Goal: Consume media (video, audio): Consume media (video, audio)

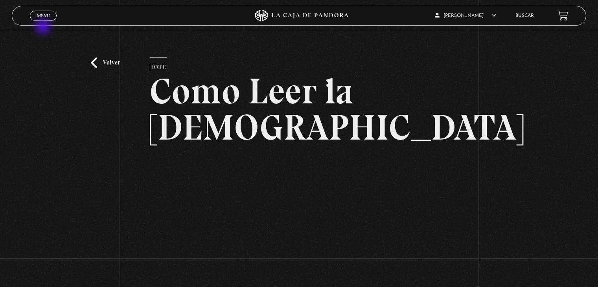
scroll to position [79, 0]
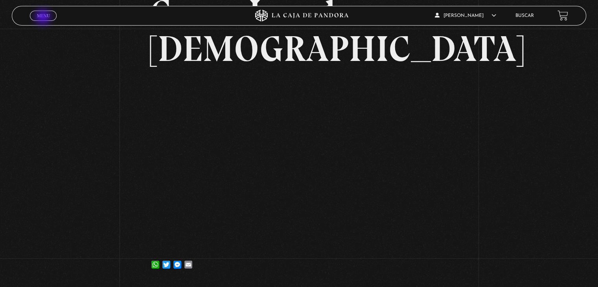
click at [44, 18] on span "Menu" at bounding box center [43, 15] width 13 height 5
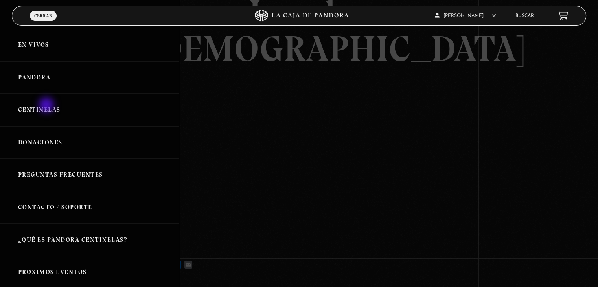
click at [47, 106] on link "Centinelas" at bounding box center [89, 110] width 179 height 33
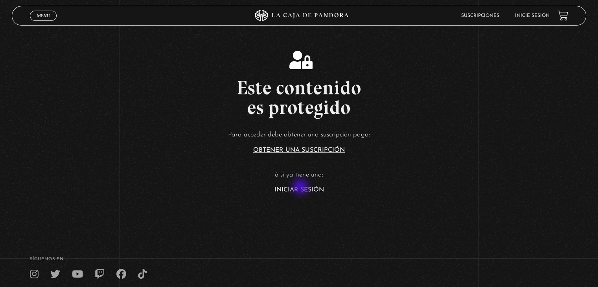
click at [301, 187] on link "Iniciar Sesión" at bounding box center [299, 190] width 50 height 6
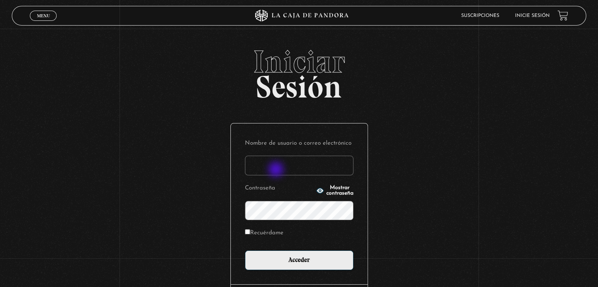
click at [277, 170] on input "Nombre de usuario o correo electrónico" at bounding box center [299, 166] width 108 height 20
type input "aqueflo23@gmail.com"
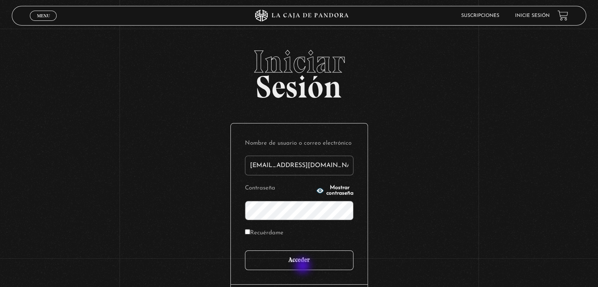
click at [303, 266] on input "Acceder" at bounding box center [299, 260] width 108 height 20
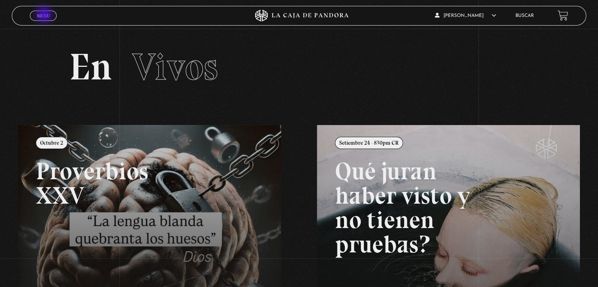
click at [46, 15] on span "Menu" at bounding box center [43, 15] width 13 height 5
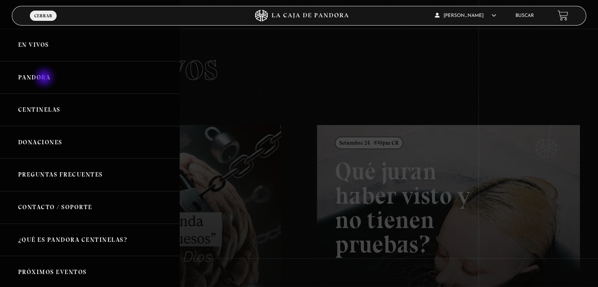
click at [45, 77] on link "Pandora" at bounding box center [89, 77] width 179 height 33
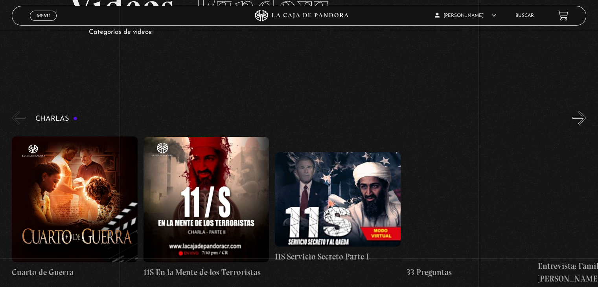
scroll to position [79, 0]
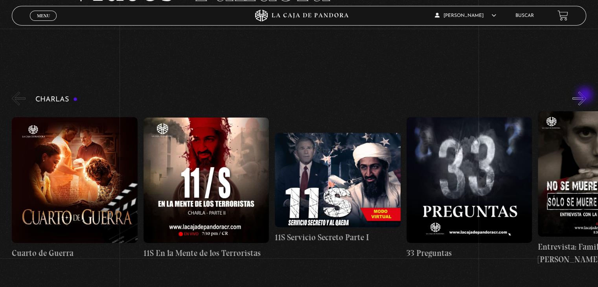
click at [586, 95] on button "»" at bounding box center [579, 99] width 14 height 14
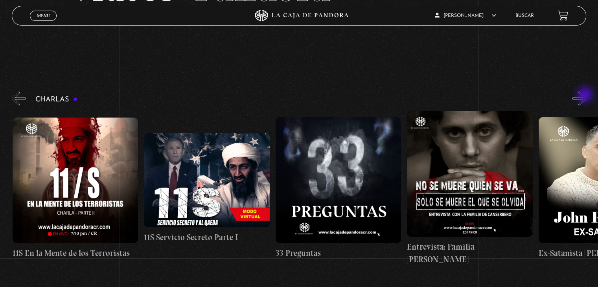
scroll to position [0, 131]
click at [586, 95] on button "»" at bounding box center [579, 99] width 14 height 14
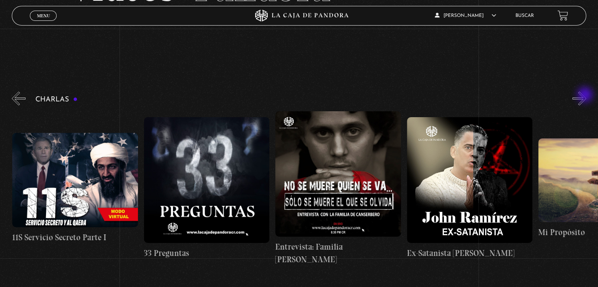
click at [586, 95] on button "»" at bounding box center [579, 99] width 14 height 14
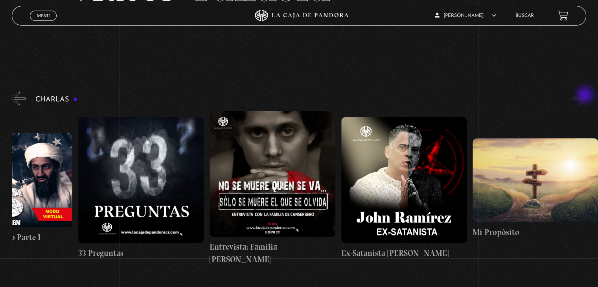
scroll to position [0, 328]
click at [586, 95] on button "»" at bounding box center [579, 99] width 14 height 14
click at [583, 96] on button "»" at bounding box center [579, 99] width 14 height 14
click at [17, 101] on button "«" at bounding box center [19, 99] width 14 height 14
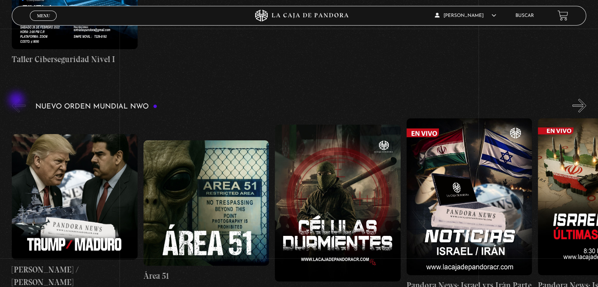
scroll to position [511, 0]
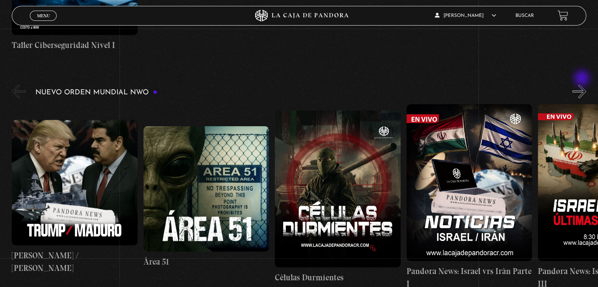
click at [582, 84] on button "»" at bounding box center [579, 91] width 14 height 14
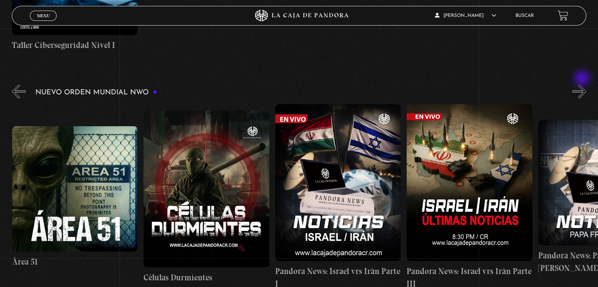
click at [582, 84] on button "»" at bounding box center [579, 91] width 14 height 14
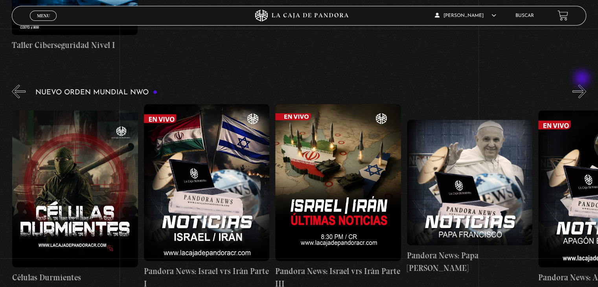
click at [582, 84] on button "»" at bounding box center [579, 91] width 14 height 14
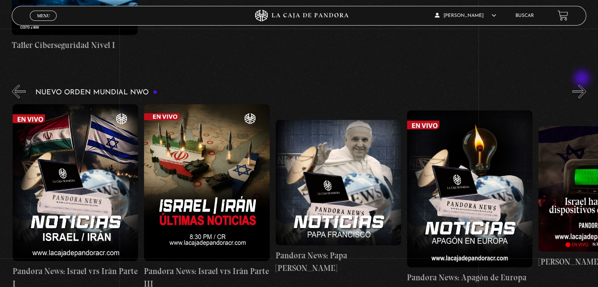
click at [582, 84] on button "»" at bounding box center [579, 91] width 14 height 14
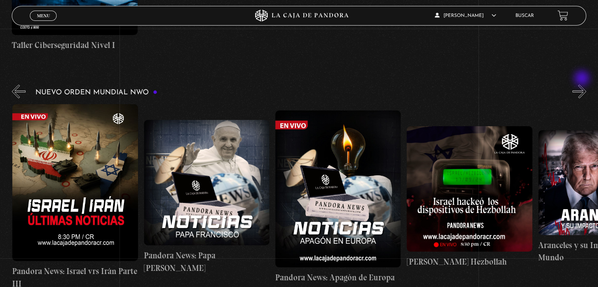
click at [582, 84] on button "»" at bounding box center [579, 91] width 14 height 14
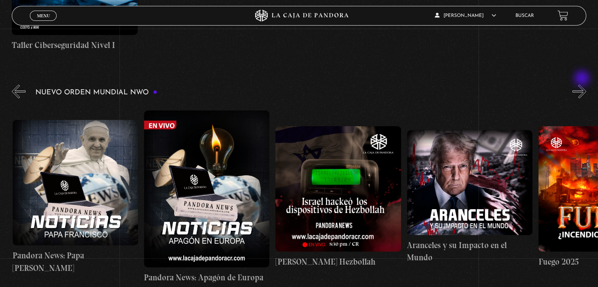
scroll to position [0, 657]
click at [582, 84] on button "»" at bounding box center [579, 91] width 14 height 14
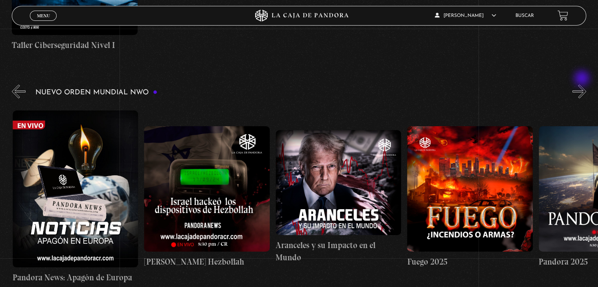
scroll to position [0, 788]
click at [582, 84] on button "»" at bounding box center [579, 91] width 14 height 14
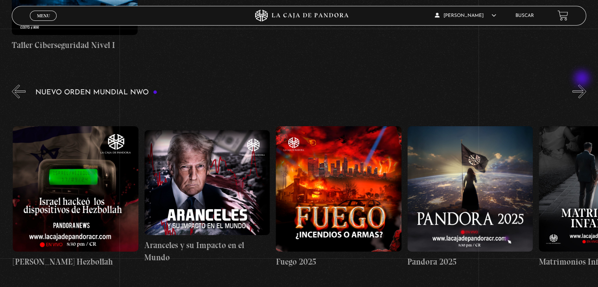
scroll to position [0, 920]
click at [582, 84] on button "»" at bounding box center [579, 91] width 14 height 14
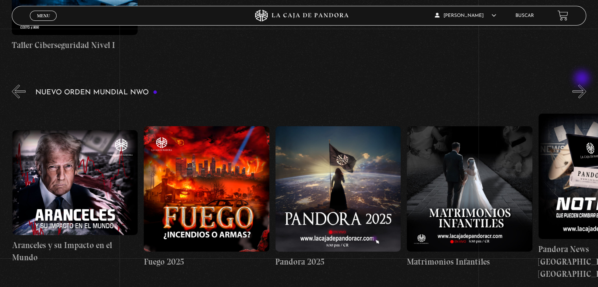
click at [582, 84] on button "»" at bounding box center [579, 91] width 14 height 14
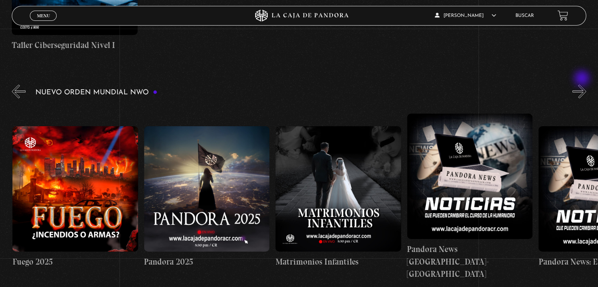
scroll to position [0, 1183]
click at [582, 84] on button "»" at bounding box center [579, 91] width 14 height 14
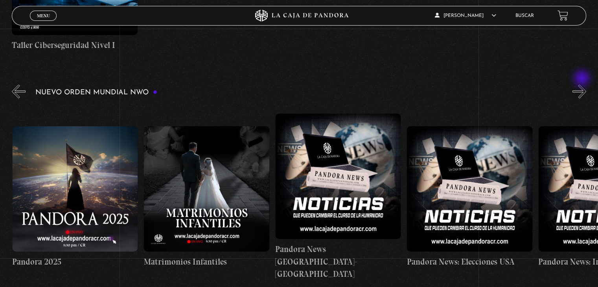
click at [582, 84] on button "»" at bounding box center [579, 91] width 14 height 14
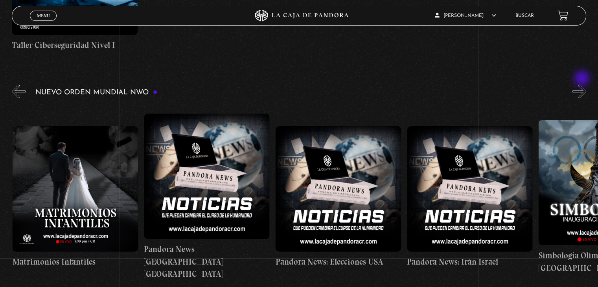
click at [582, 84] on button "»" at bounding box center [579, 91] width 14 height 14
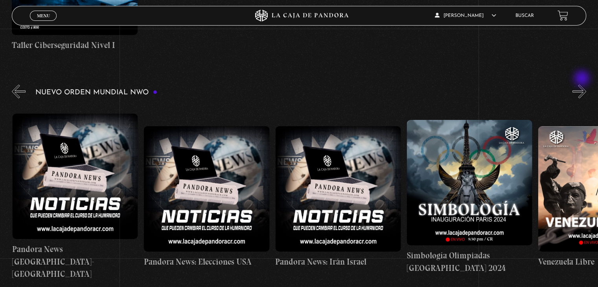
click at [582, 84] on button "»" at bounding box center [579, 91] width 14 height 14
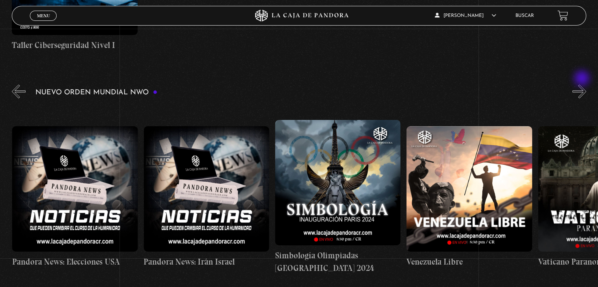
click at [582, 84] on button "»" at bounding box center [579, 91] width 14 height 14
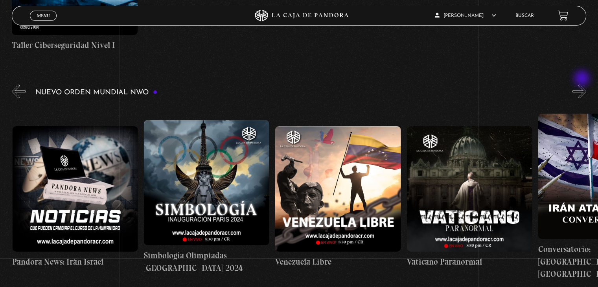
scroll to position [0, 1840]
click at [582, 84] on button "»" at bounding box center [579, 91] width 14 height 14
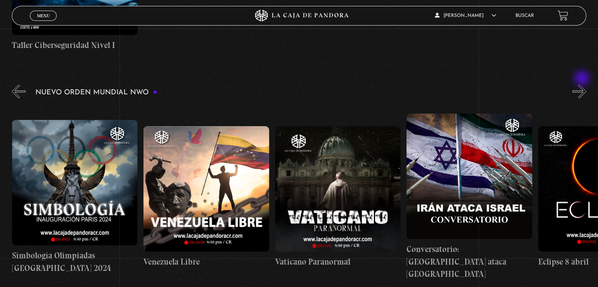
click at [582, 84] on button "»" at bounding box center [579, 91] width 14 height 14
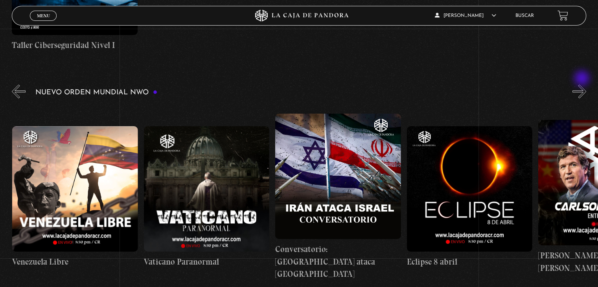
click at [582, 84] on button "»" at bounding box center [579, 91] width 14 height 14
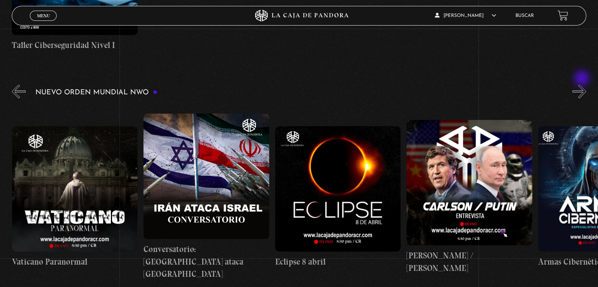
click at [582, 84] on button "»" at bounding box center [579, 91] width 14 height 14
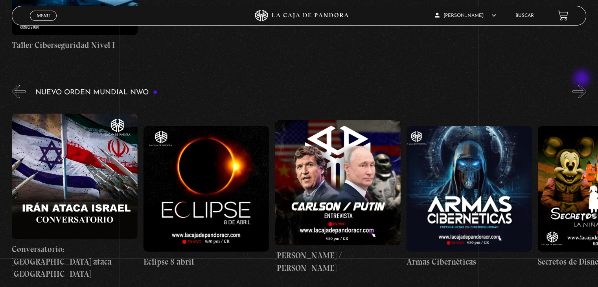
click at [582, 84] on button "»" at bounding box center [579, 91] width 14 height 14
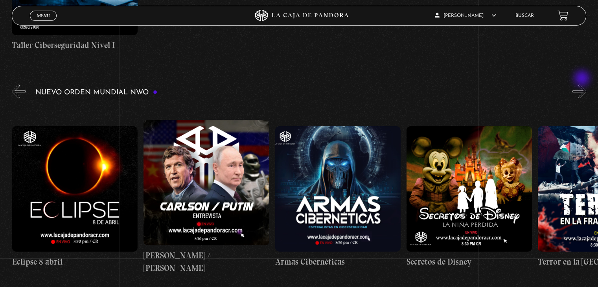
click at [582, 84] on button "»" at bounding box center [579, 91] width 14 height 14
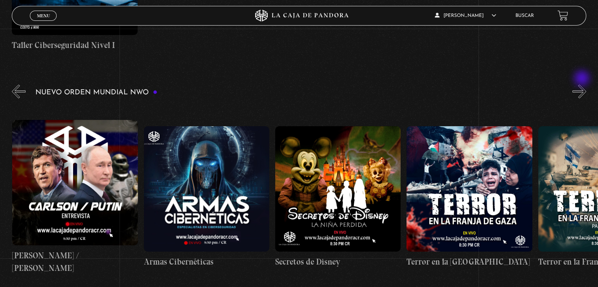
scroll to position [0, 2628]
click at [582, 84] on button "»" at bounding box center [579, 91] width 14 height 14
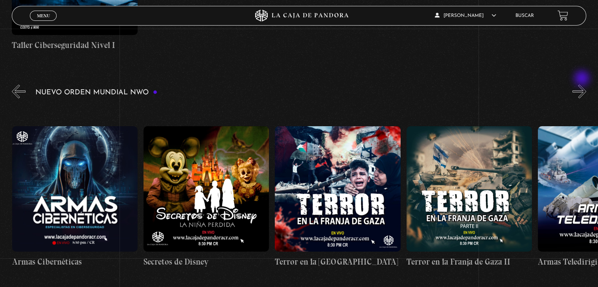
click at [582, 84] on button "»" at bounding box center [579, 91] width 14 height 14
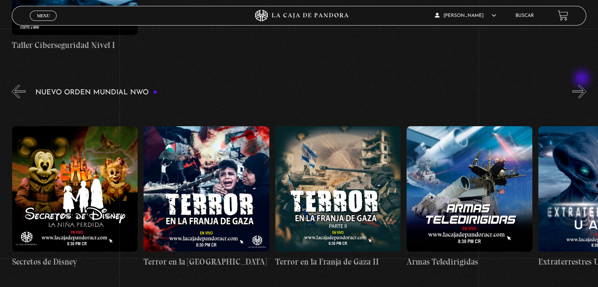
click at [582, 84] on button "»" at bounding box center [579, 91] width 14 height 14
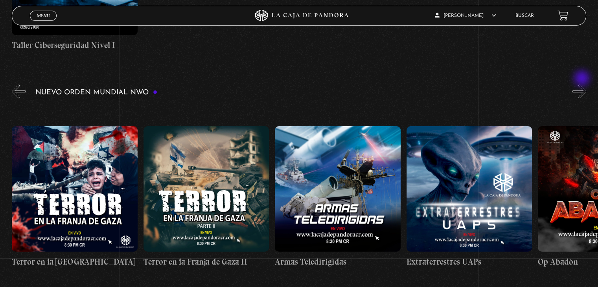
click at [582, 84] on button "»" at bounding box center [579, 91] width 14 height 14
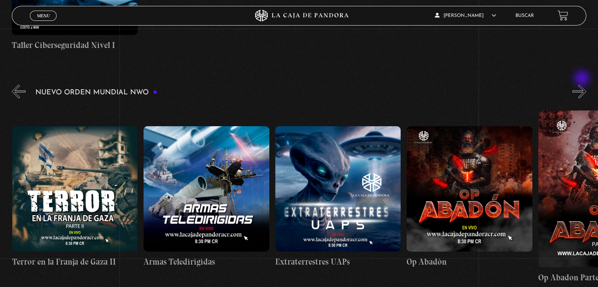
click at [582, 84] on button "»" at bounding box center [579, 91] width 14 height 14
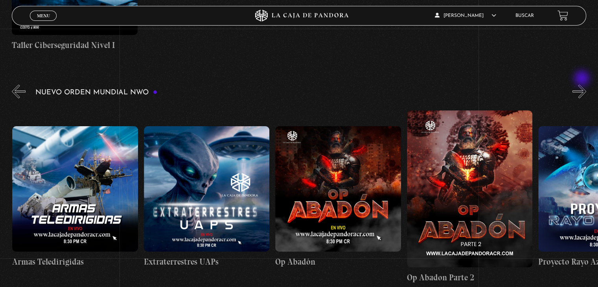
scroll to position [0, 3285]
click at [582, 84] on button "»" at bounding box center [579, 91] width 14 height 14
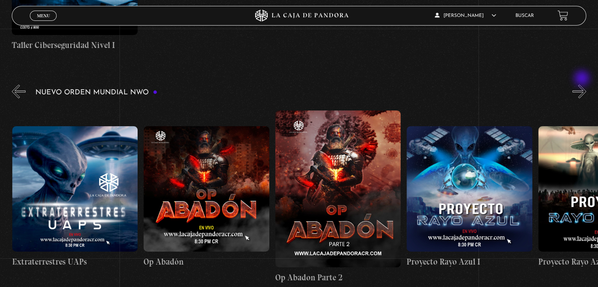
click at [582, 84] on button "»" at bounding box center [579, 91] width 14 height 14
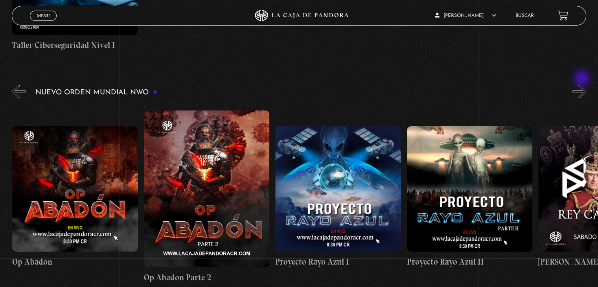
scroll to position [0, 3549]
click at [583, 84] on button "»" at bounding box center [579, 91] width 14 height 14
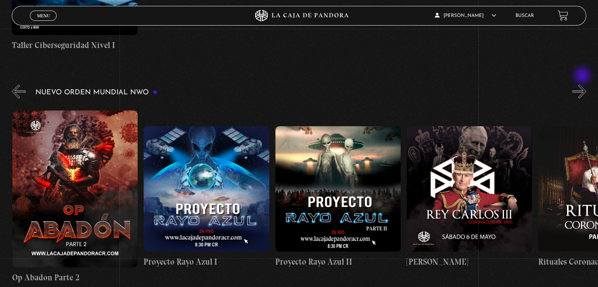
click at [583, 84] on button "»" at bounding box center [579, 91] width 14 height 14
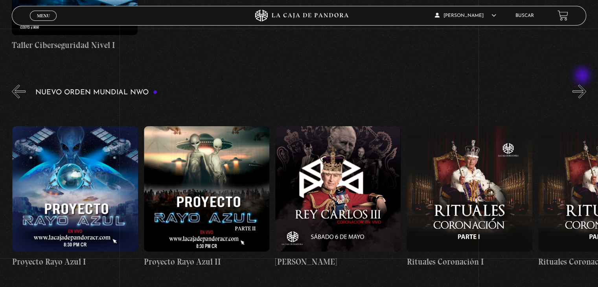
scroll to position [0, 3812]
click at [583, 84] on button "»" at bounding box center [579, 91] width 14 height 14
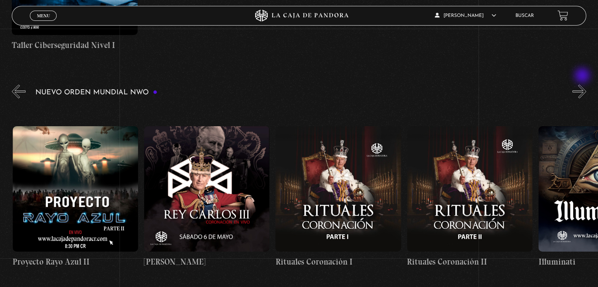
click at [583, 84] on button "»" at bounding box center [579, 91] width 14 height 14
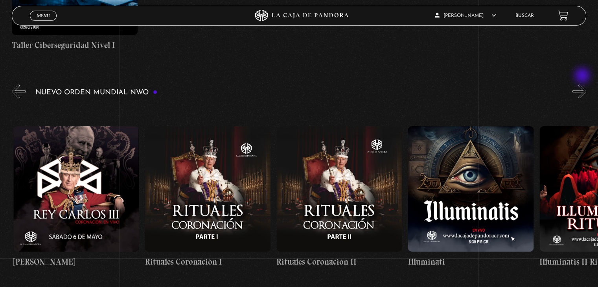
click at [583, 84] on button "»" at bounding box center [579, 91] width 14 height 14
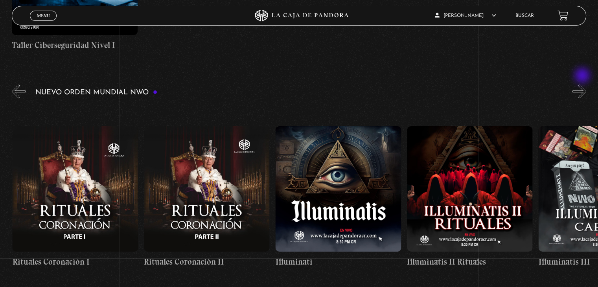
click at [583, 84] on button "»" at bounding box center [579, 91] width 14 height 14
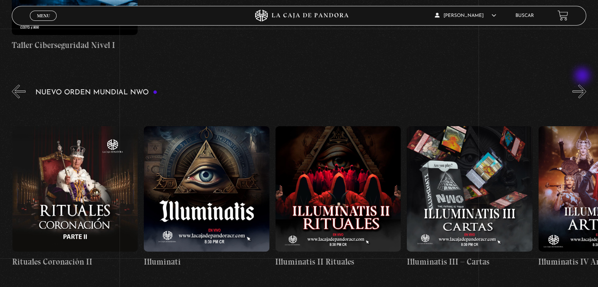
click at [583, 84] on button "»" at bounding box center [579, 91] width 14 height 14
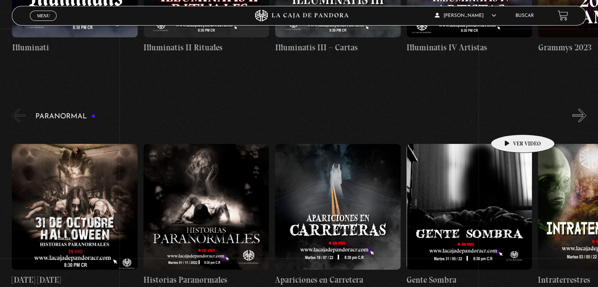
scroll to position [747, 0]
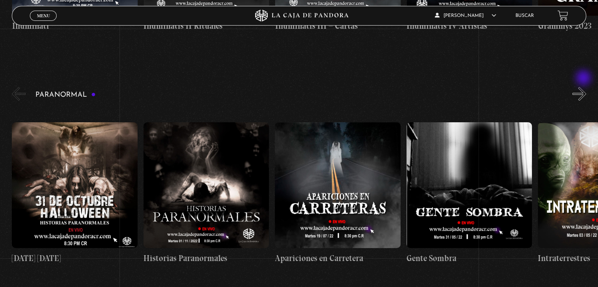
click at [584, 87] on button "»" at bounding box center [579, 94] width 14 height 14
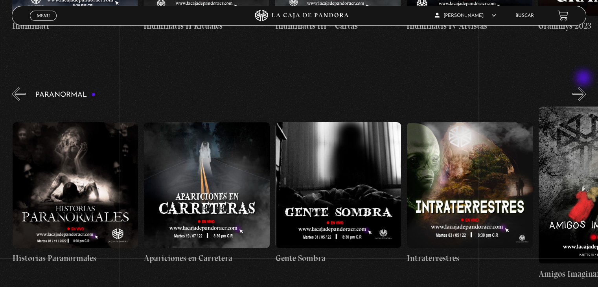
click at [584, 87] on button "»" at bounding box center [579, 94] width 14 height 14
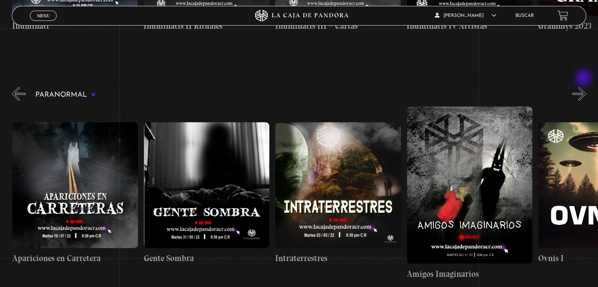
click at [584, 87] on button "»" at bounding box center [579, 94] width 14 height 14
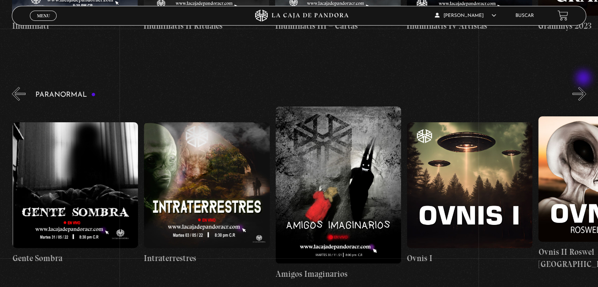
scroll to position [0, 394]
click at [584, 87] on button "»" at bounding box center [579, 94] width 14 height 14
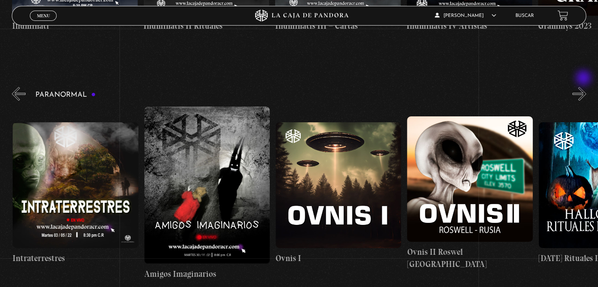
click at [584, 87] on button "»" at bounding box center [579, 94] width 14 height 14
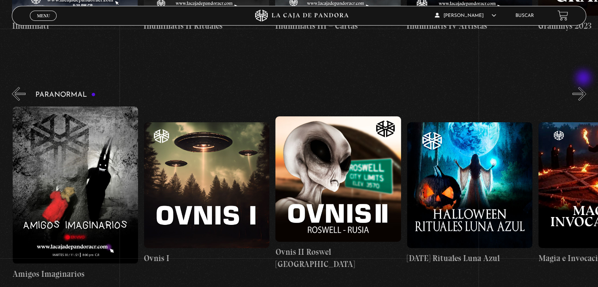
click at [584, 87] on button "»" at bounding box center [579, 94] width 14 height 14
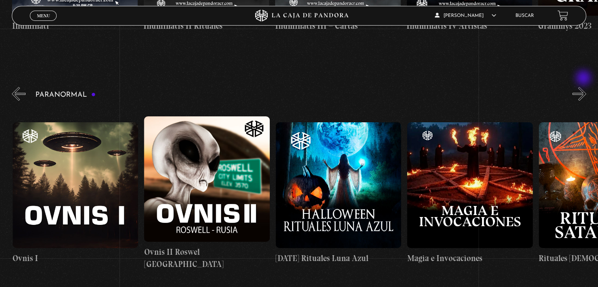
scroll to position [0, 788]
click at [584, 87] on button "»" at bounding box center [579, 94] width 14 height 14
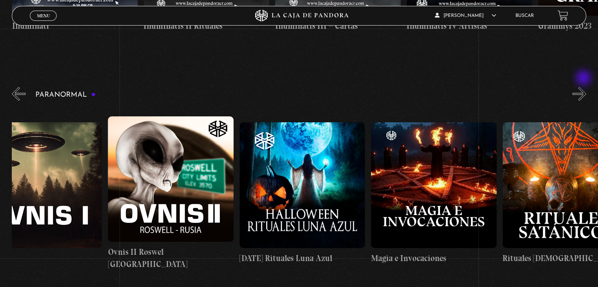
scroll to position [0, 854]
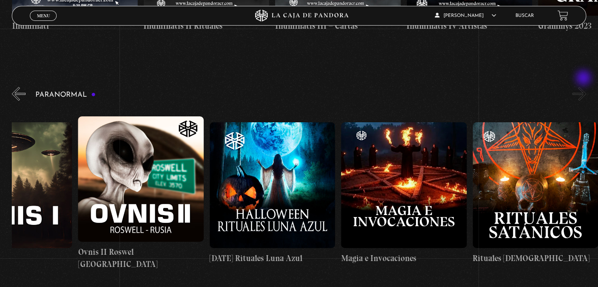
click at [584, 87] on button "»" at bounding box center [579, 94] width 14 height 14
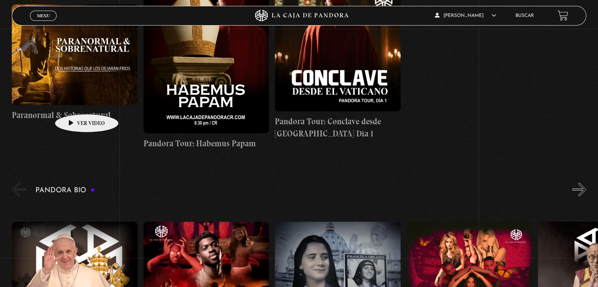
scroll to position [1179, 0]
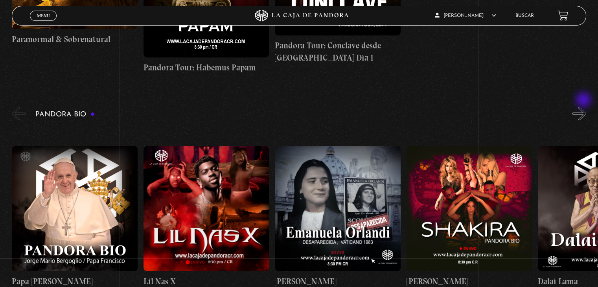
click at [584, 106] on button "»" at bounding box center [579, 113] width 14 height 14
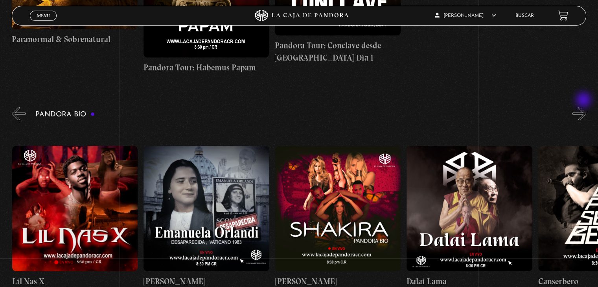
click at [584, 106] on button "»" at bounding box center [579, 113] width 14 height 14
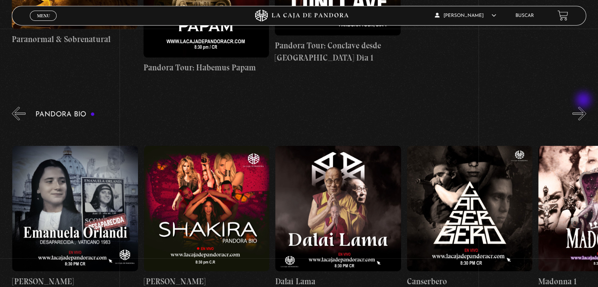
click at [584, 106] on button "»" at bounding box center [579, 113] width 14 height 14
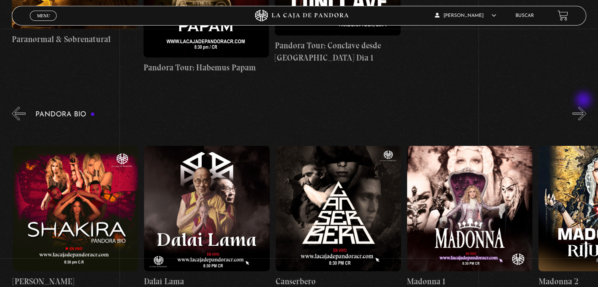
scroll to position [0, 394]
click at [584, 106] on button "»" at bounding box center [579, 113] width 14 height 14
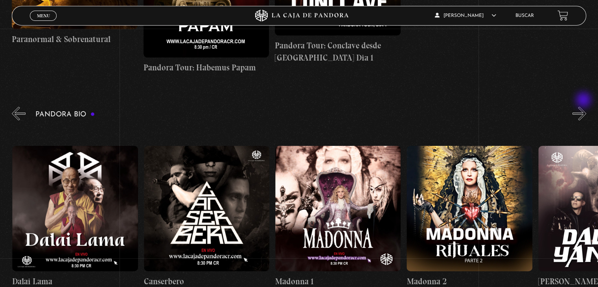
click at [584, 106] on button "»" at bounding box center [579, 113] width 14 height 14
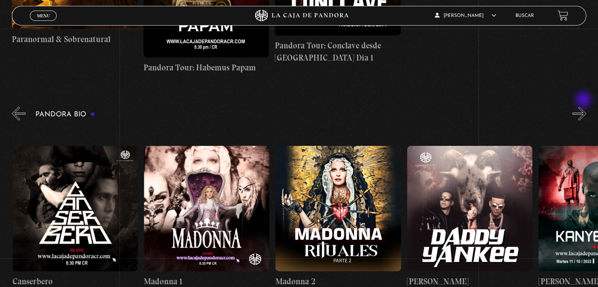
scroll to position [0, 657]
click at [584, 106] on button "»" at bounding box center [579, 113] width 14 height 14
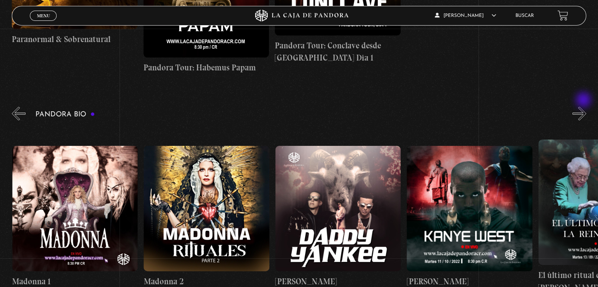
click at [584, 106] on button "»" at bounding box center [579, 113] width 14 height 14
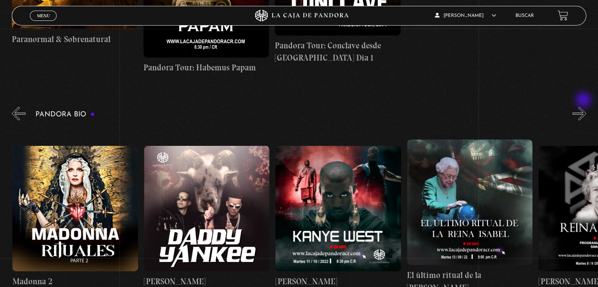
click at [584, 106] on button "»" at bounding box center [579, 113] width 14 height 14
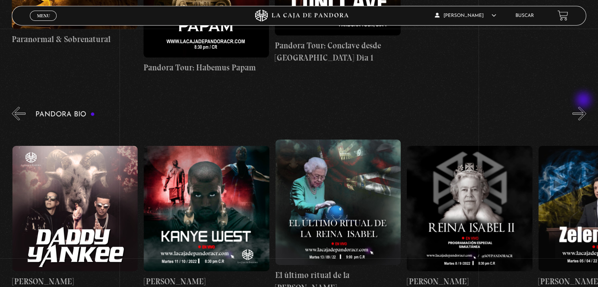
click at [584, 106] on button "»" at bounding box center [579, 113] width 14 height 14
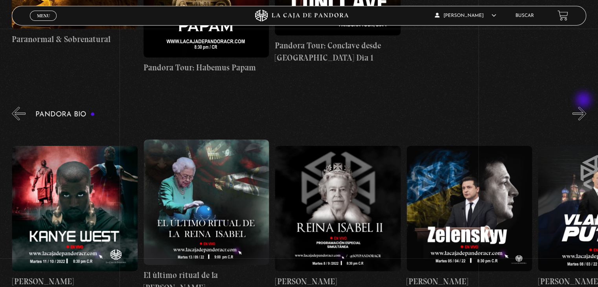
click at [584, 106] on button "»" at bounding box center [579, 113] width 14 height 14
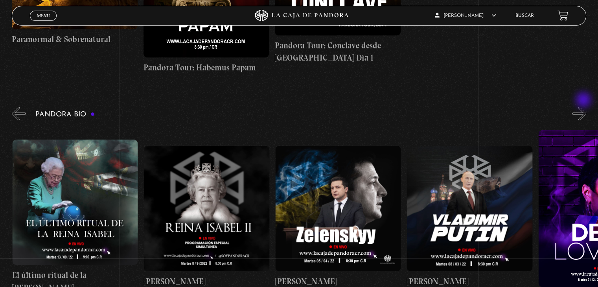
click at [584, 106] on button "»" at bounding box center [579, 113] width 14 height 14
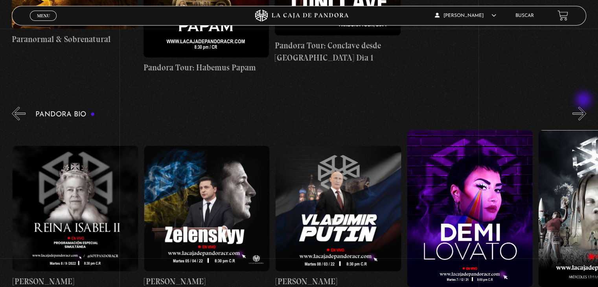
click at [584, 106] on button "»" at bounding box center [579, 113] width 14 height 14
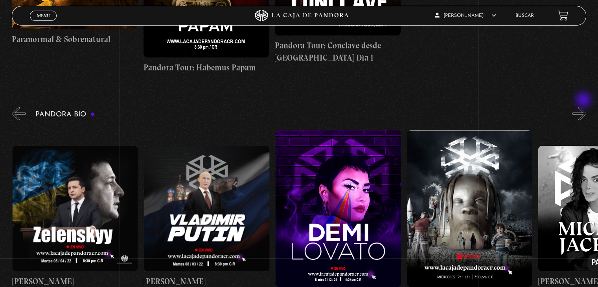
click at [584, 106] on button "»" at bounding box center [579, 113] width 14 height 14
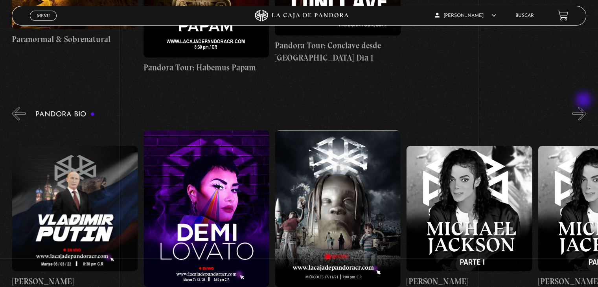
click at [584, 106] on button "»" at bounding box center [579, 113] width 14 height 14
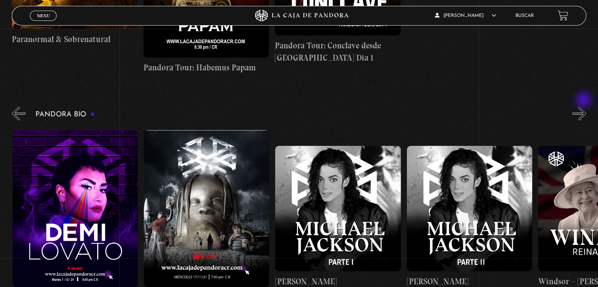
click at [584, 106] on button "»" at bounding box center [579, 113] width 14 height 14
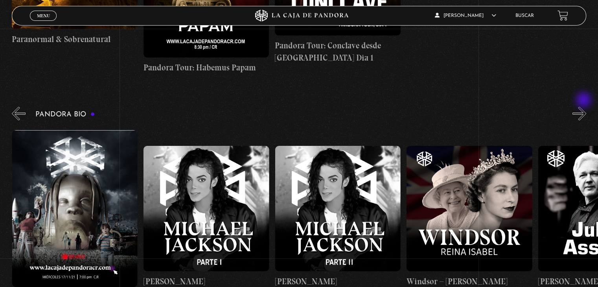
click at [584, 106] on button "»" at bounding box center [579, 113] width 14 height 14
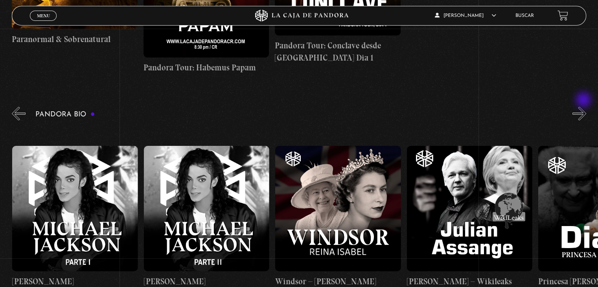
click at [584, 106] on button "»" at bounding box center [579, 113] width 14 height 14
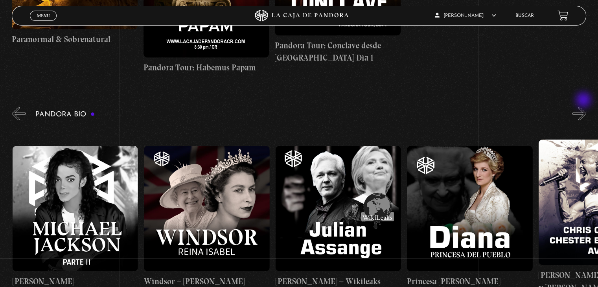
scroll to position [0, 2234]
click at [584, 106] on button "»" at bounding box center [579, 113] width 14 height 14
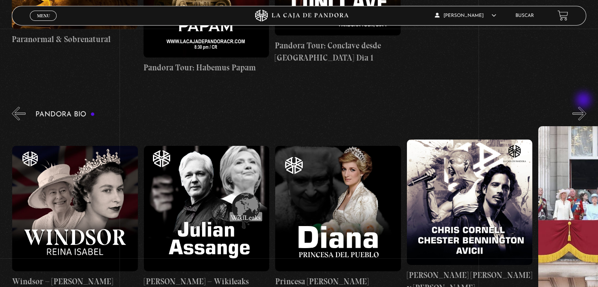
click at [584, 106] on button "»" at bounding box center [579, 113] width 14 height 14
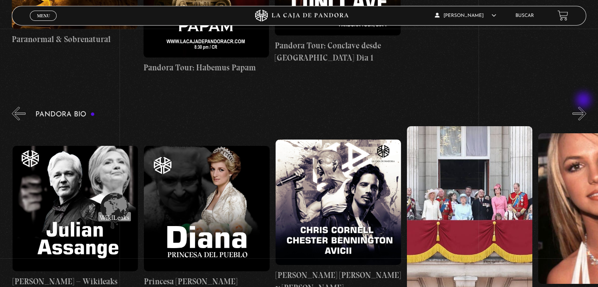
scroll to position [0, 2497]
click at [584, 106] on button "»" at bounding box center [579, 113] width 14 height 14
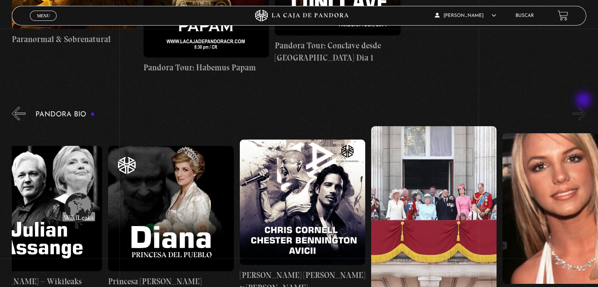
scroll to position [0, 2562]
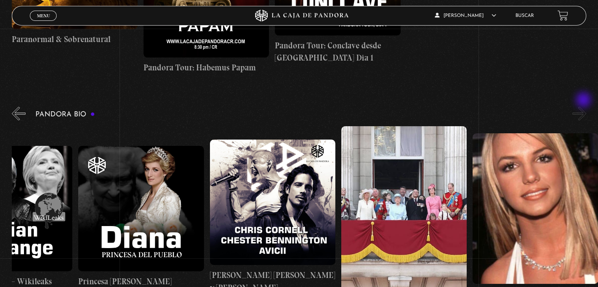
click at [584, 106] on button "»" at bounding box center [579, 113] width 14 height 14
click at [17, 106] on button "«" at bounding box center [19, 113] width 14 height 14
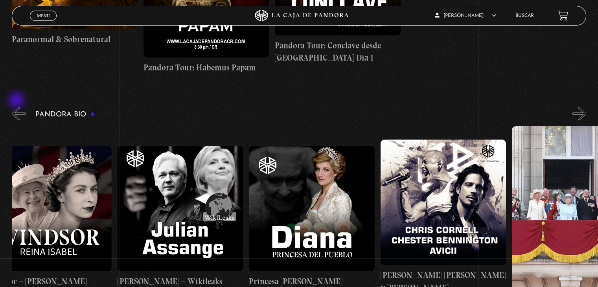
click at [17, 106] on button "«" at bounding box center [19, 113] width 14 height 14
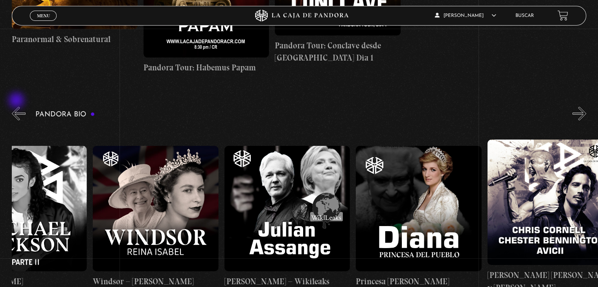
click at [17, 106] on button "«" at bounding box center [19, 113] width 14 height 14
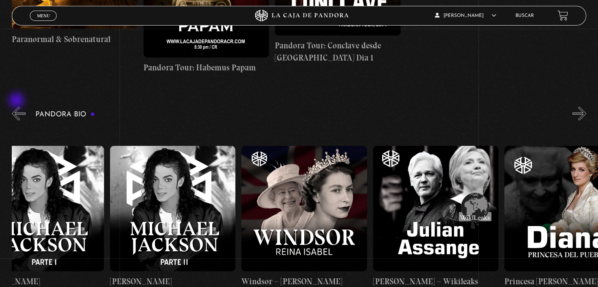
click at [17, 106] on button "«" at bounding box center [19, 113] width 14 height 14
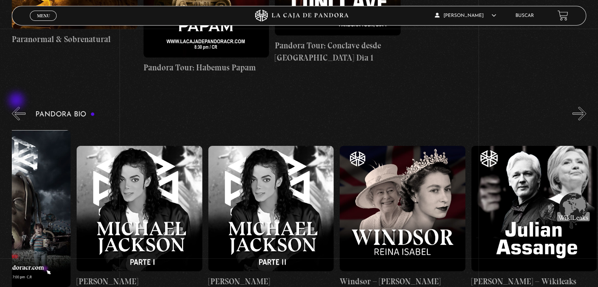
click at [17, 106] on button "«" at bounding box center [19, 113] width 14 height 14
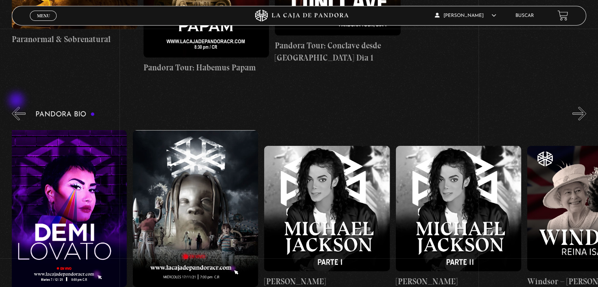
click at [17, 106] on button "«" at bounding box center [19, 113] width 14 height 14
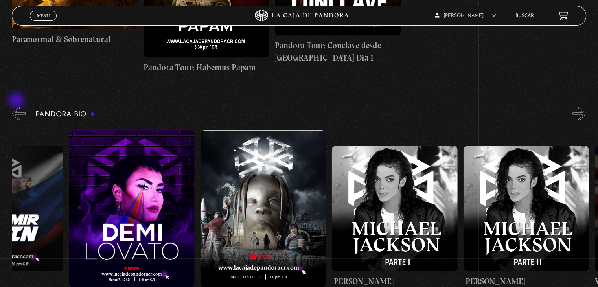
click at [17, 106] on button "«" at bounding box center [19, 113] width 14 height 14
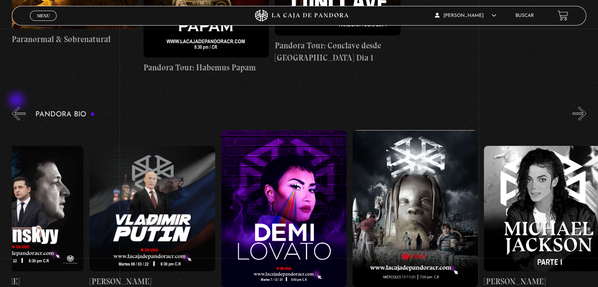
click at [17, 106] on button "«" at bounding box center [19, 113] width 14 height 14
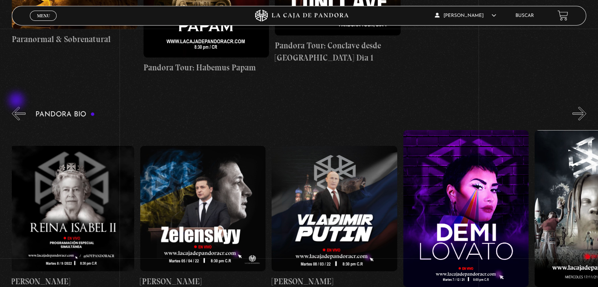
click at [17, 106] on button "«" at bounding box center [19, 113] width 14 height 14
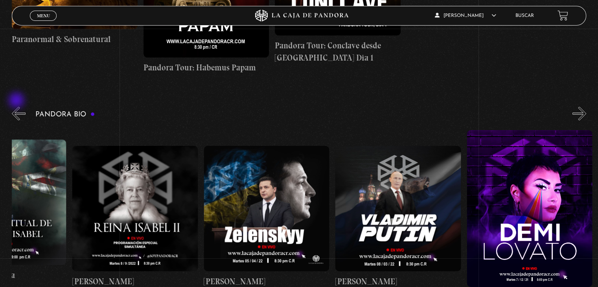
click at [17, 106] on button "«" at bounding box center [19, 113] width 14 height 14
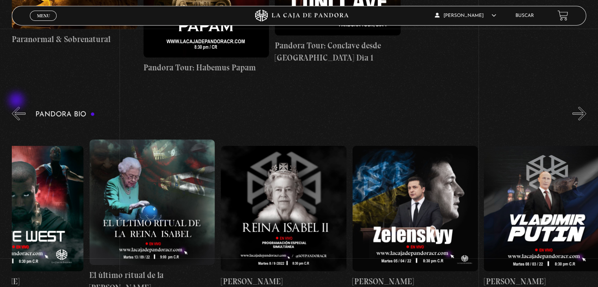
click at [17, 106] on button "«" at bounding box center [19, 113] width 14 height 14
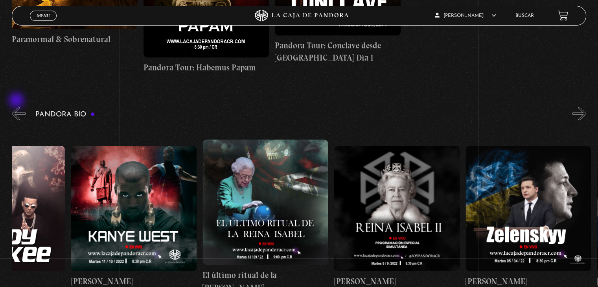
click at [17, 106] on button "«" at bounding box center [19, 113] width 14 height 14
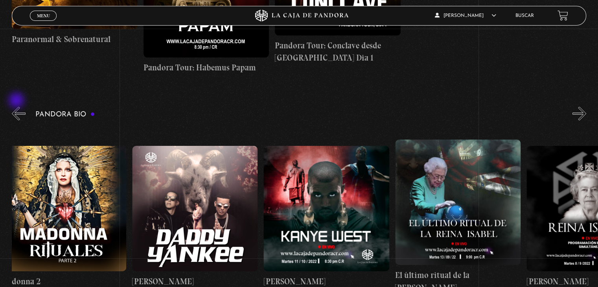
click at [17, 106] on button "«" at bounding box center [19, 113] width 14 height 14
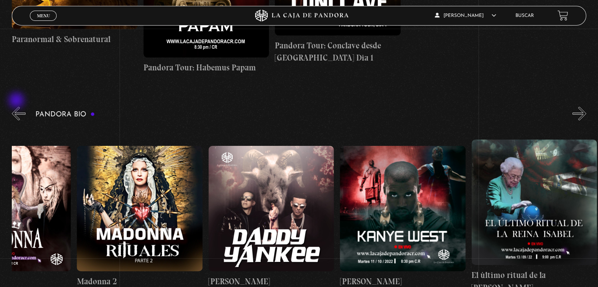
click at [17, 106] on button "«" at bounding box center [19, 113] width 14 height 14
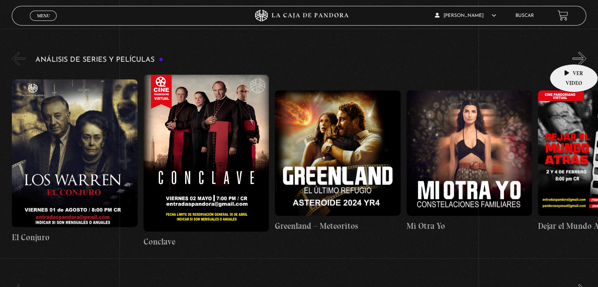
scroll to position [1454, 0]
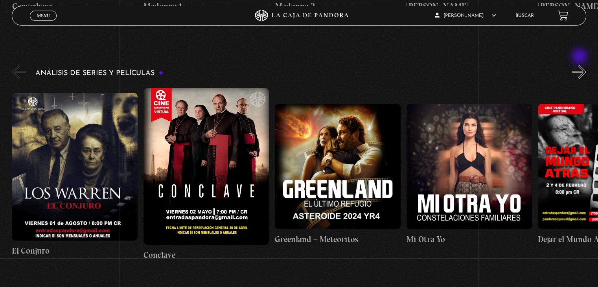
click at [580, 65] on button "»" at bounding box center [579, 72] width 14 height 14
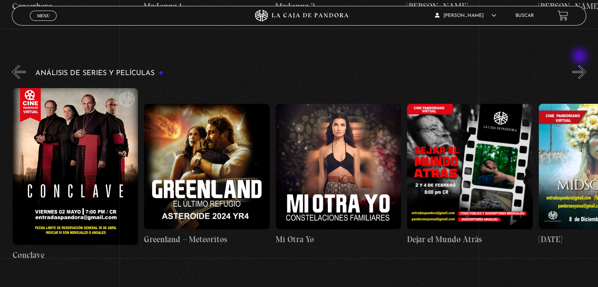
click at [580, 65] on button "»" at bounding box center [579, 72] width 14 height 14
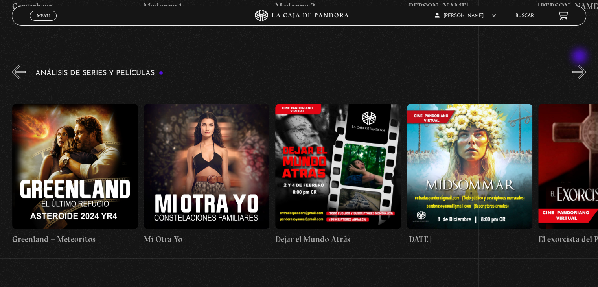
scroll to position [0, 263]
click at [580, 65] on button "»" at bounding box center [579, 72] width 14 height 14
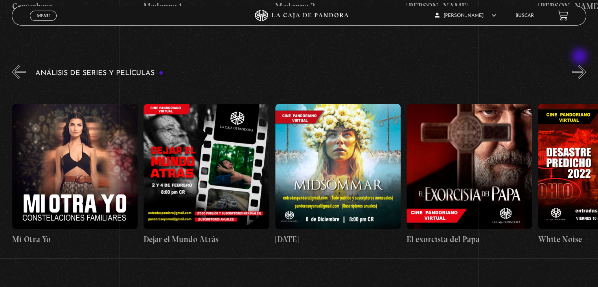
click at [580, 65] on button "»" at bounding box center [579, 72] width 14 height 14
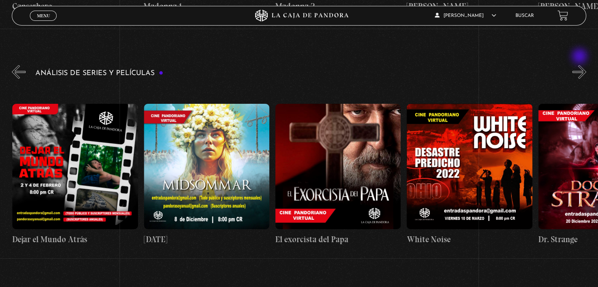
click at [580, 65] on button "»" at bounding box center [579, 72] width 14 height 14
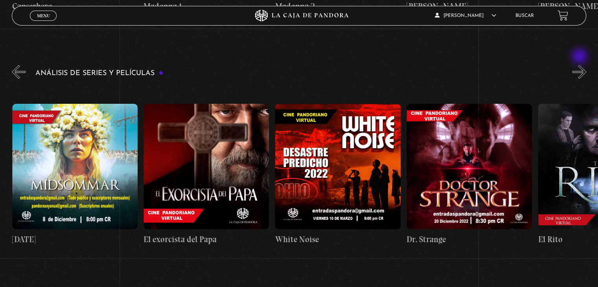
click at [580, 65] on button "»" at bounding box center [579, 72] width 14 height 14
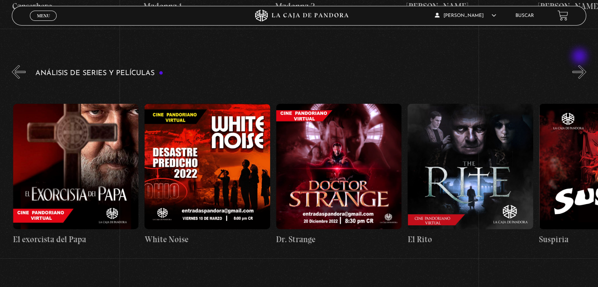
scroll to position [0, 788]
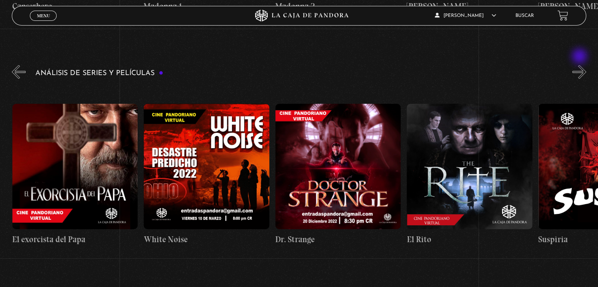
click at [580, 65] on button "»" at bounding box center [579, 72] width 14 height 14
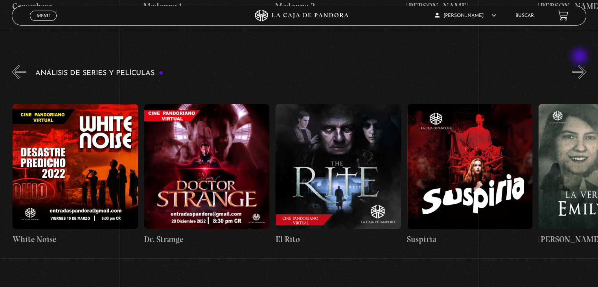
click at [580, 65] on button "»" at bounding box center [579, 72] width 14 height 14
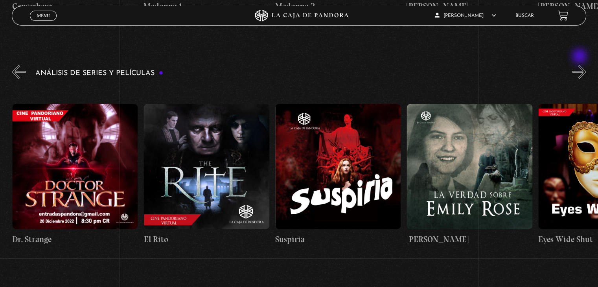
click at [580, 65] on button "»" at bounding box center [579, 72] width 14 height 14
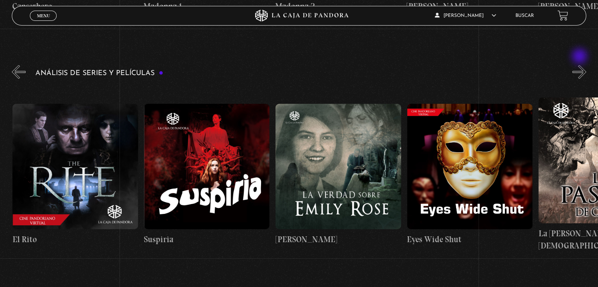
click at [580, 65] on button "»" at bounding box center [579, 72] width 14 height 14
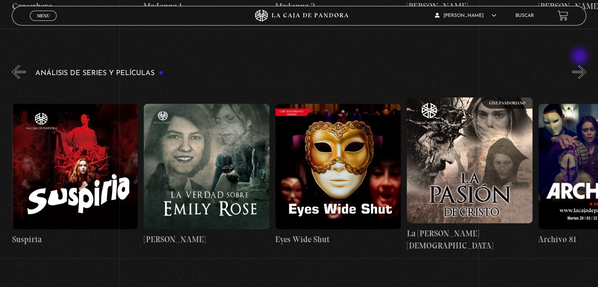
click at [580, 65] on button "»" at bounding box center [579, 72] width 14 height 14
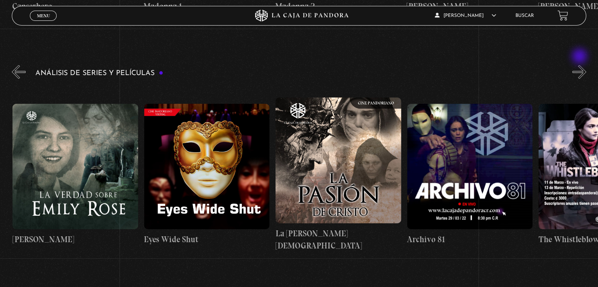
click at [580, 65] on button "»" at bounding box center [579, 72] width 14 height 14
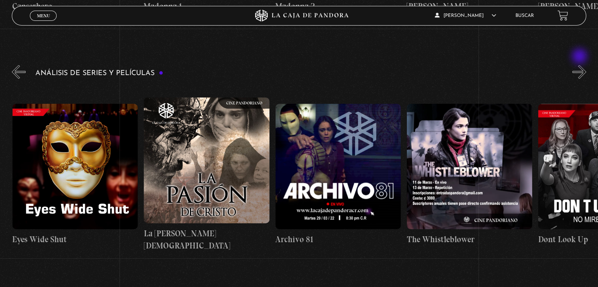
click at [580, 65] on button "»" at bounding box center [579, 72] width 14 height 14
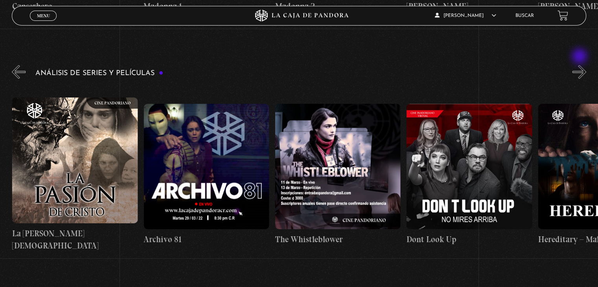
click at [580, 65] on button "»" at bounding box center [579, 72] width 14 height 14
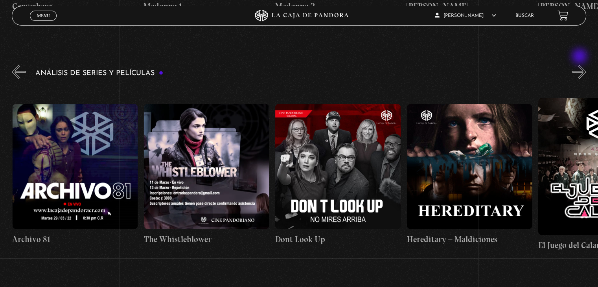
click at [580, 65] on button "»" at bounding box center [579, 72] width 14 height 14
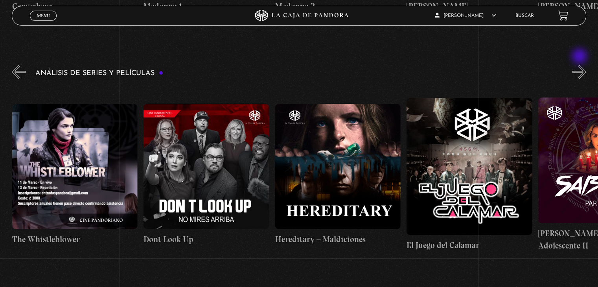
click at [580, 65] on button "»" at bounding box center [579, 72] width 14 height 14
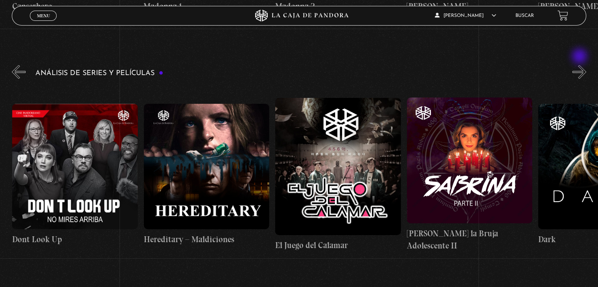
click at [580, 65] on button "»" at bounding box center [579, 72] width 14 height 14
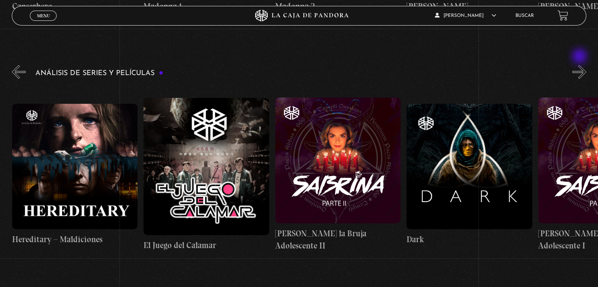
click at [580, 65] on button "»" at bounding box center [579, 72] width 14 height 14
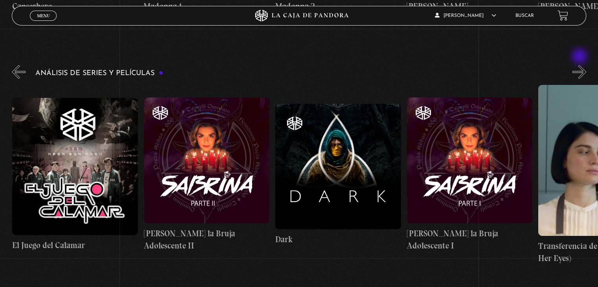
scroll to position [0, 2366]
click at [580, 65] on button "»" at bounding box center [579, 72] width 14 height 14
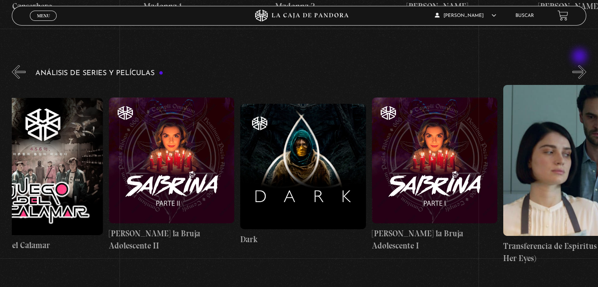
scroll to position [0, 2431]
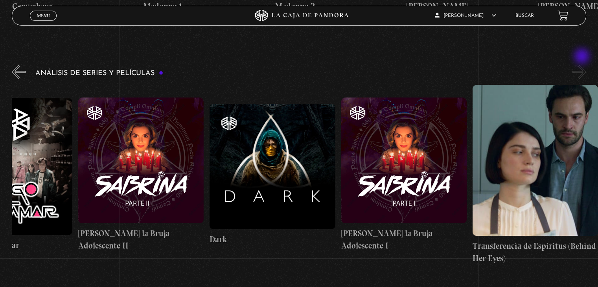
click at [583, 65] on button "»" at bounding box center [579, 72] width 14 height 14
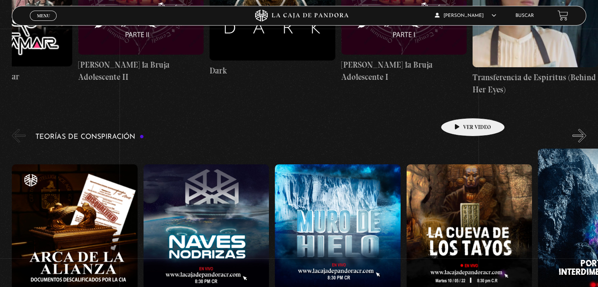
scroll to position [1690, 0]
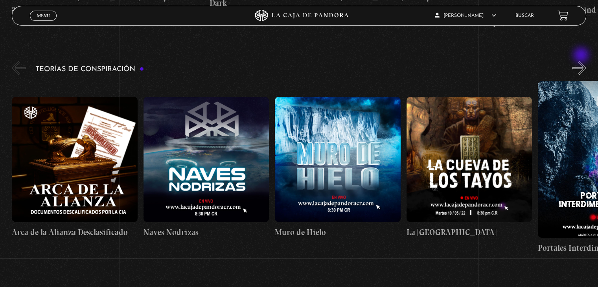
click at [582, 61] on button "»" at bounding box center [579, 68] width 14 height 14
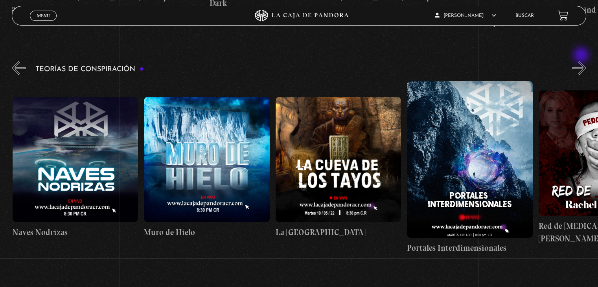
click at [582, 61] on button "»" at bounding box center [579, 68] width 14 height 14
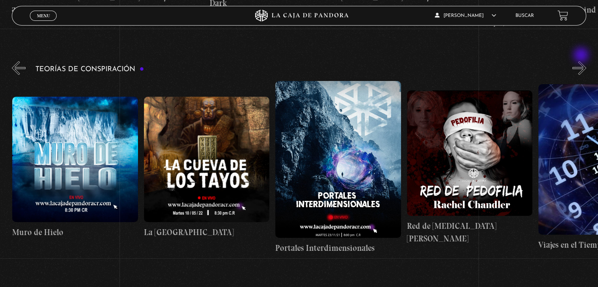
click at [582, 61] on button "»" at bounding box center [579, 68] width 14 height 14
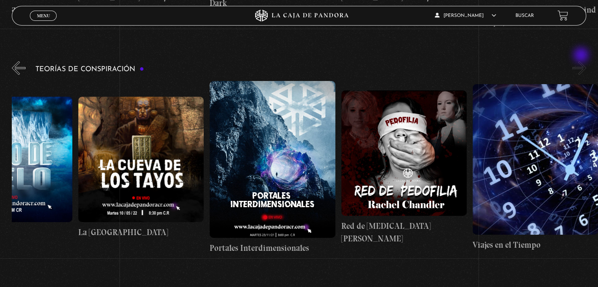
scroll to position [0, 328]
click at [582, 61] on button "»" at bounding box center [579, 68] width 14 height 14
click at [12, 55] on section "Charlas Cuarto de Guerra 11S En la Mente de los Terroristas 11S Servicio Secret…" at bounding box center [299, 223] width 598 height 3553
click at [15, 61] on button "«" at bounding box center [19, 68] width 14 height 14
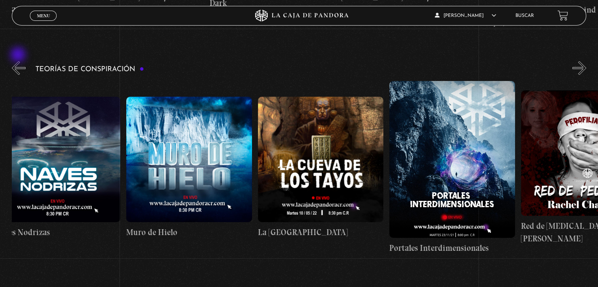
click at [19, 61] on button "«" at bounding box center [19, 68] width 14 height 14
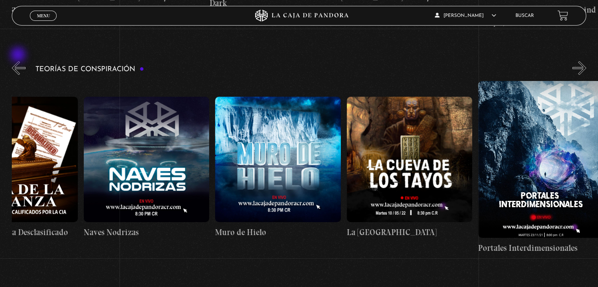
scroll to position [0, 26]
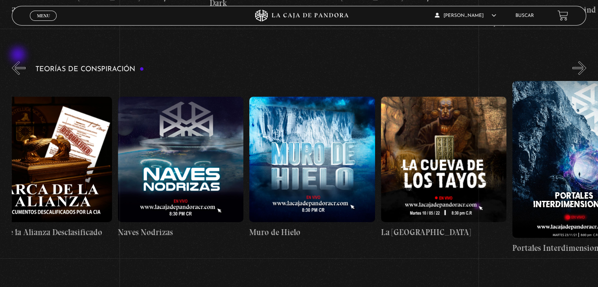
click at [19, 61] on button "«" at bounding box center [19, 68] width 14 height 14
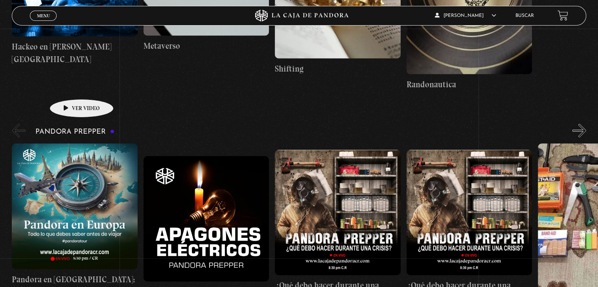
scroll to position [2122, 0]
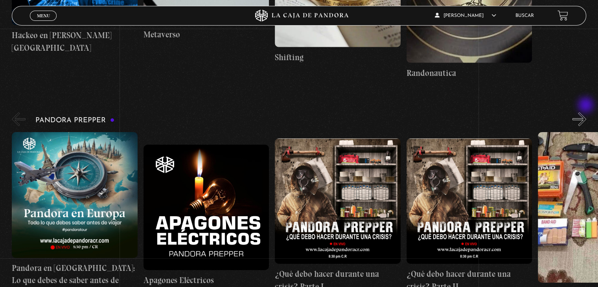
click at [586, 112] on button "»" at bounding box center [579, 119] width 14 height 14
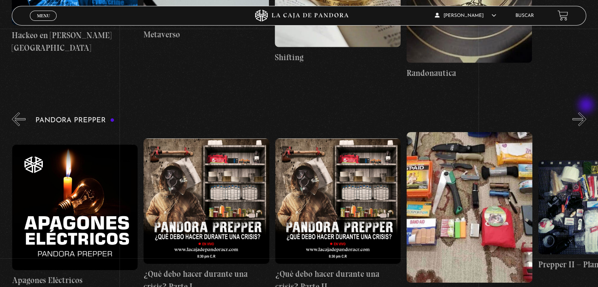
click at [586, 112] on button "»" at bounding box center [579, 119] width 14 height 14
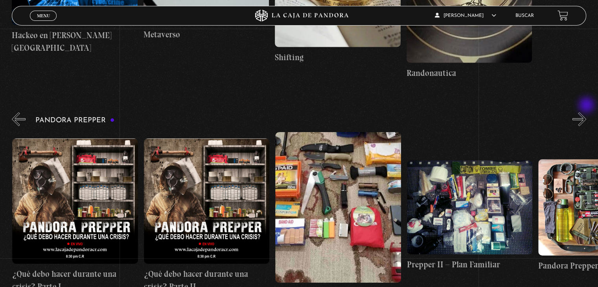
click at [586, 112] on button "»" at bounding box center [579, 119] width 14 height 14
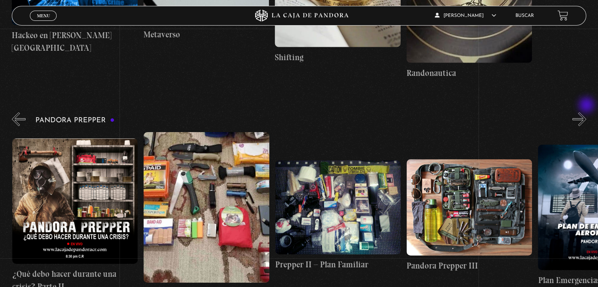
click at [586, 112] on button "»" at bounding box center [579, 119] width 14 height 14
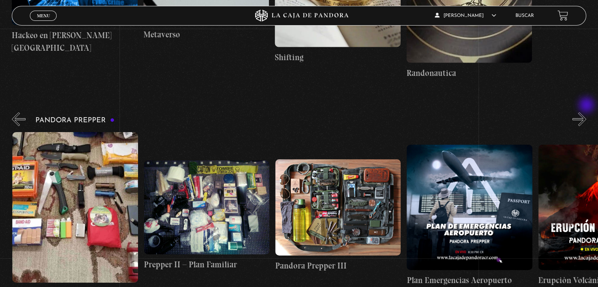
click at [586, 112] on button "»" at bounding box center [579, 119] width 14 height 14
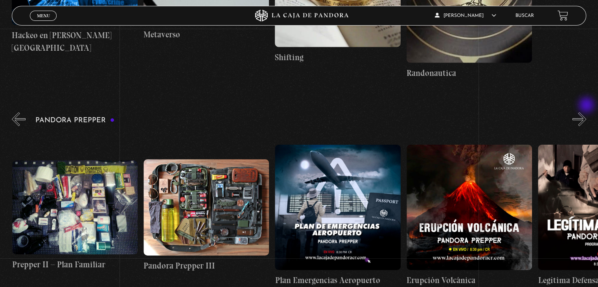
click at [586, 112] on button "»" at bounding box center [579, 119] width 14 height 14
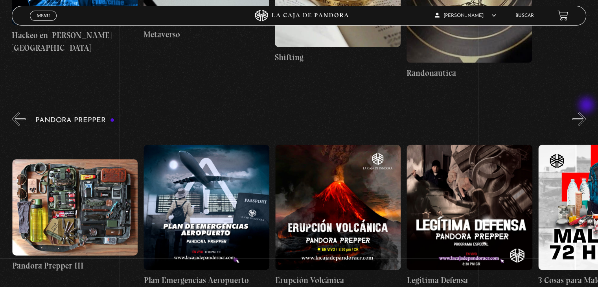
click at [586, 112] on button "»" at bounding box center [579, 119] width 14 height 14
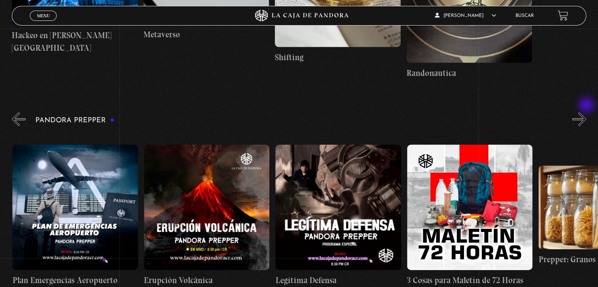
click at [586, 112] on button "»" at bounding box center [579, 119] width 14 height 14
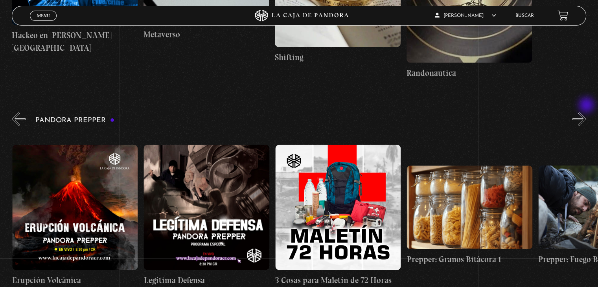
click at [586, 112] on button "»" at bounding box center [579, 119] width 14 height 14
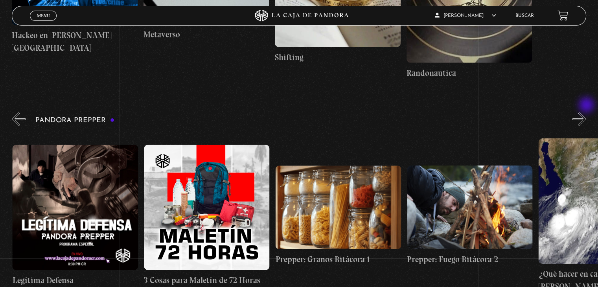
click at [586, 112] on button "»" at bounding box center [579, 119] width 14 height 14
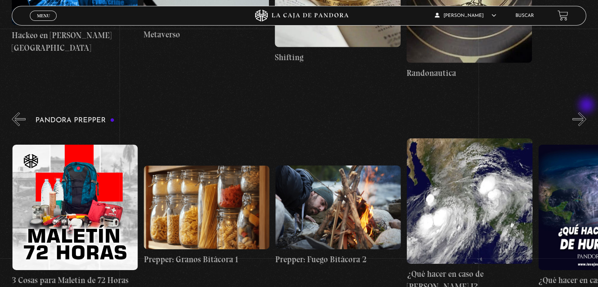
click at [586, 112] on button "»" at bounding box center [579, 119] width 14 height 14
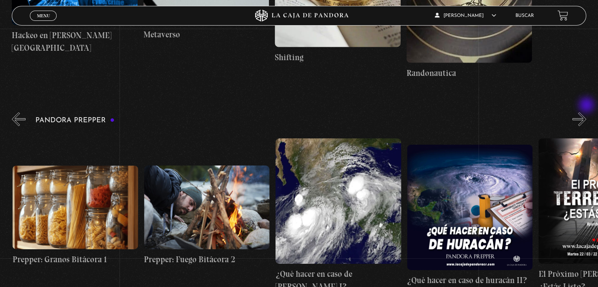
click at [586, 112] on button "»" at bounding box center [579, 119] width 14 height 14
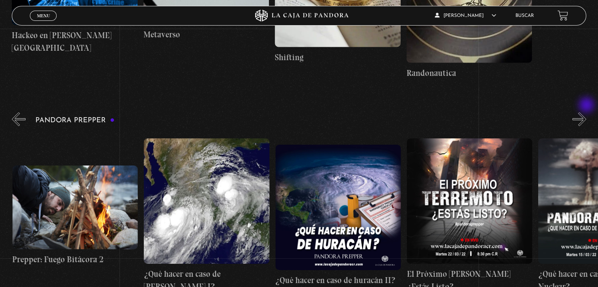
click at [586, 112] on button "»" at bounding box center [579, 119] width 14 height 14
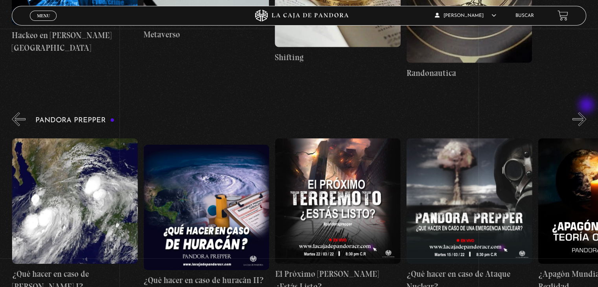
click at [586, 112] on button "»" at bounding box center [579, 119] width 14 height 14
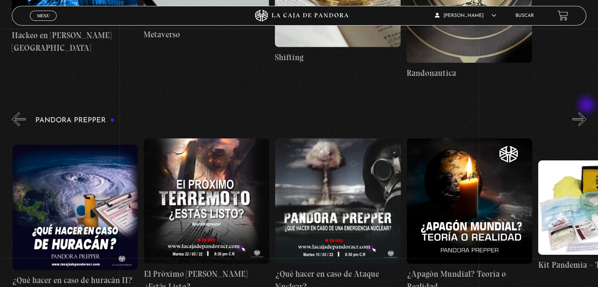
click at [586, 112] on button "»" at bounding box center [579, 119] width 14 height 14
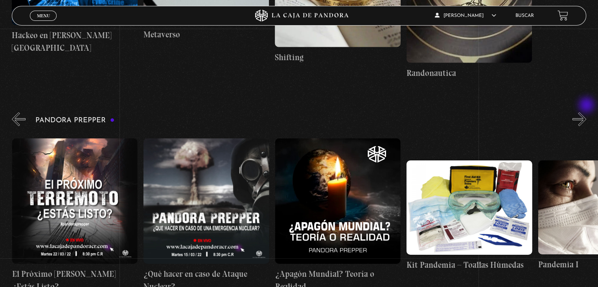
click at [586, 112] on button "»" at bounding box center [579, 119] width 14 height 14
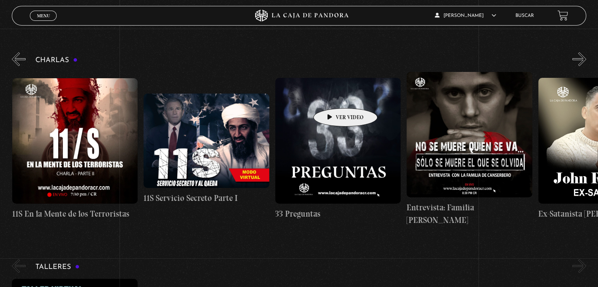
scroll to position [0, 0]
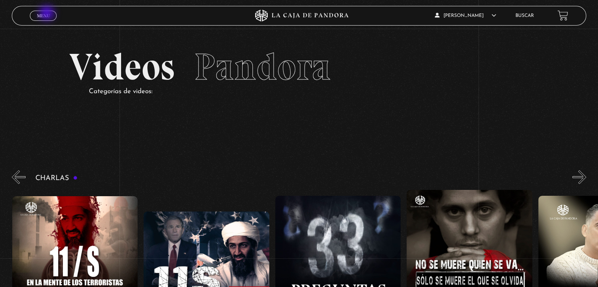
click at [48, 14] on span "Menu" at bounding box center [43, 15] width 13 height 5
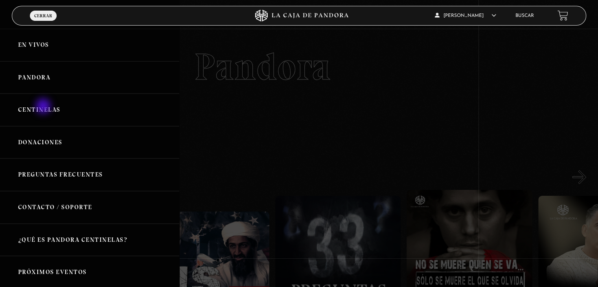
click at [44, 107] on link "Centinelas" at bounding box center [89, 110] width 179 height 33
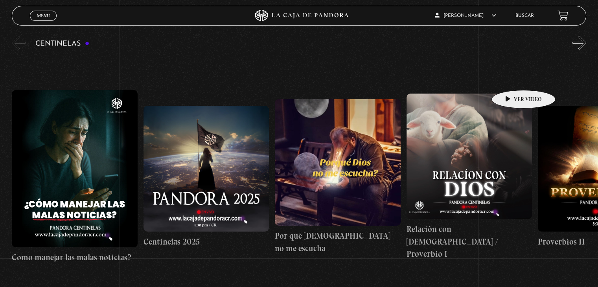
scroll to position [39, 0]
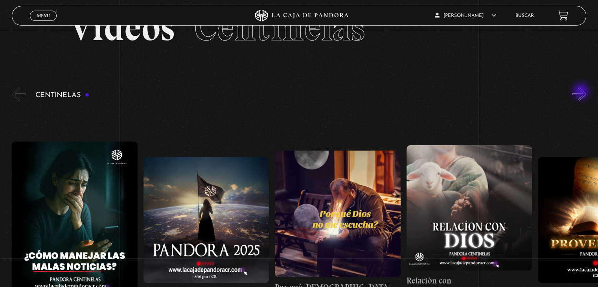
click at [582, 92] on button "»" at bounding box center [579, 94] width 14 height 14
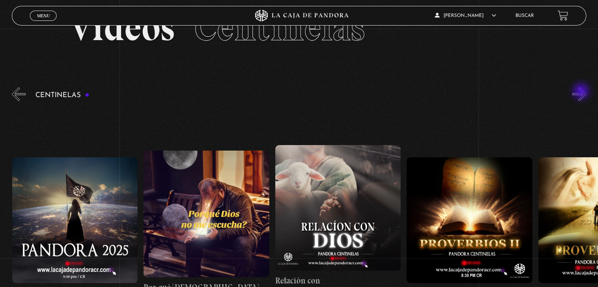
click at [582, 92] on button "»" at bounding box center [579, 94] width 14 height 14
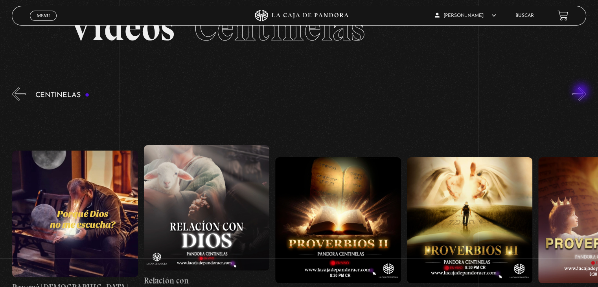
click at [582, 92] on button "»" at bounding box center [579, 94] width 14 height 14
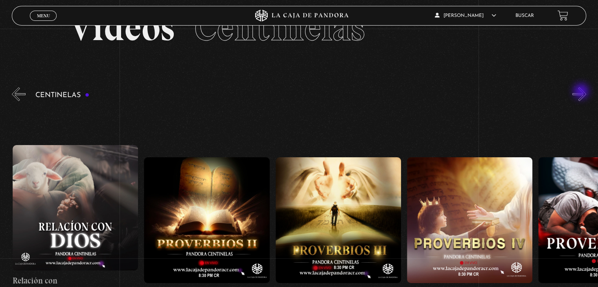
click at [582, 92] on button "»" at bounding box center [579, 94] width 14 height 14
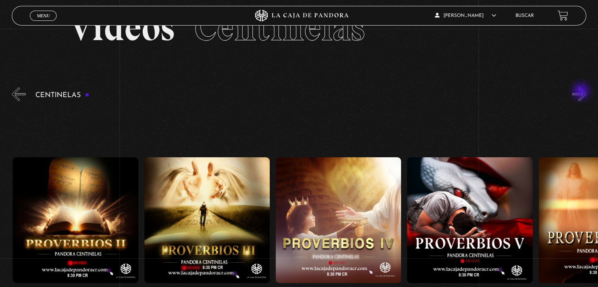
click at [582, 92] on button "»" at bounding box center [579, 94] width 14 height 14
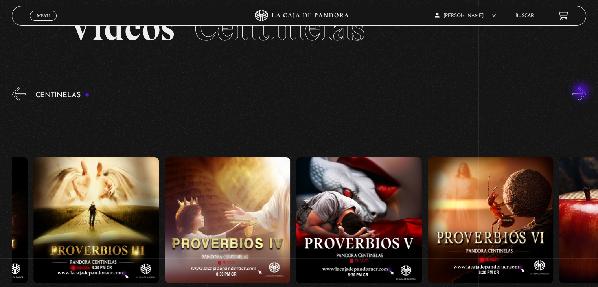
click at [582, 92] on button "»" at bounding box center [579, 94] width 14 height 14
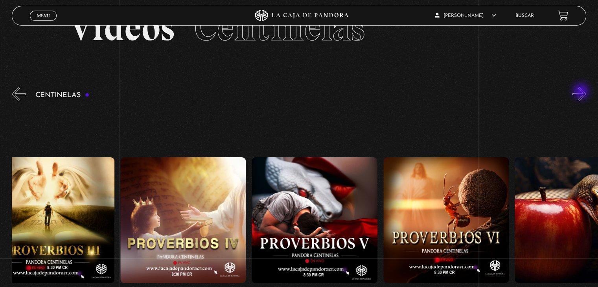
click at [582, 92] on button "»" at bounding box center [579, 94] width 14 height 14
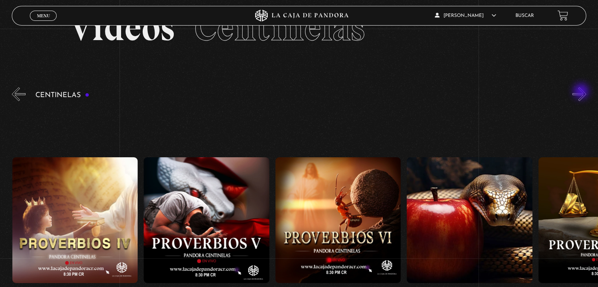
click at [582, 92] on button "»" at bounding box center [579, 94] width 14 height 14
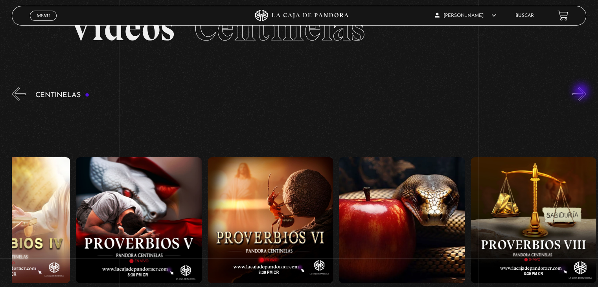
click at [582, 92] on button "»" at bounding box center [579, 94] width 14 height 14
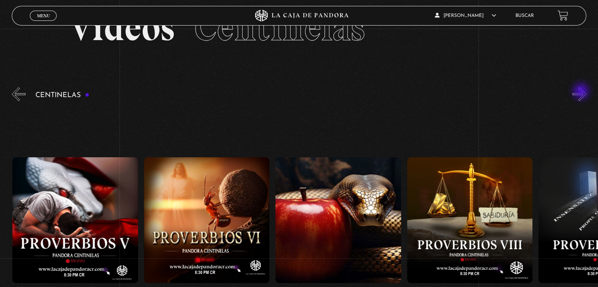
click at [582, 92] on button "»" at bounding box center [579, 94] width 14 height 14
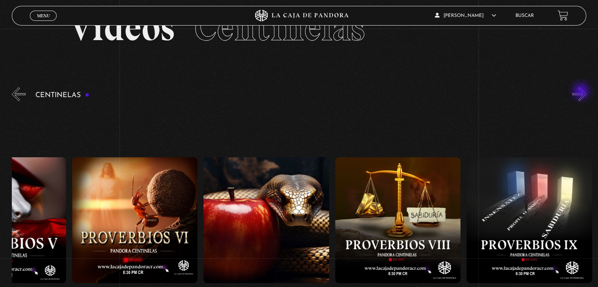
click at [582, 92] on button "»" at bounding box center [579, 94] width 14 height 14
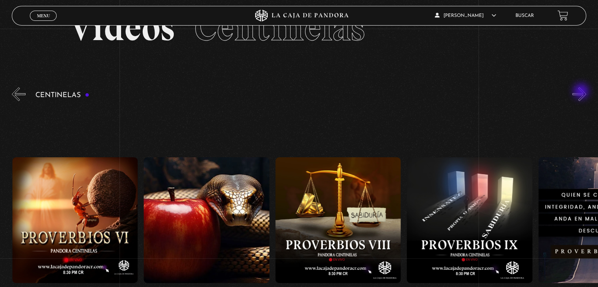
click at [582, 92] on button "»" at bounding box center [579, 94] width 14 height 14
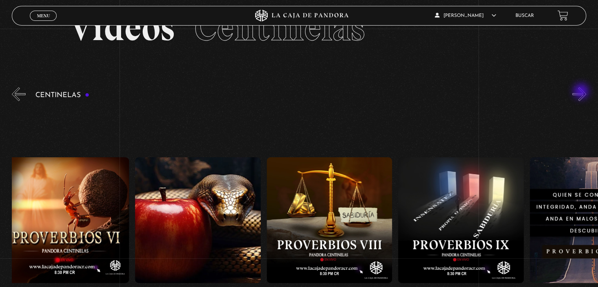
click at [582, 92] on button "»" at bounding box center [579, 94] width 14 height 14
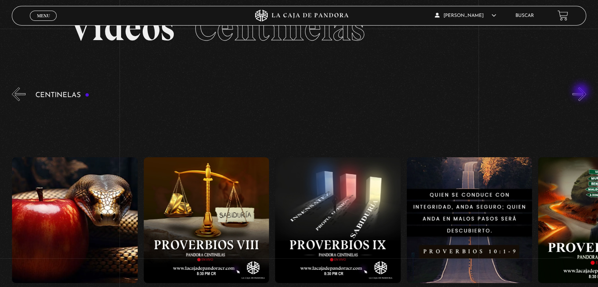
click at [582, 92] on button "»" at bounding box center [579, 94] width 14 height 14
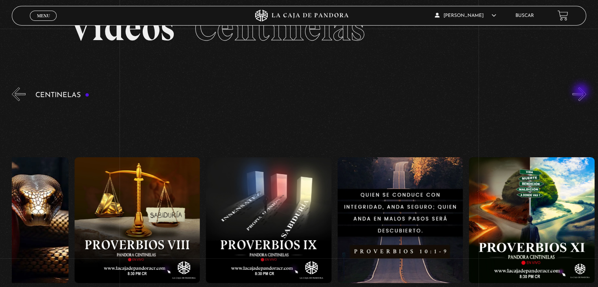
click at [582, 92] on button "»" at bounding box center [579, 94] width 14 height 14
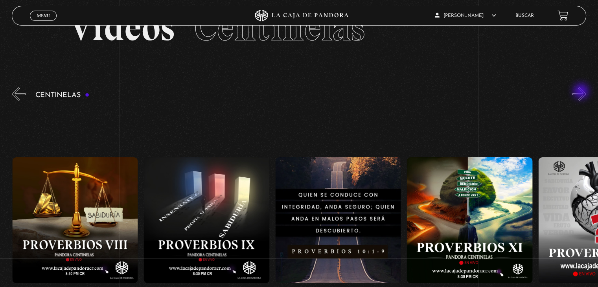
click at [582, 92] on button "»" at bounding box center [579, 94] width 14 height 14
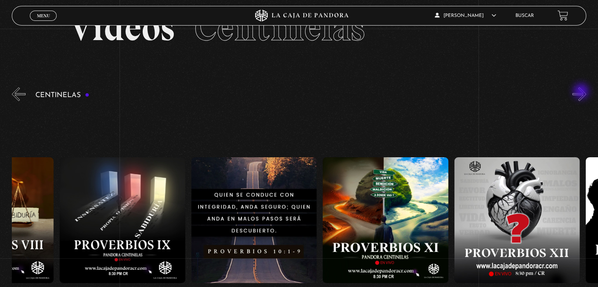
click at [582, 92] on button "»" at bounding box center [579, 94] width 14 height 14
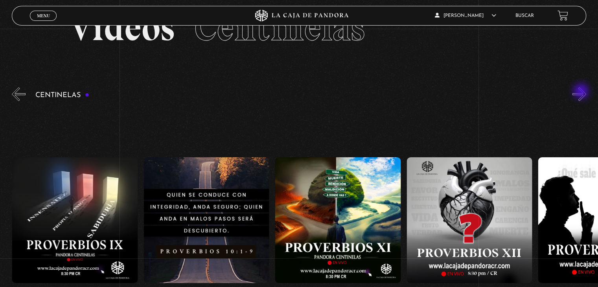
click at [582, 92] on button "»" at bounding box center [579, 94] width 14 height 14
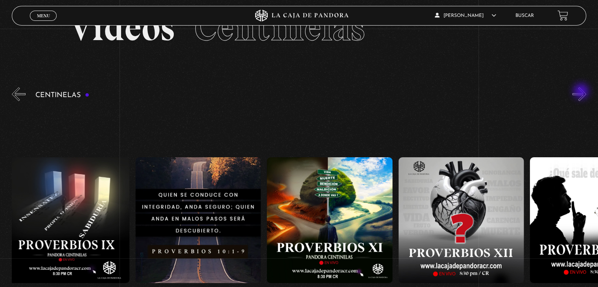
click at [582, 92] on button "»" at bounding box center [579, 94] width 14 height 14
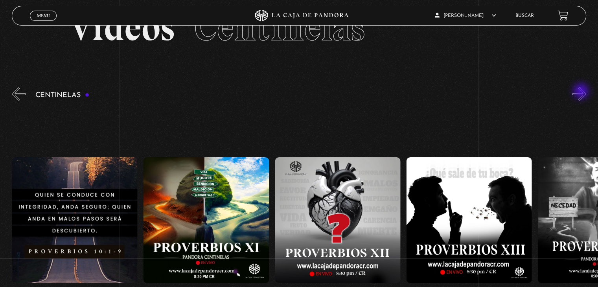
click at [582, 92] on button "»" at bounding box center [579, 94] width 14 height 14
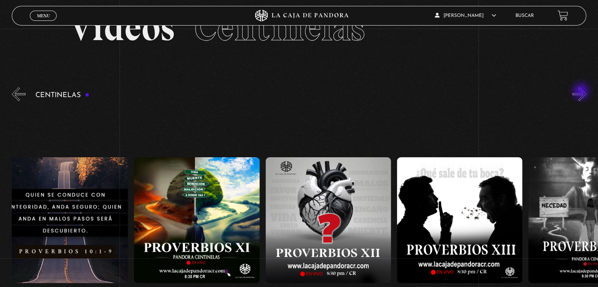
click at [582, 92] on button "»" at bounding box center [579, 94] width 14 height 14
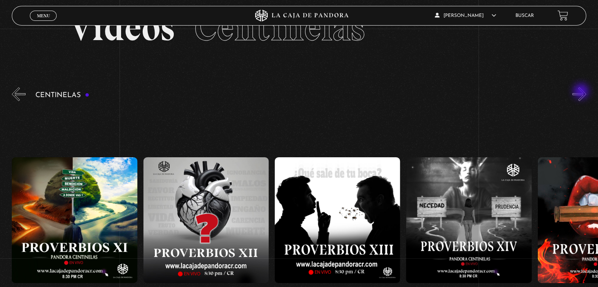
click at [582, 92] on button "»" at bounding box center [579, 94] width 14 height 14
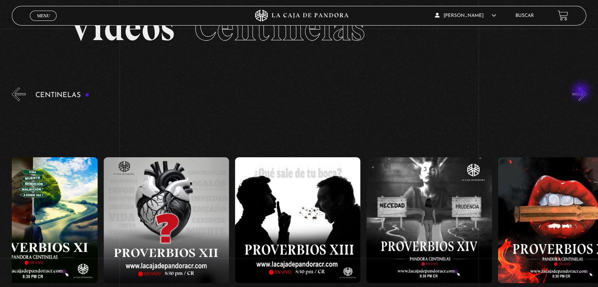
click at [582, 92] on button "»" at bounding box center [579, 94] width 14 height 14
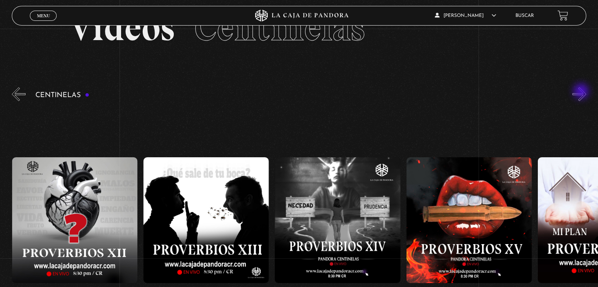
click at [582, 92] on button "»" at bounding box center [579, 94] width 14 height 14
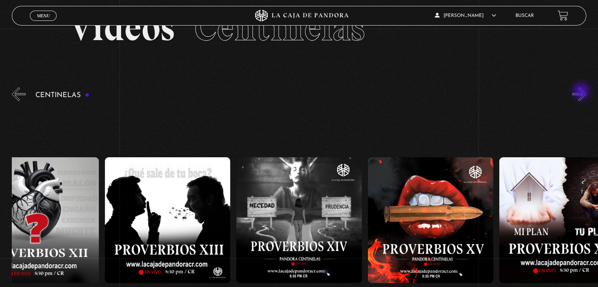
click at [582, 92] on button "»" at bounding box center [579, 94] width 14 height 14
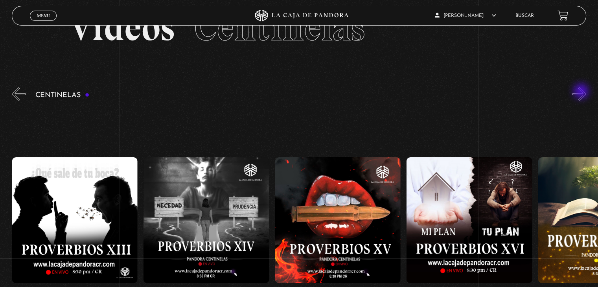
click at [582, 92] on button "»" at bounding box center [579, 94] width 14 height 14
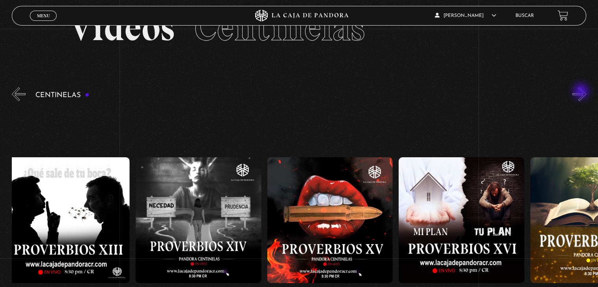
click at [582, 92] on button "»" at bounding box center [579, 94] width 14 height 14
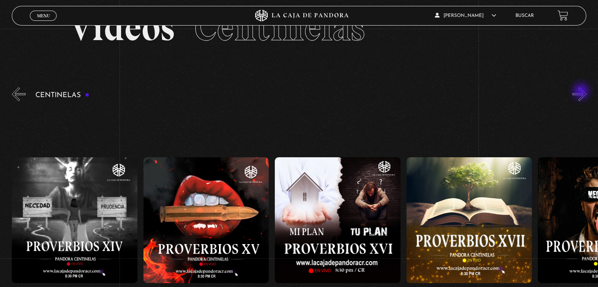
click at [582, 92] on button "»" at bounding box center [579, 94] width 14 height 14
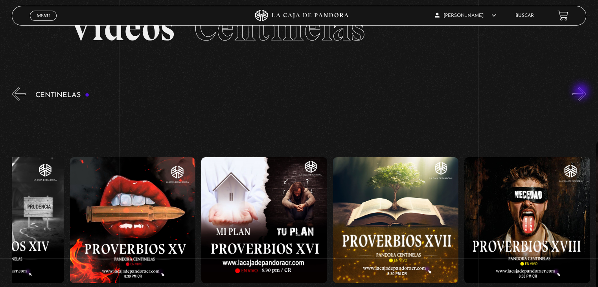
click at [582, 92] on button "»" at bounding box center [579, 94] width 14 height 14
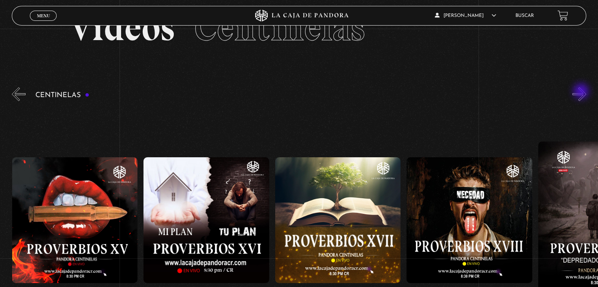
click at [582, 92] on button "»" at bounding box center [579, 94] width 14 height 14
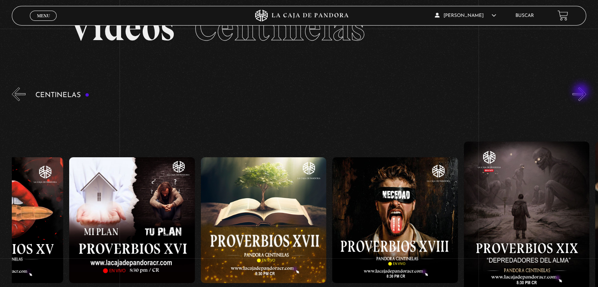
click at [582, 92] on button "»" at bounding box center [579, 94] width 14 height 14
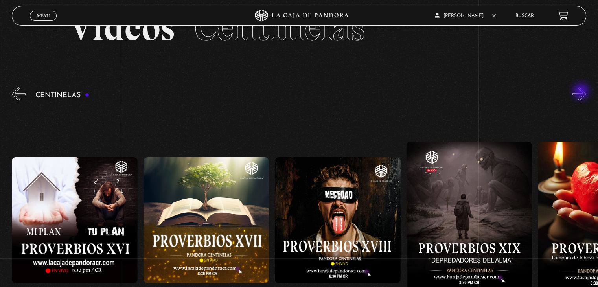
click at [582, 92] on button "»" at bounding box center [579, 94] width 14 height 14
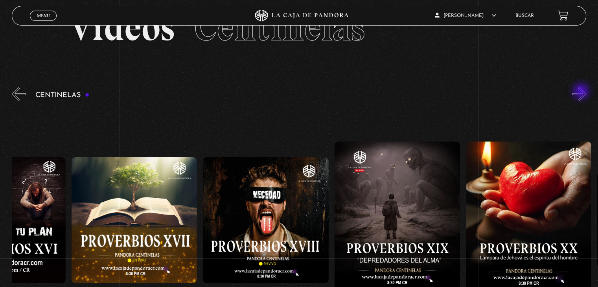
click at [582, 92] on button "»" at bounding box center [579, 94] width 14 height 14
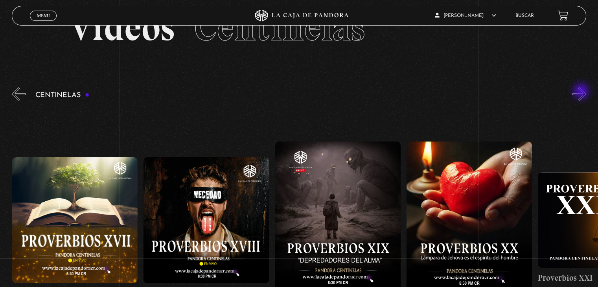
click at [582, 92] on button "»" at bounding box center [579, 94] width 14 height 14
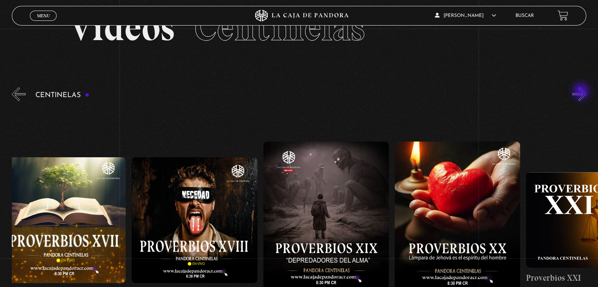
click at [582, 92] on button "»" at bounding box center [579, 94] width 14 height 14
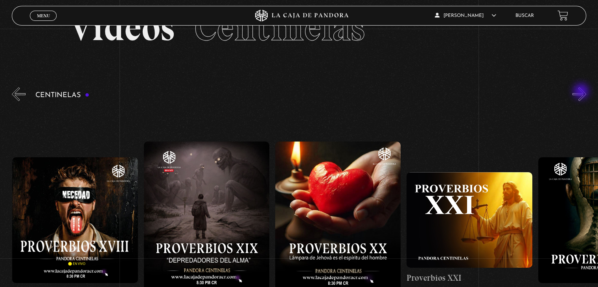
click at [582, 92] on button "»" at bounding box center [579, 94] width 14 height 14
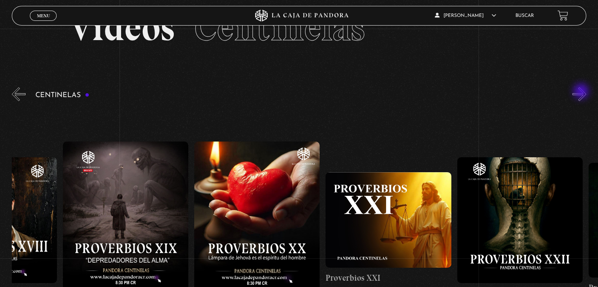
click at [582, 92] on button "»" at bounding box center [579, 94] width 14 height 14
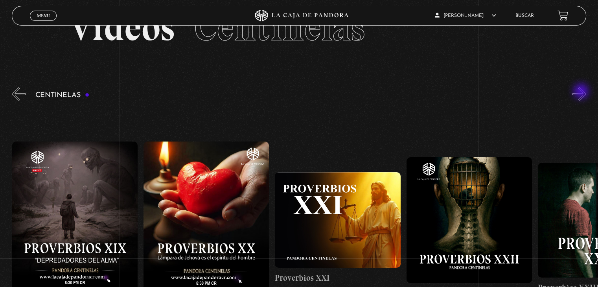
click at [582, 92] on button "»" at bounding box center [579, 94] width 14 height 14
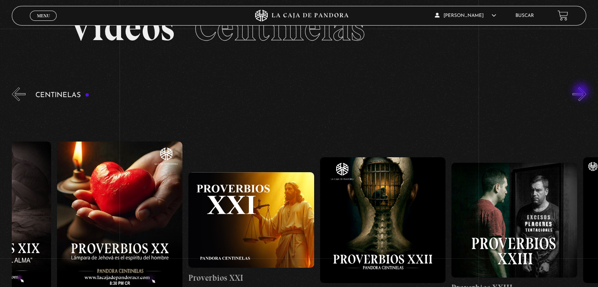
click at [582, 92] on button "»" at bounding box center [579, 94] width 14 height 14
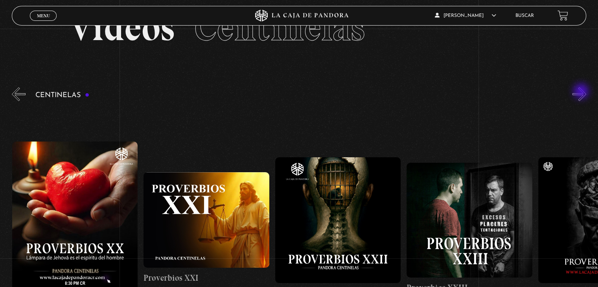
click at [582, 92] on button "»" at bounding box center [579, 94] width 14 height 14
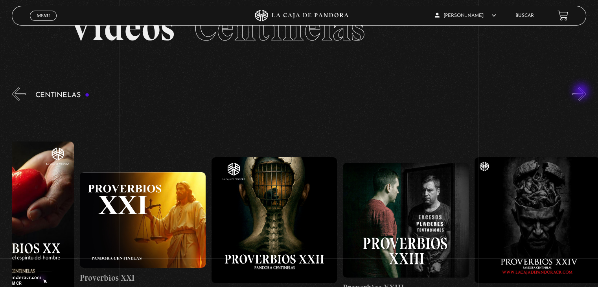
click at [582, 92] on button "»" at bounding box center [579, 94] width 14 height 14
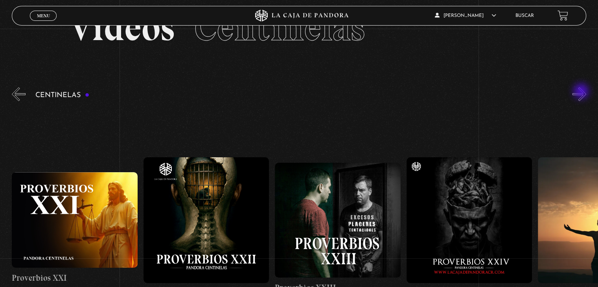
click at [582, 92] on button "»" at bounding box center [579, 94] width 14 height 14
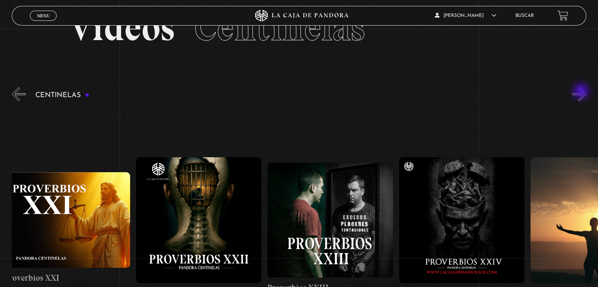
click at [582, 92] on button "»" at bounding box center [579, 94] width 14 height 14
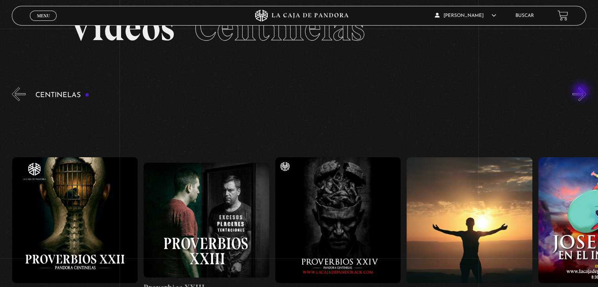
click at [582, 92] on button "»" at bounding box center [579, 94] width 14 height 14
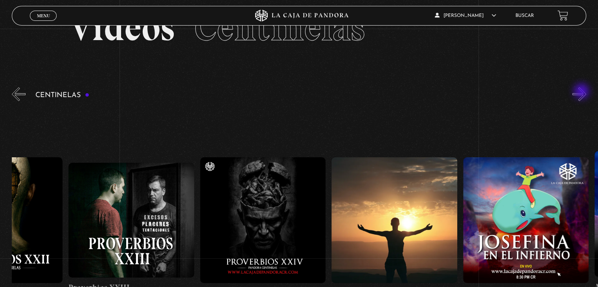
click at [582, 92] on button "»" at bounding box center [579, 94] width 14 height 14
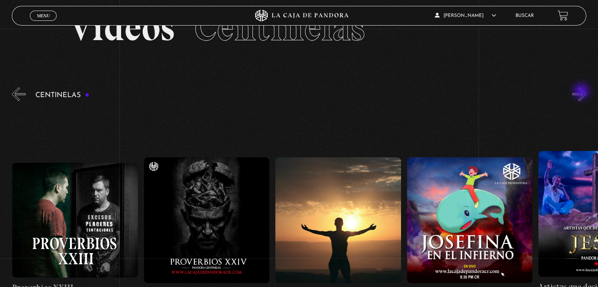
click at [582, 92] on button "»" at bounding box center [579, 94] width 14 height 14
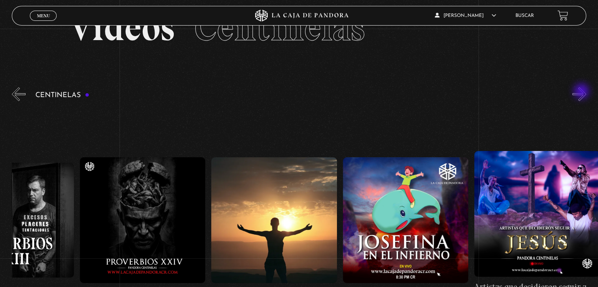
click at [582, 92] on button "»" at bounding box center [579, 94] width 14 height 14
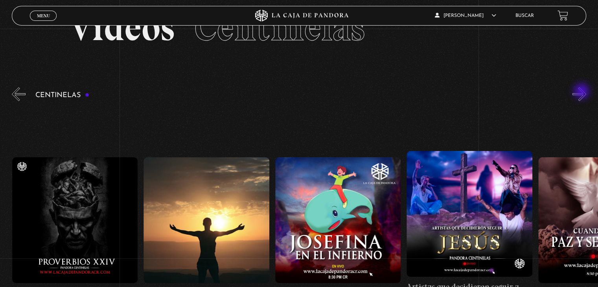
click at [582, 92] on button "»" at bounding box center [579, 94] width 14 height 14
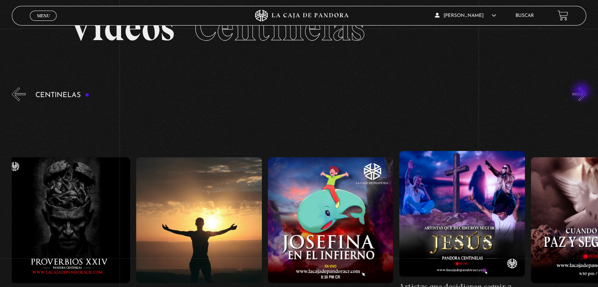
click at [582, 92] on button "»" at bounding box center [579, 94] width 14 height 14
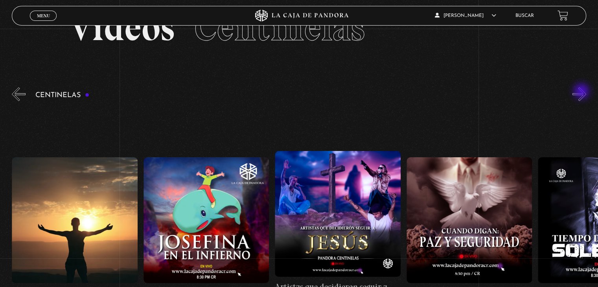
click at [582, 92] on button "»" at bounding box center [579, 94] width 14 height 14
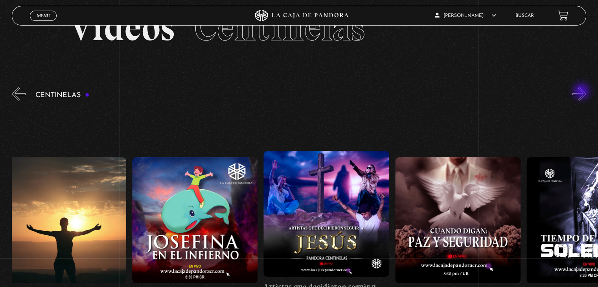
click at [582, 92] on button "»" at bounding box center [579, 94] width 14 height 14
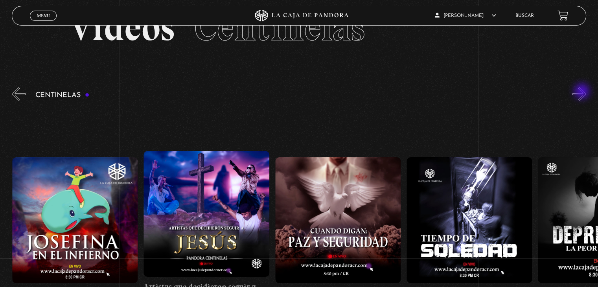
click at [582, 92] on button "»" at bounding box center [579, 94] width 14 height 14
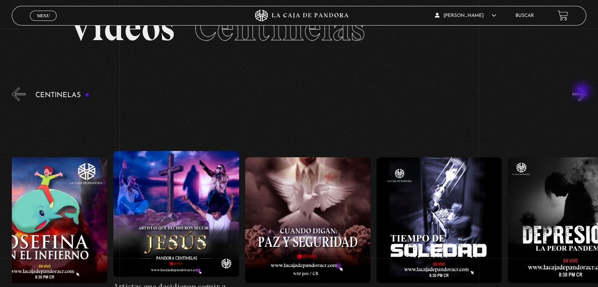
click at [583, 92] on button "»" at bounding box center [579, 94] width 14 height 14
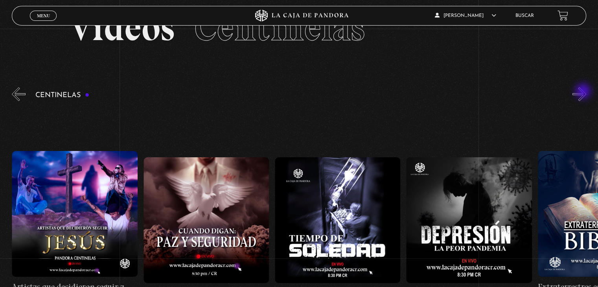
click at [584, 92] on button "»" at bounding box center [579, 94] width 14 height 14
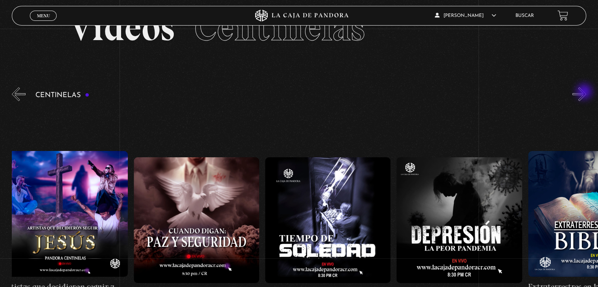
click at [585, 92] on button "»" at bounding box center [579, 94] width 14 height 14
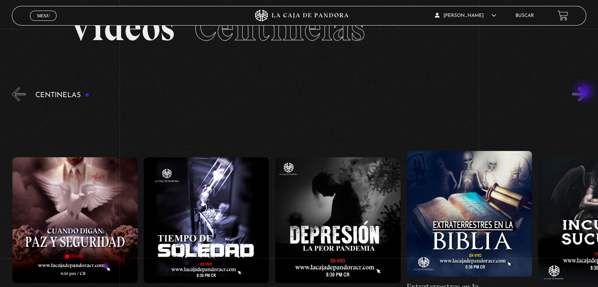
click at [585, 92] on button "»" at bounding box center [579, 94] width 14 height 14
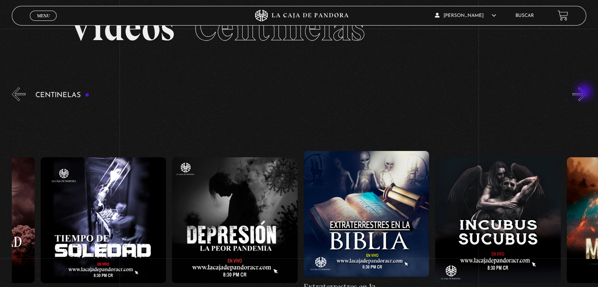
click at [585, 92] on button "»" at bounding box center [579, 94] width 14 height 14
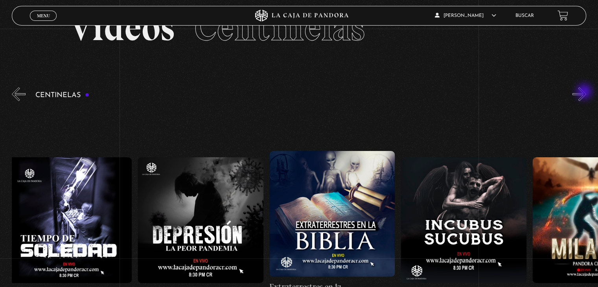
click at [585, 92] on button "»" at bounding box center [579, 94] width 14 height 14
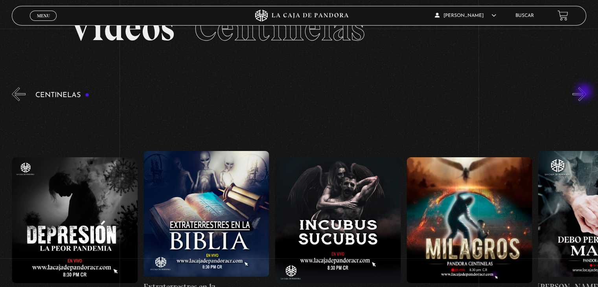
click at [585, 92] on button "»" at bounding box center [579, 94] width 14 height 14
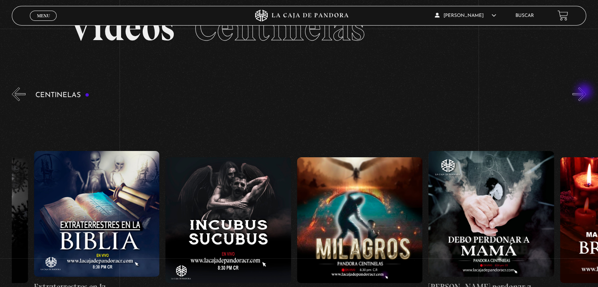
click at [585, 92] on button "»" at bounding box center [579, 94] width 14 height 14
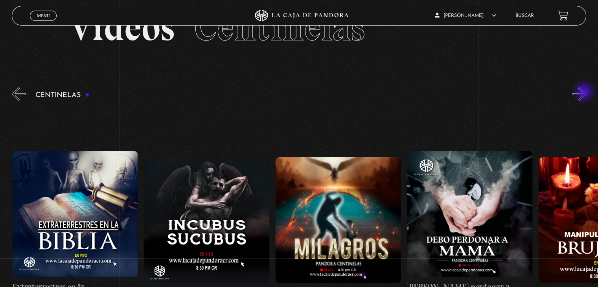
click at [585, 92] on button "»" at bounding box center [579, 94] width 14 height 14
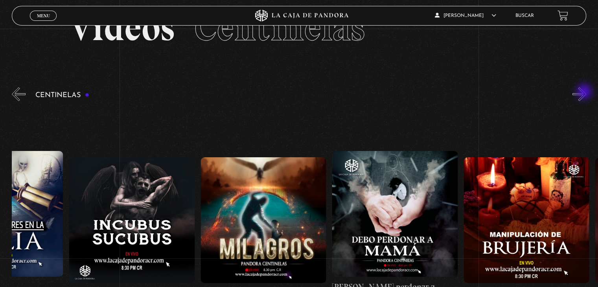
click at [585, 92] on button "»" at bounding box center [579, 94] width 14 height 14
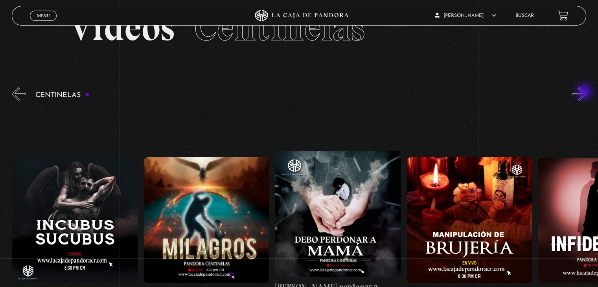
click at [585, 92] on button "»" at bounding box center [579, 94] width 14 height 14
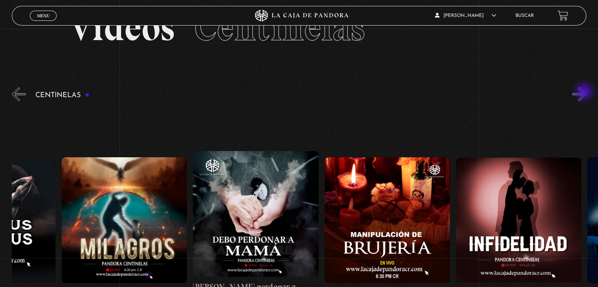
click at [585, 92] on button "»" at bounding box center [579, 94] width 14 height 14
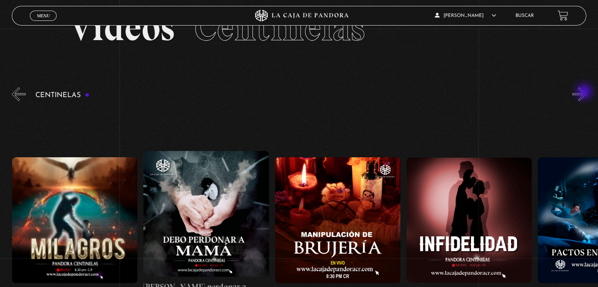
click at [585, 92] on button "»" at bounding box center [579, 94] width 14 height 14
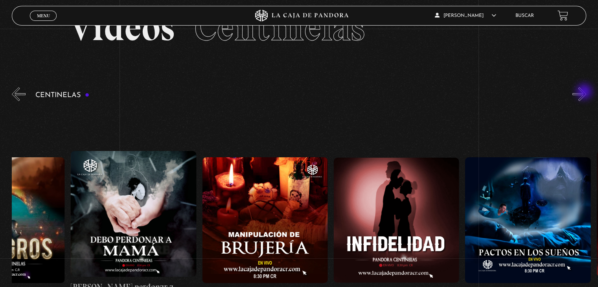
click at [585, 92] on button "»" at bounding box center [579, 94] width 14 height 14
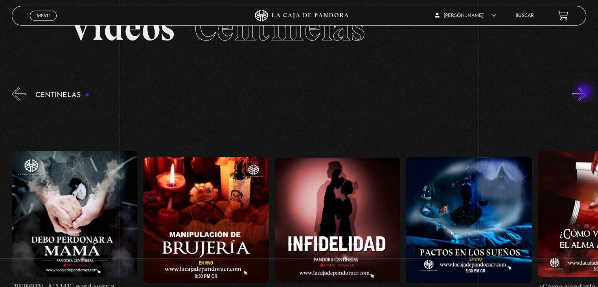
click at [585, 92] on button "»" at bounding box center [579, 94] width 14 height 14
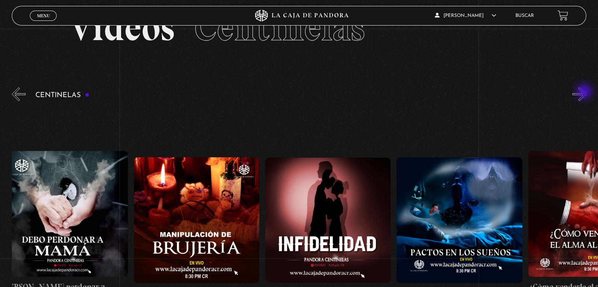
click at [585, 92] on button "»" at bounding box center [579, 94] width 14 height 14
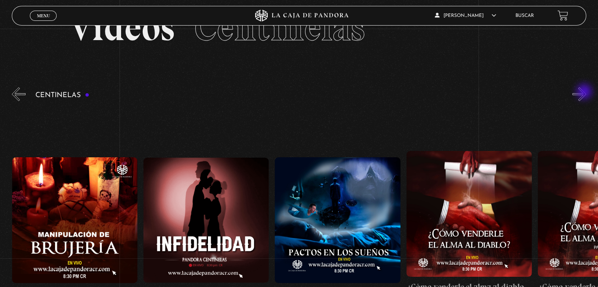
click at [585, 92] on button "»" at bounding box center [579, 94] width 14 height 14
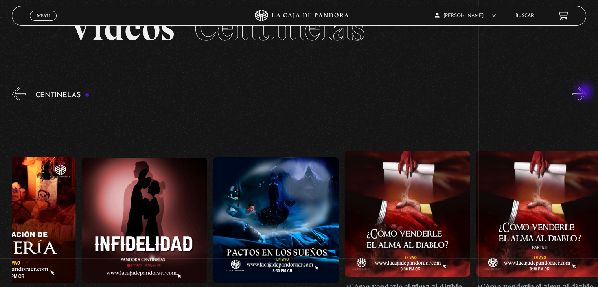
click at [585, 92] on button "»" at bounding box center [579, 94] width 14 height 14
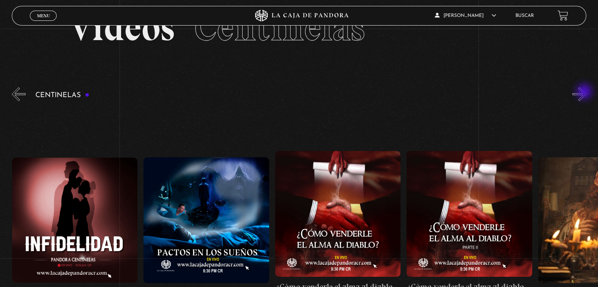
click at [585, 92] on button "»" at bounding box center [579, 94] width 14 height 14
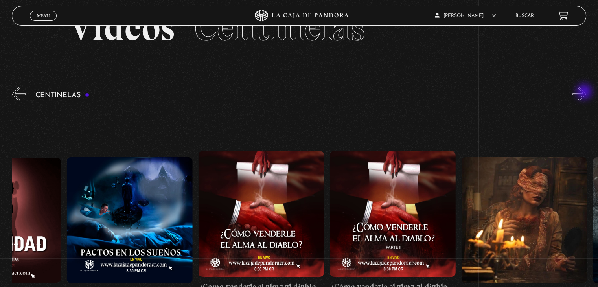
click at [585, 92] on button "»" at bounding box center [579, 94] width 14 height 14
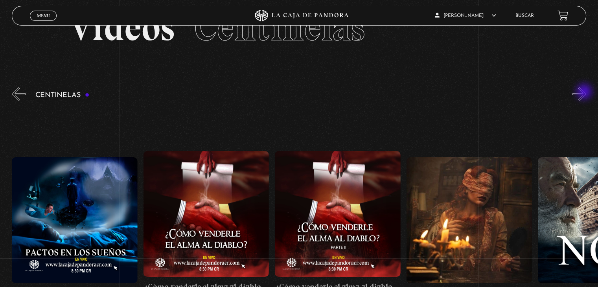
click at [585, 92] on button "»" at bounding box center [579, 94] width 14 height 14
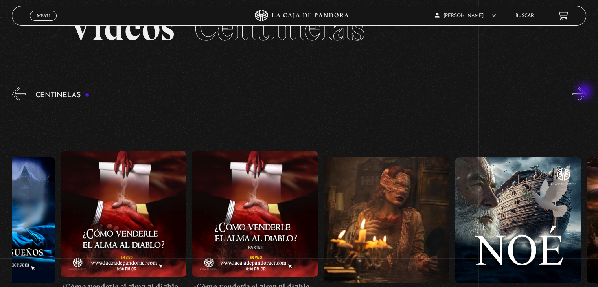
click at [585, 92] on button "»" at bounding box center [579, 94] width 14 height 14
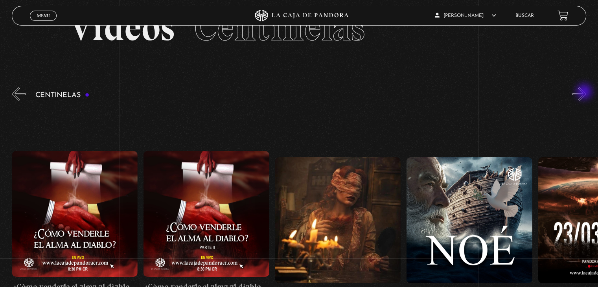
click at [585, 92] on button "»" at bounding box center [579, 94] width 14 height 14
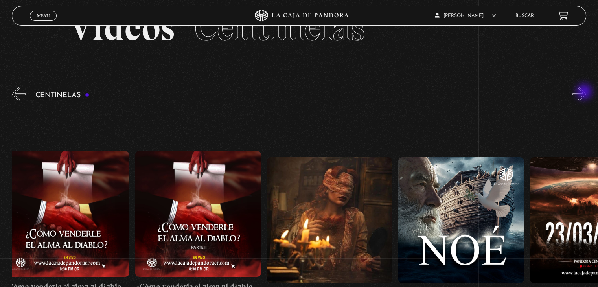
click at [585, 92] on button "»" at bounding box center [579, 94] width 14 height 14
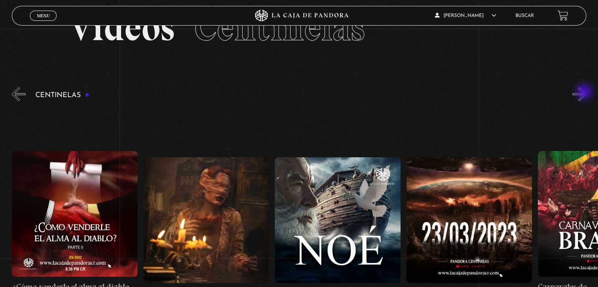
click at [585, 92] on button "»" at bounding box center [579, 94] width 14 height 14
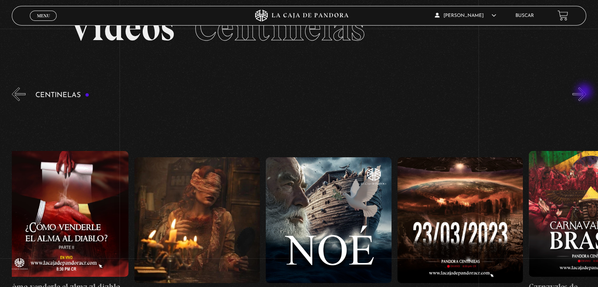
click at [585, 92] on button "»" at bounding box center [579, 94] width 14 height 14
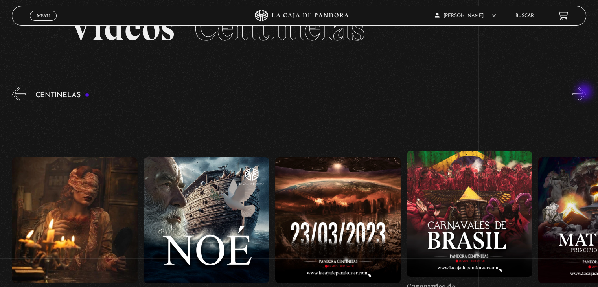
click at [585, 92] on button "»" at bounding box center [579, 94] width 14 height 14
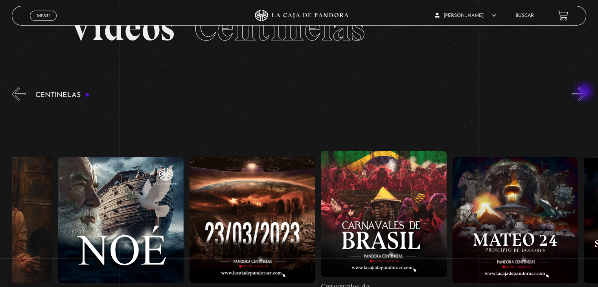
click at [585, 92] on button "»" at bounding box center [579, 94] width 14 height 14
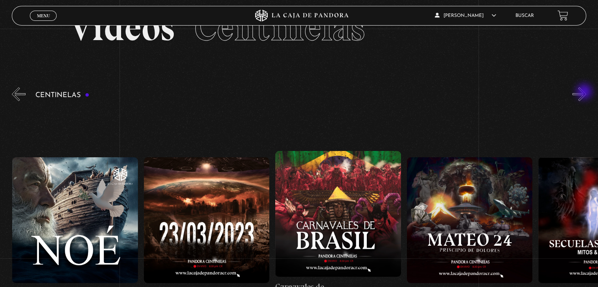
click at [585, 92] on button "»" at bounding box center [579, 94] width 14 height 14
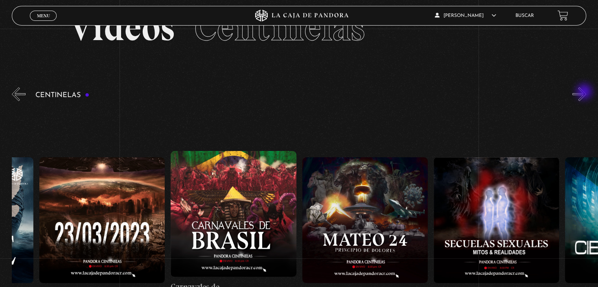
click at [585, 92] on button "»" at bounding box center [579, 94] width 14 height 14
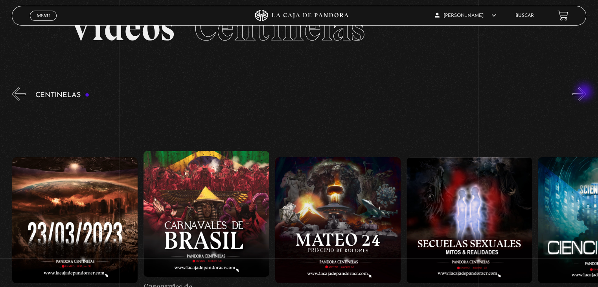
click at [585, 92] on button "»" at bounding box center [579, 94] width 14 height 14
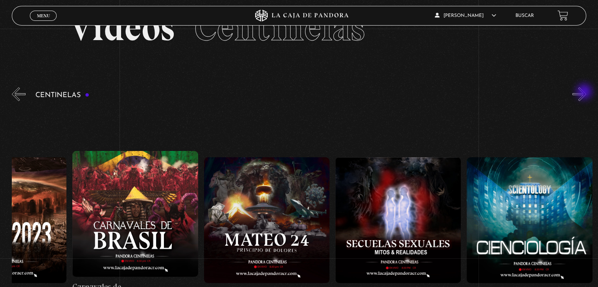
click at [585, 92] on button "»" at bounding box center [579, 94] width 14 height 14
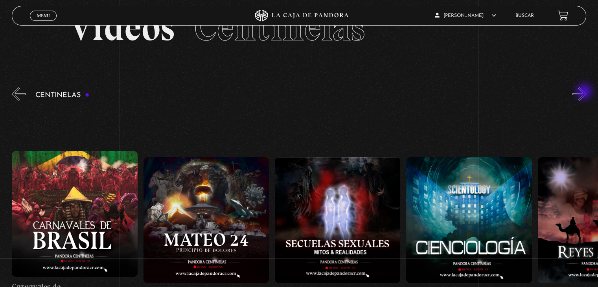
click at [585, 92] on button "»" at bounding box center [579, 94] width 14 height 14
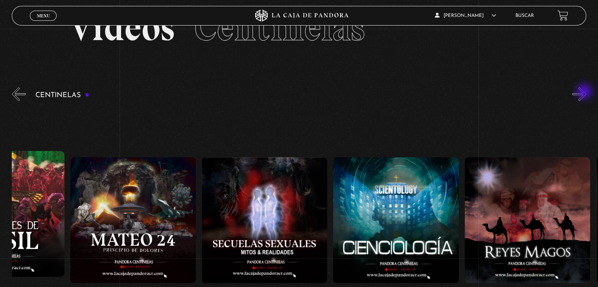
click at [585, 92] on button "»" at bounding box center [579, 94] width 14 height 14
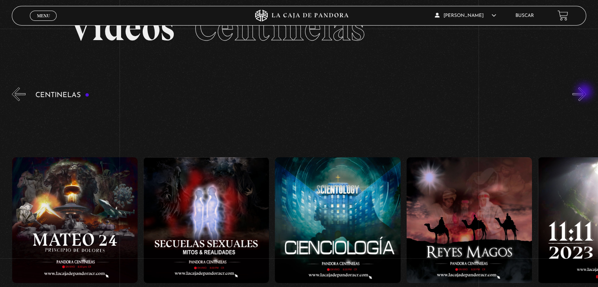
click at [585, 92] on button "»" at bounding box center [579, 94] width 14 height 14
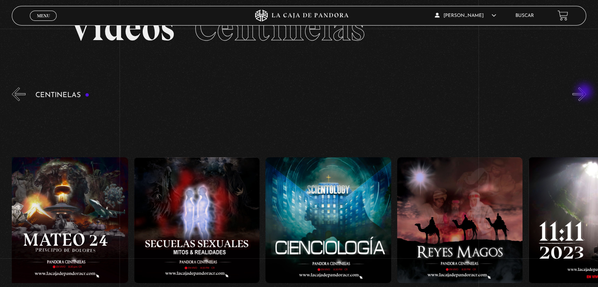
click at [585, 92] on button "»" at bounding box center [579, 94] width 14 height 14
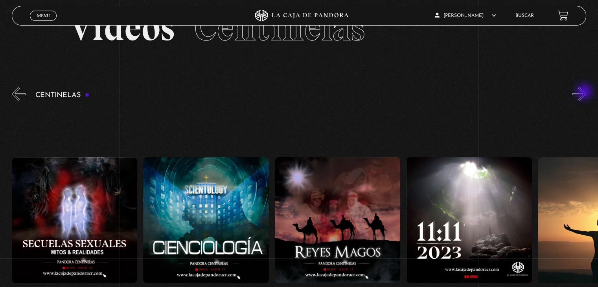
click at [585, 92] on button "»" at bounding box center [579, 94] width 14 height 14
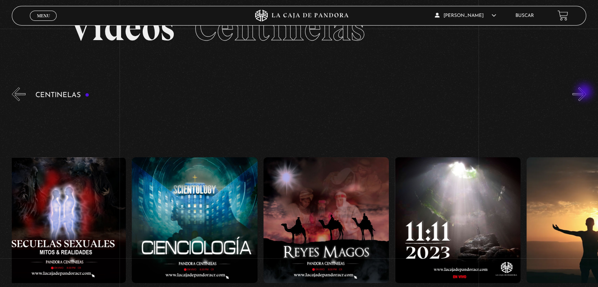
click at [585, 92] on button "»" at bounding box center [579, 94] width 14 height 14
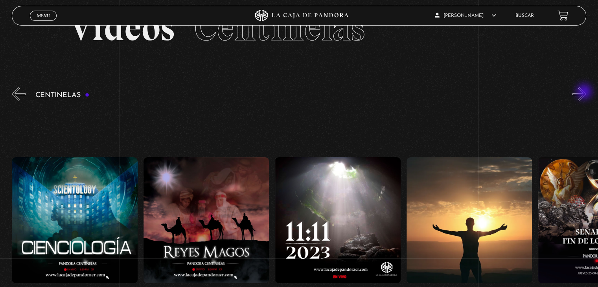
click at [585, 92] on button "»" at bounding box center [579, 94] width 14 height 14
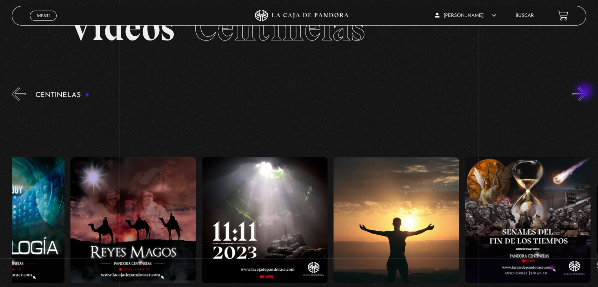
click at [585, 92] on button "»" at bounding box center [579, 94] width 14 height 14
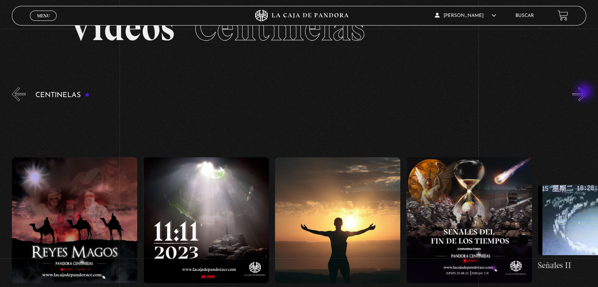
click at [585, 92] on button "»" at bounding box center [579, 94] width 14 height 14
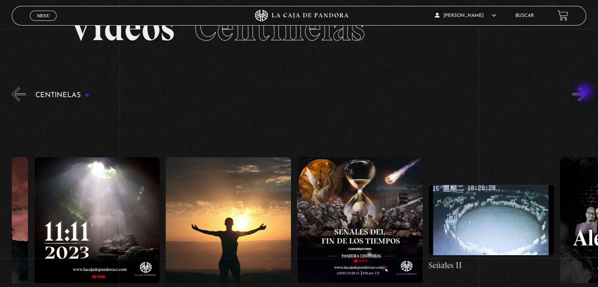
click at [585, 92] on button "»" at bounding box center [579, 94] width 14 height 14
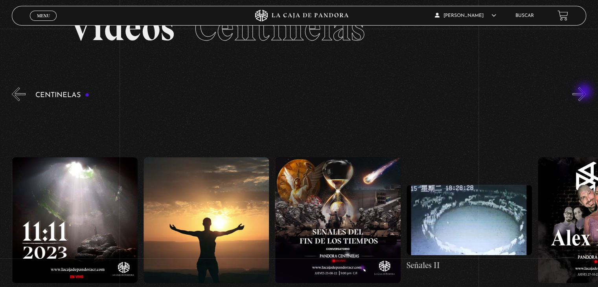
click at [585, 92] on button "»" at bounding box center [579, 94] width 14 height 14
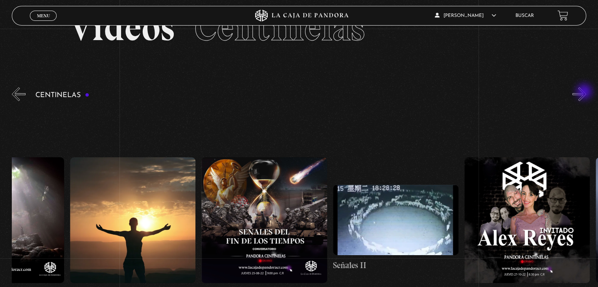
click at [585, 92] on button "»" at bounding box center [579, 94] width 14 height 14
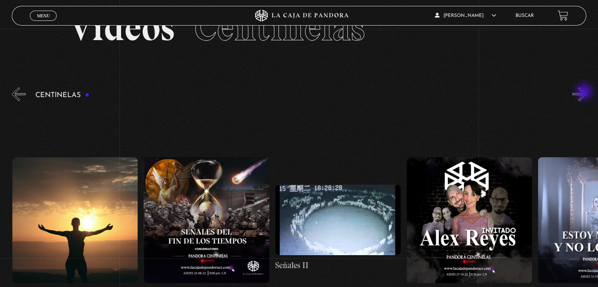
click at [585, 92] on button "»" at bounding box center [579, 94] width 14 height 14
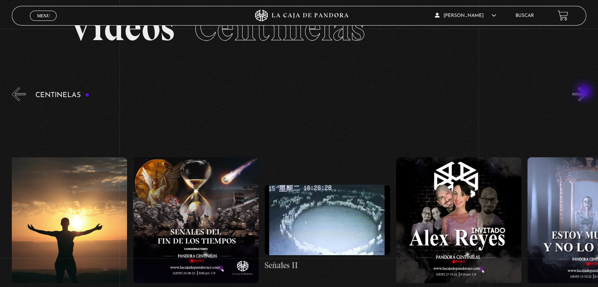
click at [585, 92] on button "»" at bounding box center [579, 94] width 14 height 14
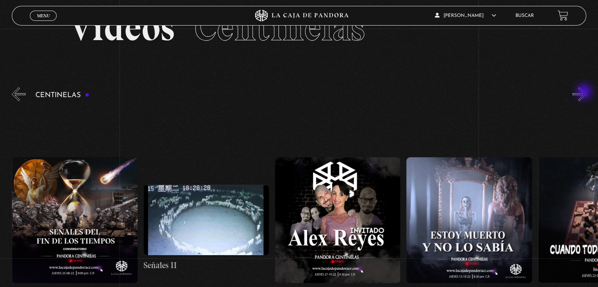
click at [585, 92] on button "»" at bounding box center [579, 94] width 14 height 14
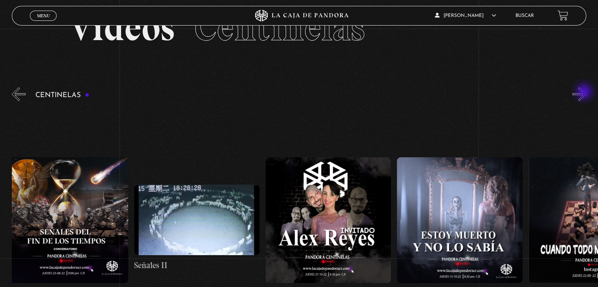
click at [585, 92] on button "»" at bounding box center [579, 94] width 14 height 14
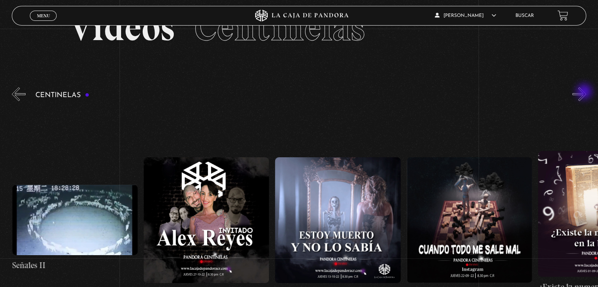
click at [585, 92] on button "»" at bounding box center [579, 94] width 14 height 14
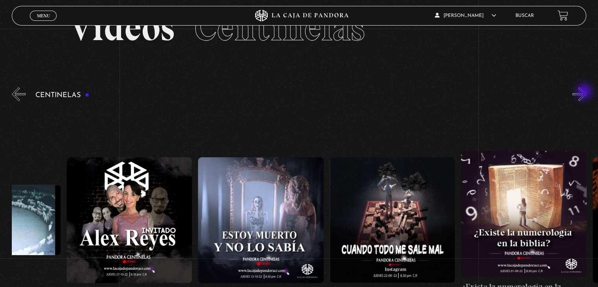
click at [585, 92] on button "»" at bounding box center [579, 94] width 14 height 14
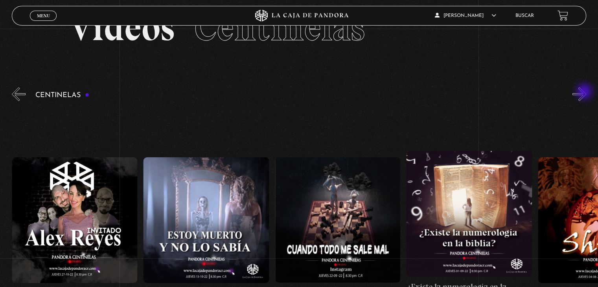
click at [585, 92] on button "»" at bounding box center [579, 94] width 14 height 14
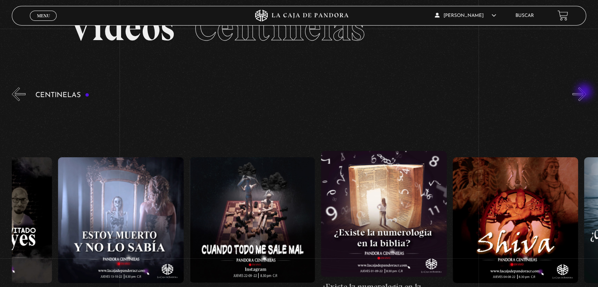
click at [585, 92] on button "»" at bounding box center [579, 94] width 14 height 14
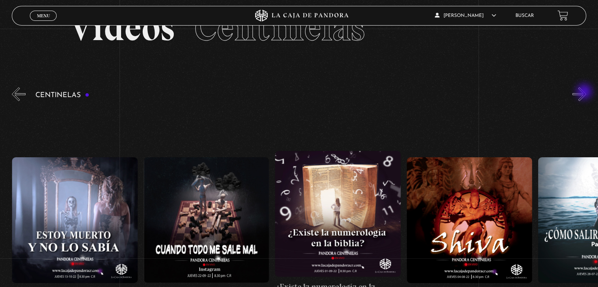
click at [585, 92] on button "»" at bounding box center [579, 94] width 14 height 14
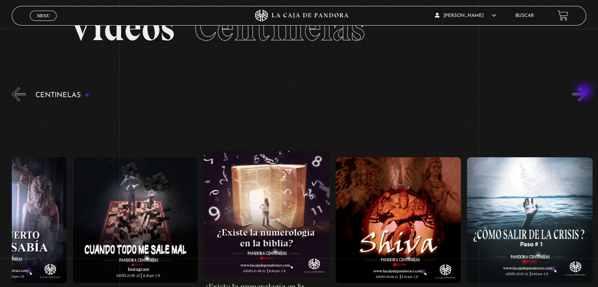
click at [585, 92] on button "»" at bounding box center [579, 94] width 14 height 14
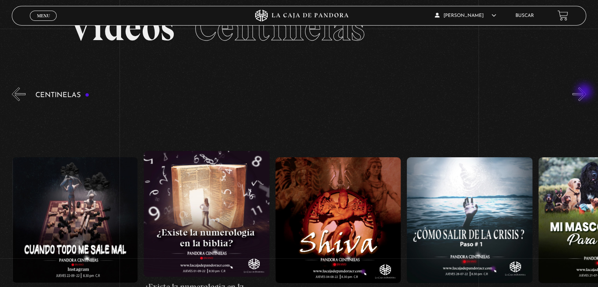
click at [585, 92] on button "»" at bounding box center [579, 94] width 14 height 14
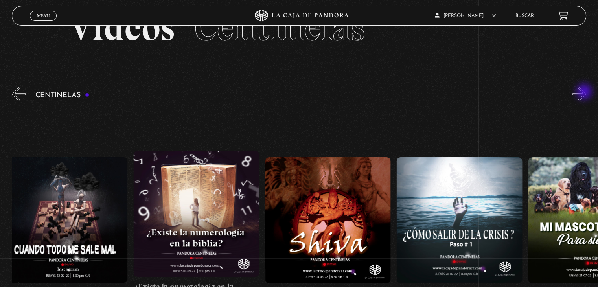
click at [585, 92] on button "»" at bounding box center [579, 94] width 14 height 14
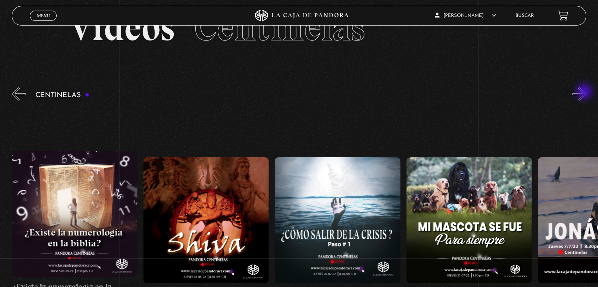
click at [585, 92] on button "»" at bounding box center [579, 94] width 14 height 14
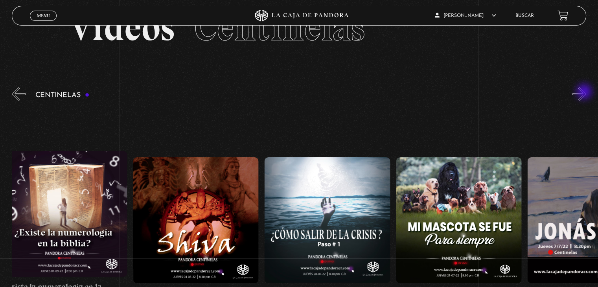
click at [585, 92] on button "»" at bounding box center [579, 94] width 14 height 14
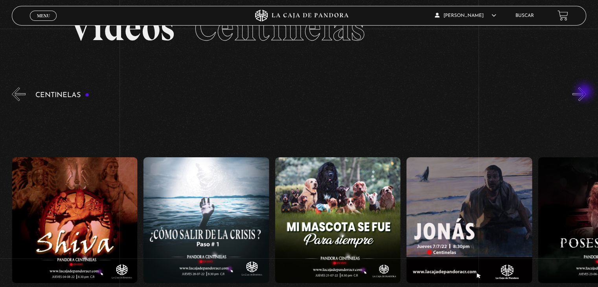
click at [585, 92] on button "»" at bounding box center [579, 94] width 14 height 14
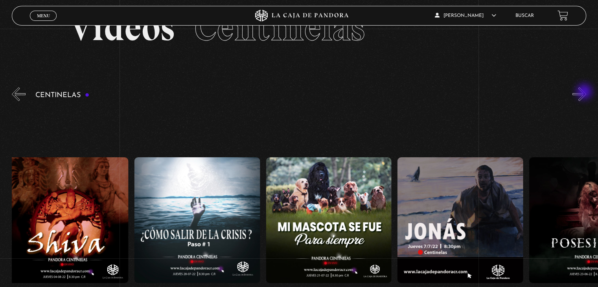
click at [585, 92] on button "»" at bounding box center [579, 94] width 14 height 14
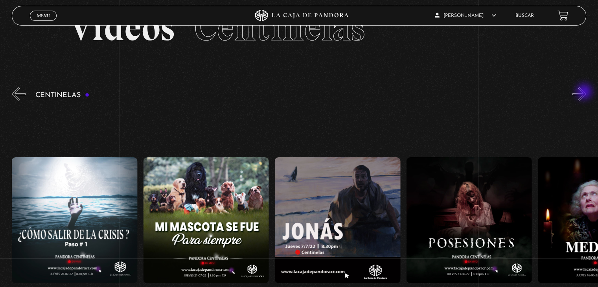
click at [585, 92] on button "»" at bounding box center [579, 94] width 14 height 14
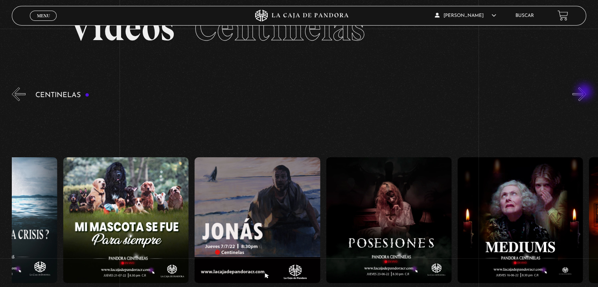
click at [585, 92] on button "»" at bounding box center [579, 94] width 14 height 14
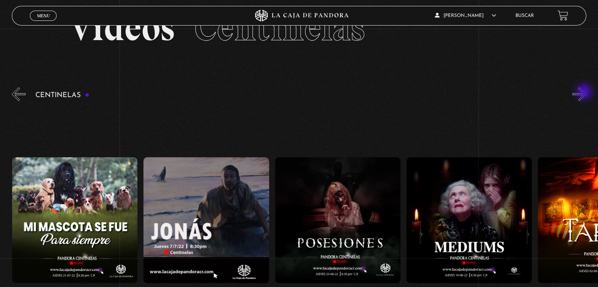
click at [585, 92] on button "»" at bounding box center [579, 94] width 14 height 14
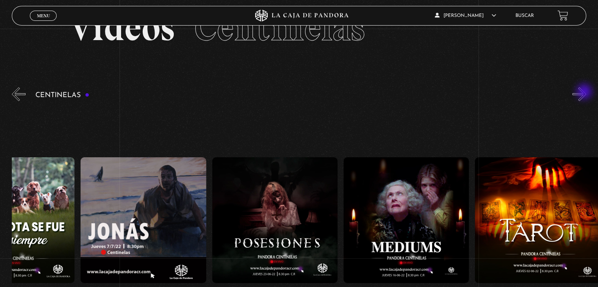
click at [585, 92] on button "»" at bounding box center [579, 94] width 14 height 14
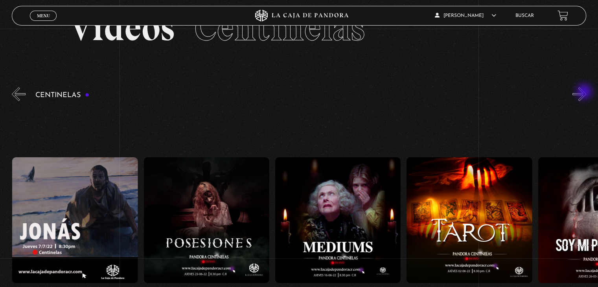
click at [585, 92] on button "»" at bounding box center [579, 94] width 14 height 14
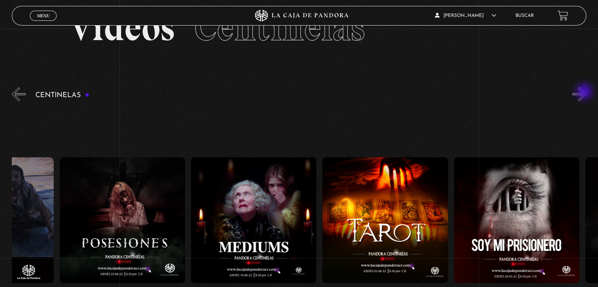
click at [585, 92] on button "»" at bounding box center [579, 94] width 14 height 14
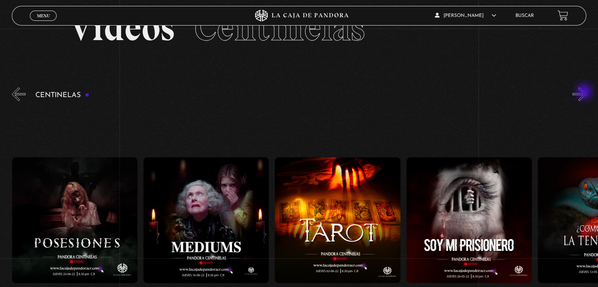
click at [585, 92] on button "»" at bounding box center [579, 94] width 14 height 14
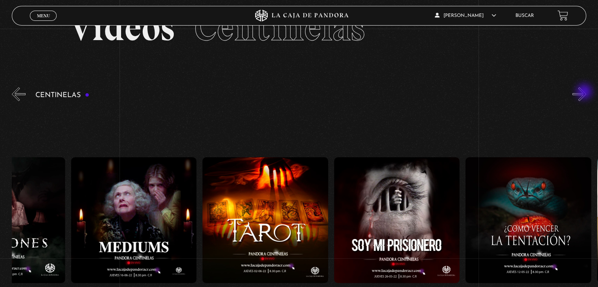
click at [585, 92] on button "»" at bounding box center [579, 94] width 14 height 14
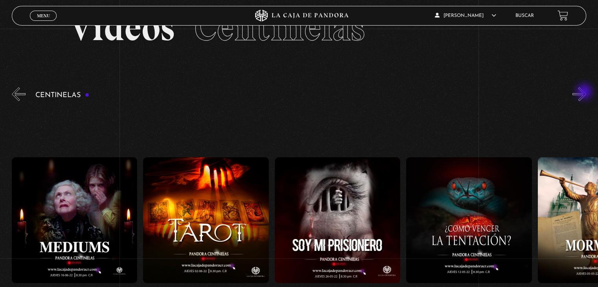
click at [585, 92] on button "»" at bounding box center [579, 94] width 14 height 14
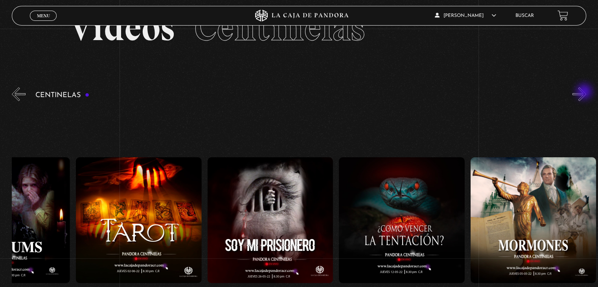
click at [585, 92] on button "»" at bounding box center [579, 94] width 14 height 14
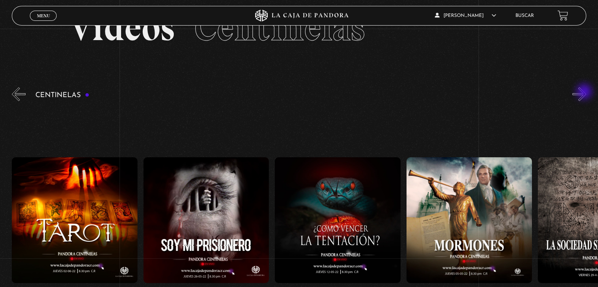
click at [585, 92] on button "»" at bounding box center [579, 94] width 14 height 14
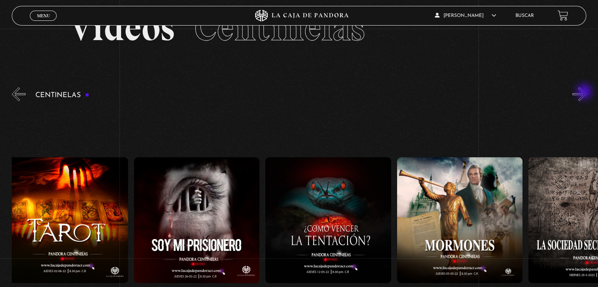
click at [585, 92] on button "»" at bounding box center [579, 94] width 14 height 14
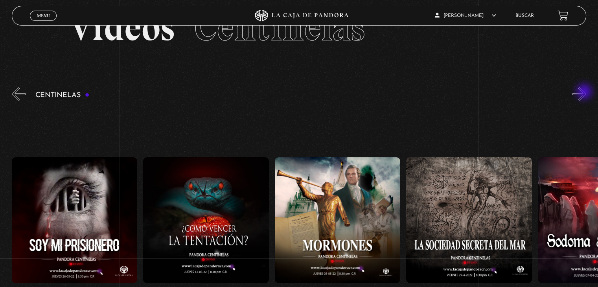
click at [585, 92] on button "»" at bounding box center [579, 94] width 14 height 14
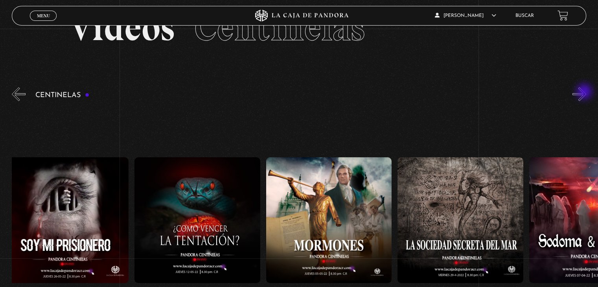
click at [585, 92] on button "»" at bounding box center [579, 94] width 14 height 14
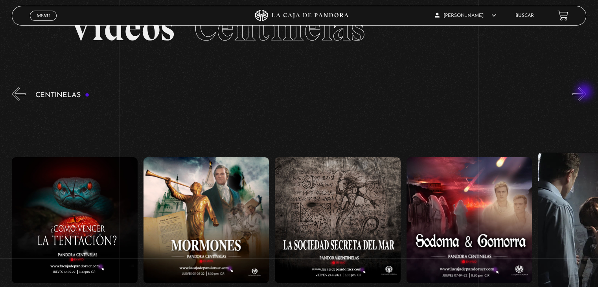
click at [585, 92] on button "»" at bounding box center [579, 94] width 14 height 14
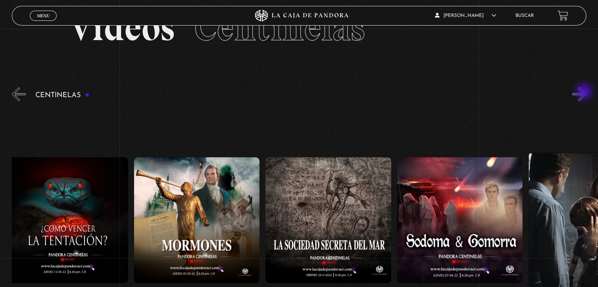
click at [585, 92] on button "»" at bounding box center [579, 94] width 14 height 14
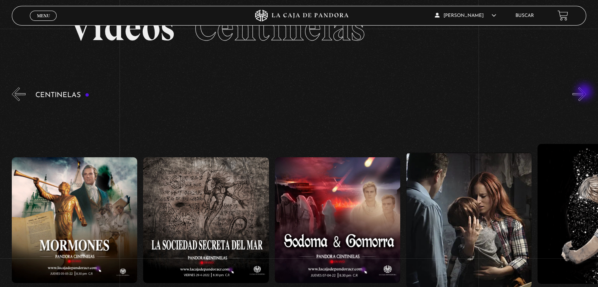
click at [585, 92] on button "»" at bounding box center [579, 94] width 14 height 14
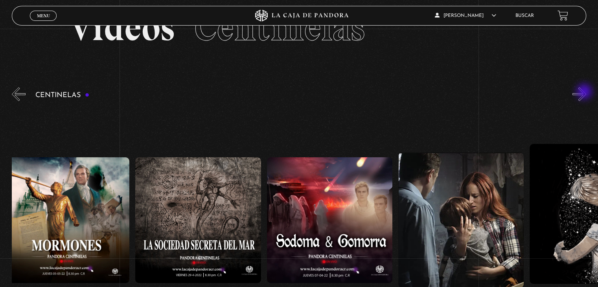
click at [585, 92] on button "»" at bounding box center [579, 94] width 14 height 14
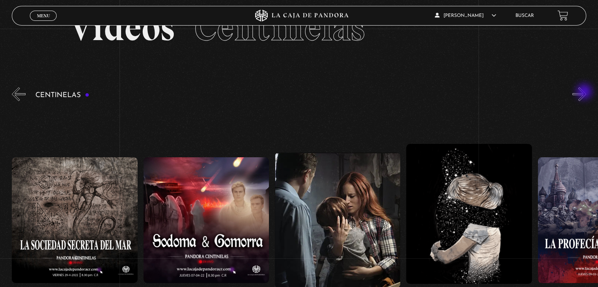
click at [585, 92] on button "»" at bounding box center [579, 94] width 14 height 14
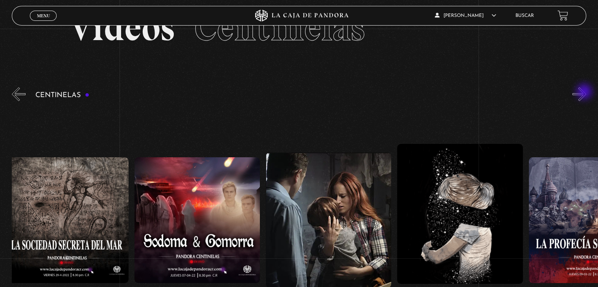
click at [585, 92] on button "»" at bounding box center [579, 94] width 14 height 14
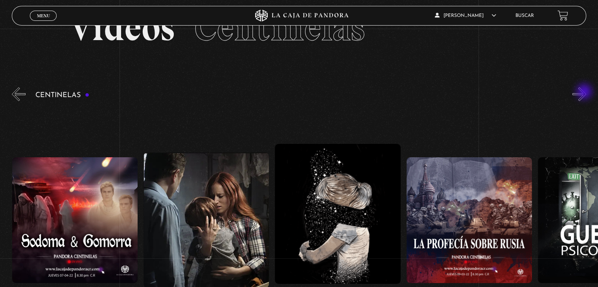
click at [585, 92] on button "»" at bounding box center [579, 94] width 14 height 14
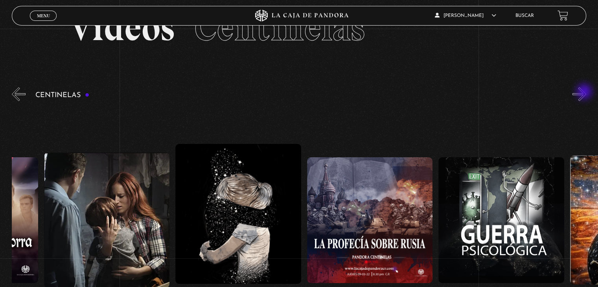
click at [585, 92] on button "»" at bounding box center [579, 94] width 14 height 14
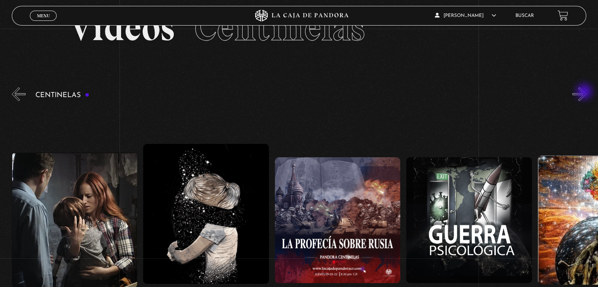
click at [585, 92] on button "»" at bounding box center [579, 94] width 14 height 14
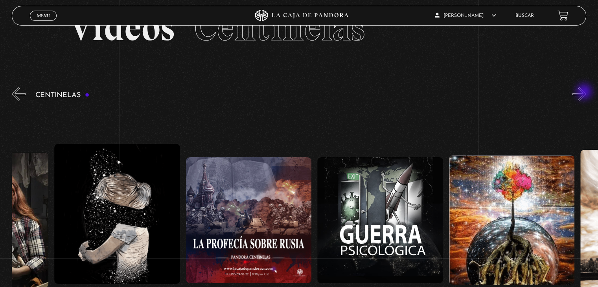
click at [585, 92] on button "»" at bounding box center [579, 94] width 14 height 14
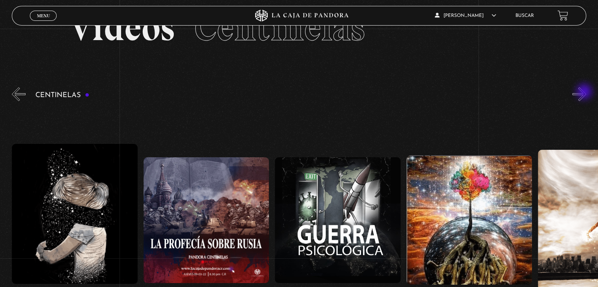
click at [585, 92] on button "»" at bounding box center [579, 94] width 14 height 14
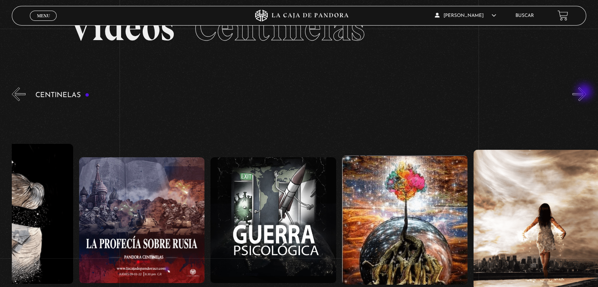
click at [585, 92] on button "»" at bounding box center [579, 94] width 14 height 14
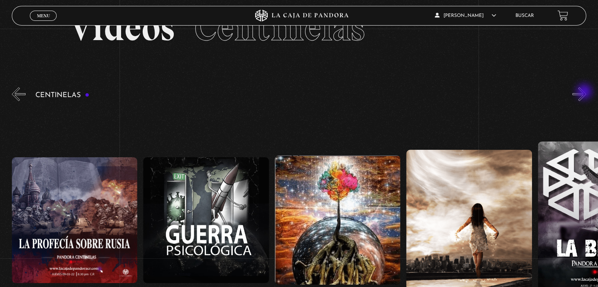
click at [585, 92] on button "»" at bounding box center [579, 94] width 14 height 14
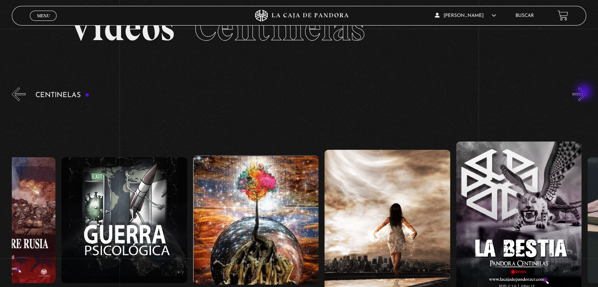
click at [585, 92] on button "»" at bounding box center [579, 94] width 14 height 14
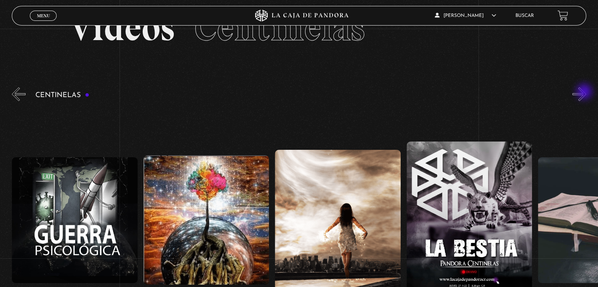
click at [585, 92] on button "»" at bounding box center [579, 94] width 14 height 14
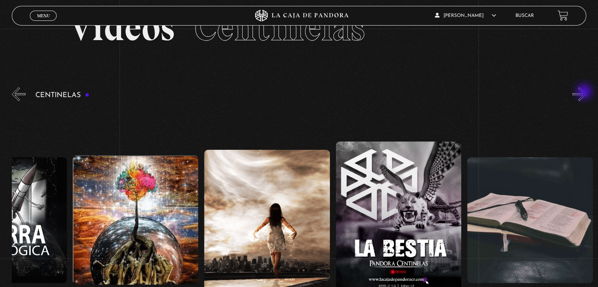
click at [585, 92] on button "»" at bounding box center [579, 94] width 14 height 14
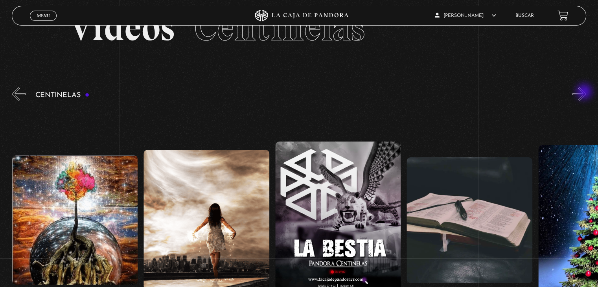
click at [585, 92] on button "»" at bounding box center [579, 94] width 14 height 14
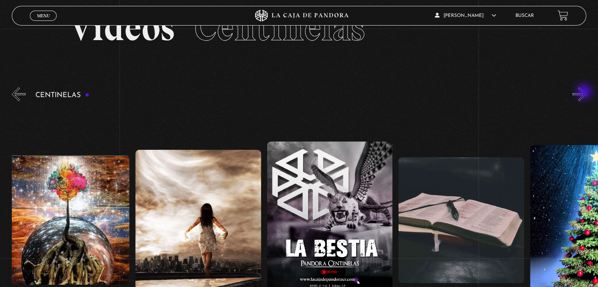
click at [585, 92] on button "»" at bounding box center [579, 94] width 14 height 14
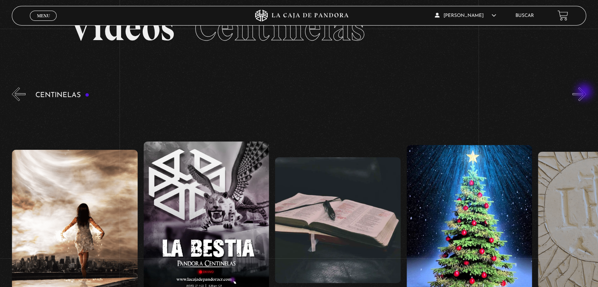
click at [585, 92] on button "»" at bounding box center [579, 94] width 14 height 14
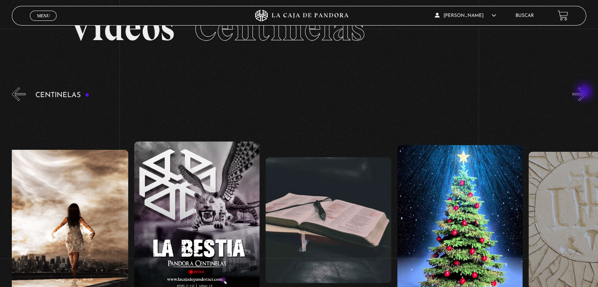
click at [585, 92] on button "»" at bounding box center [579, 94] width 14 height 14
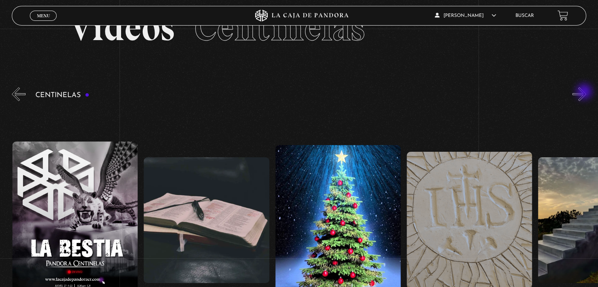
click at [585, 92] on button "»" at bounding box center [579, 94] width 14 height 14
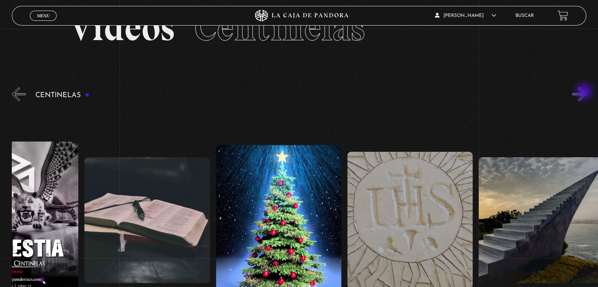
click at [585, 92] on button "»" at bounding box center [579, 94] width 14 height 14
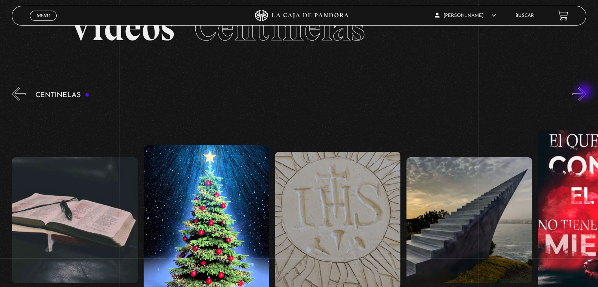
click at [585, 92] on button "»" at bounding box center [579, 94] width 14 height 14
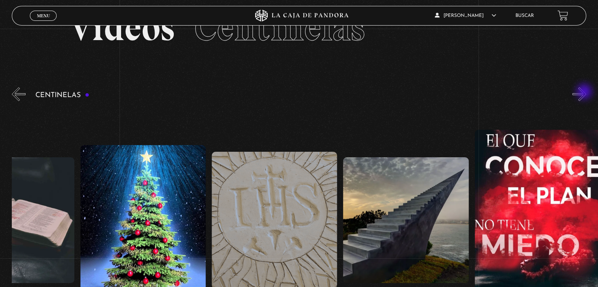
click at [585, 92] on button "»" at bounding box center [579, 94] width 14 height 14
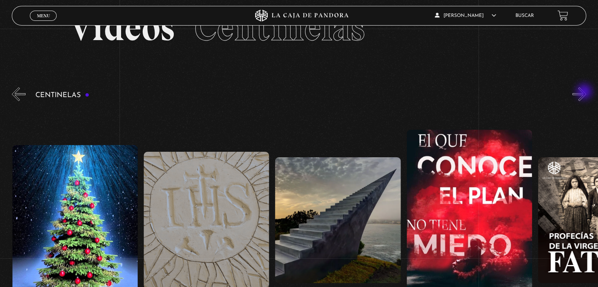
click at [585, 92] on button "»" at bounding box center [579, 94] width 14 height 14
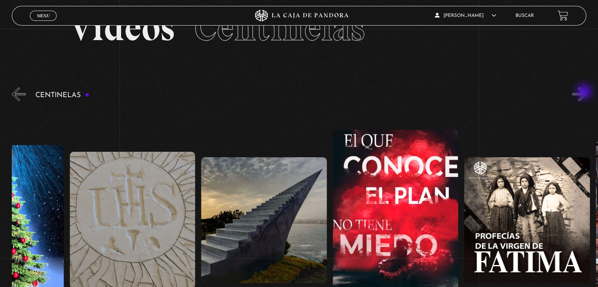
click at [585, 92] on button "»" at bounding box center [579, 94] width 14 height 14
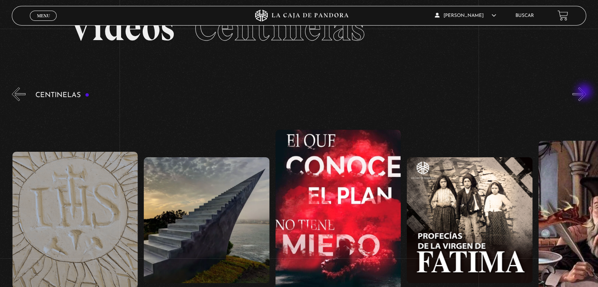
click at [585, 92] on button "»" at bounding box center [579, 94] width 14 height 14
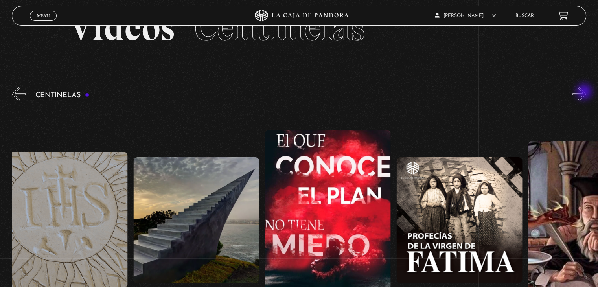
click at [585, 92] on button "»" at bounding box center [579, 94] width 14 height 14
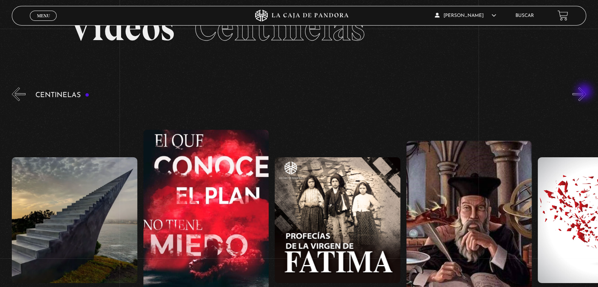
click at [585, 92] on button "»" at bounding box center [579, 94] width 14 height 14
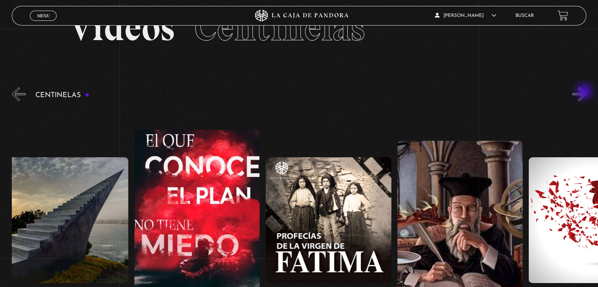
click at [585, 92] on button "»" at bounding box center [579, 94] width 14 height 14
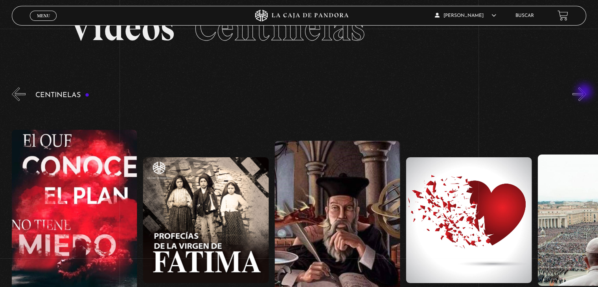
click at [585, 92] on button "»" at bounding box center [579, 94] width 14 height 14
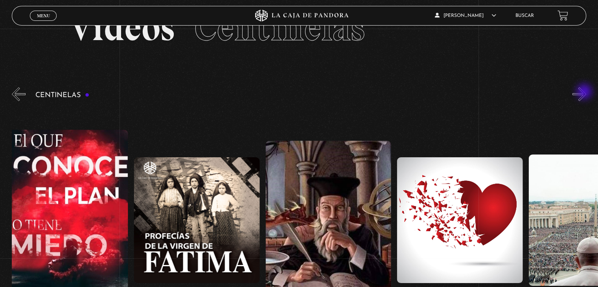
click at [585, 92] on button "»" at bounding box center [579, 94] width 14 height 14
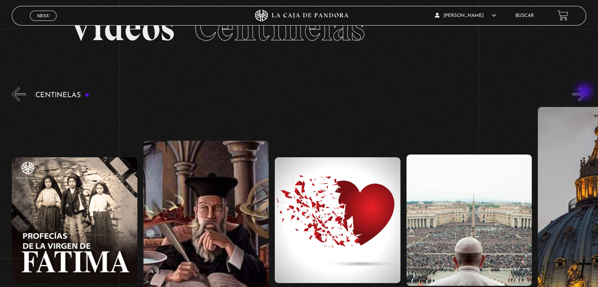
click at [585, 92] on button "»" at bounding box center [579, 94] width 14 height 14
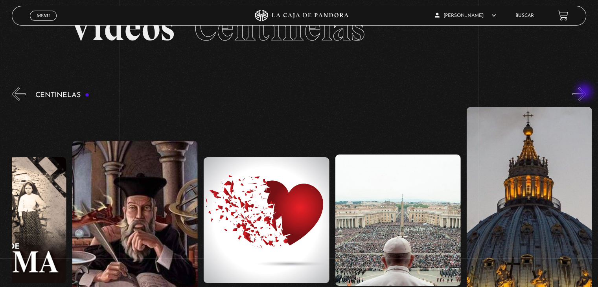
click at [585, 92] on button "»" at bounding box center [579, 94] width 14 height 14
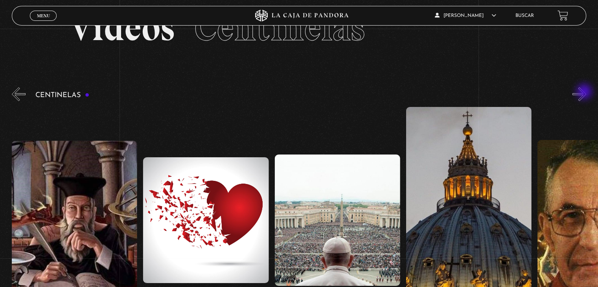
click at [585, 92] on button "»" at bounding box center [579, 94] width 14 height 14
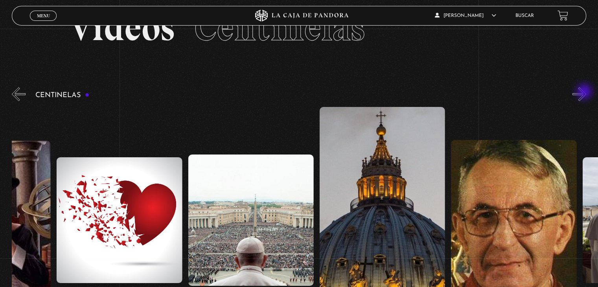
click at [585, 92] on button "»" at bounding box center [579, 94] width 14 height 14
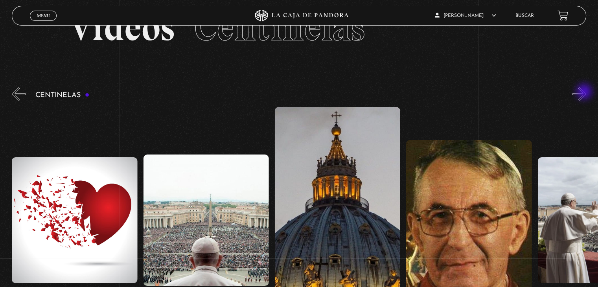
click at [585, 92] on button "»" at bounding box center [579, 94] width 14 height 14
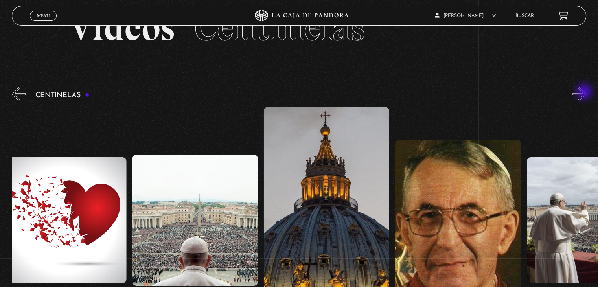
click at [585, 92] on button "»" at bounding box center [579, 94] width 14 height 14
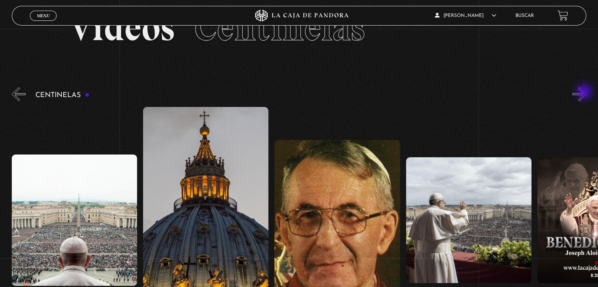
click at [585, 92] on button "»" at bounding box center [579, 94] width 14 height 14
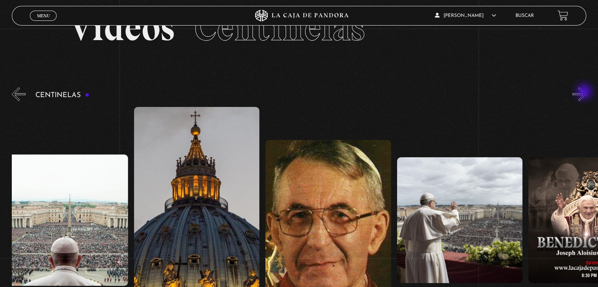
click at [585, 92] on button "»" at bounding box center [579, 94] width 14 height 14
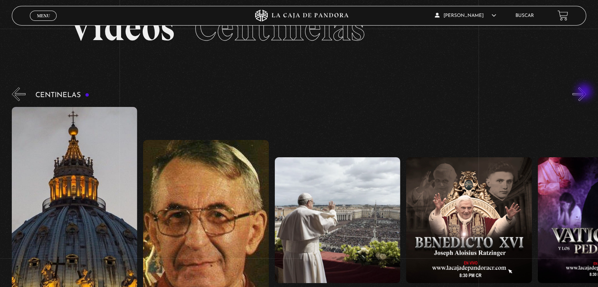
click at [585, 92] on button "»" at bounding box center [579, 94] width 14 height 14
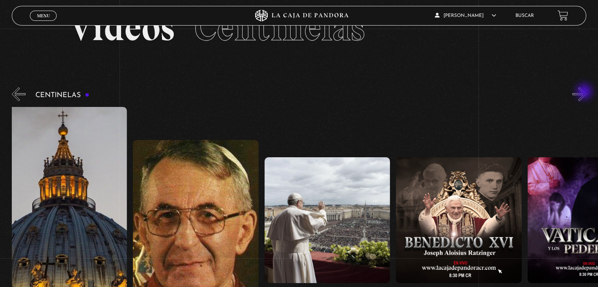
click at [585, 92] on button "»" at bounding box center [579, 94] width 14 height 14
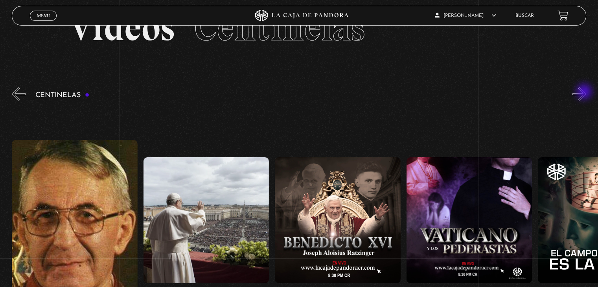
click at [585, 92] on button "»" at bounding box center [579, 94] width 14 height 14
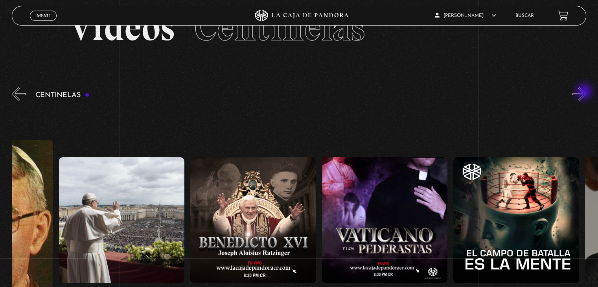
click at [585, 92] on button "»" at bounding box center [579, 94] width 14 height 14
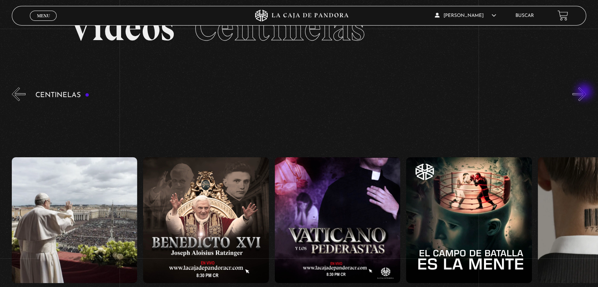
click at [585, 92] on button "»" at bounding box center [579, 94] width 14 height 14
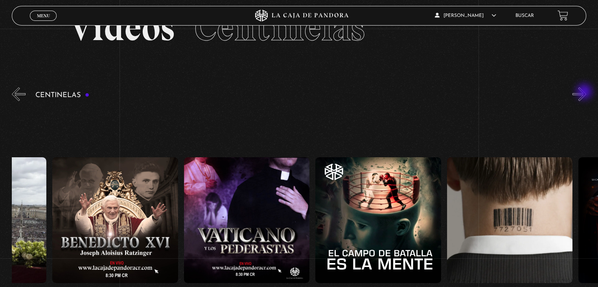
click at [585, 92] on button "»" at bounding box center [579, 94] width 14 height 14
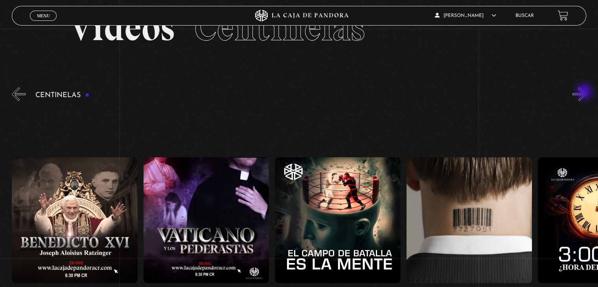
click at [585, 92] on button "»" at bounding box center [579, 94] width 14 height 14
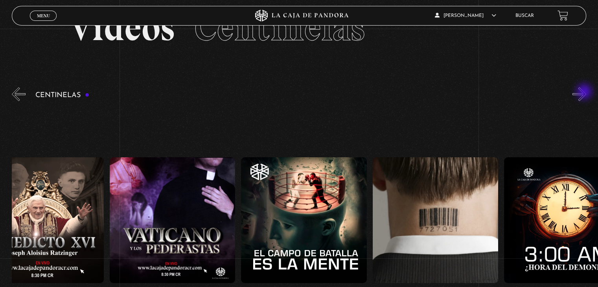
click at [585, 92] on button "»" at bounding box center [579, 94] width 14 height 14
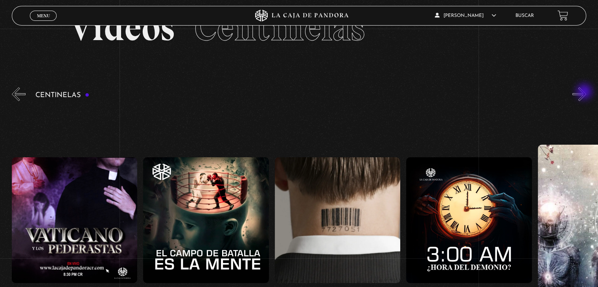
click at [585, 92] on button "»" at bounding box center [579, 94] width 14 height 14
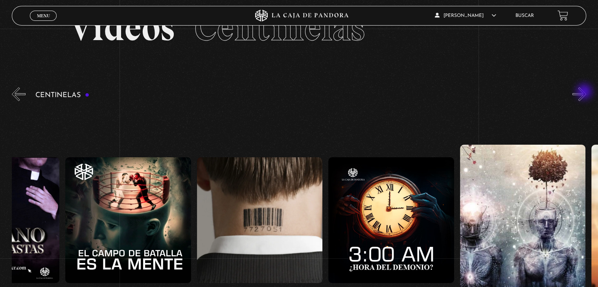
click at [585, 92] on button "»" at bounding box center [579, 94] width 14 height 14
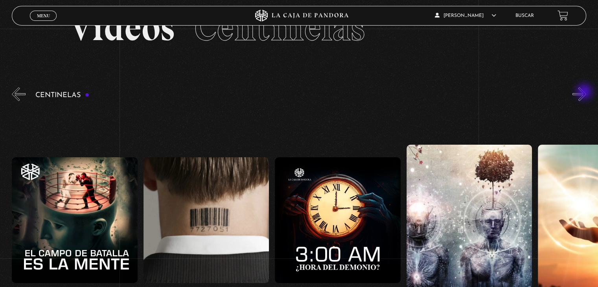
click at [585, 92] on button "»" at bounding box center [579, 94] width 14 height 14
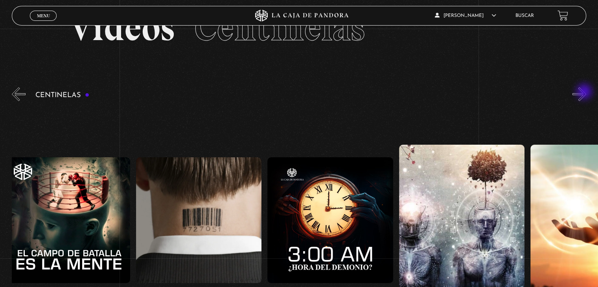
click at [585, 92] on button "»" at bounding box center [579, 94] width 14 height 14
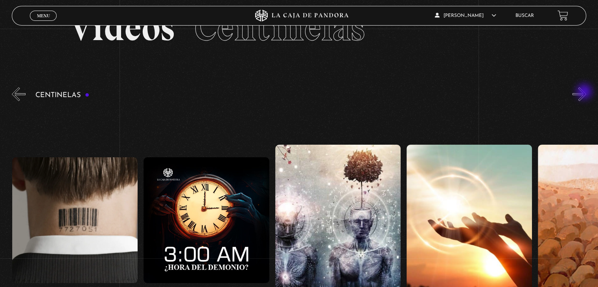
click at [585, 92] on button "»" at bounding box center [579, 94] width 14 height 14
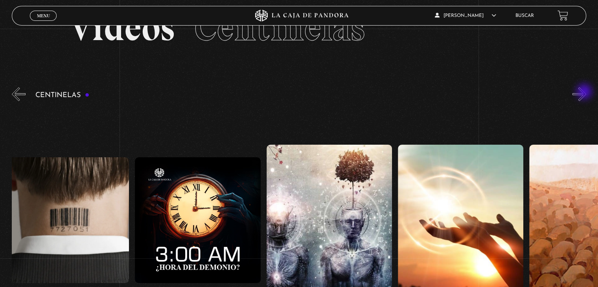
click at [585, 92] on button "»" at bounding box center [579, 94] width 14 height 14
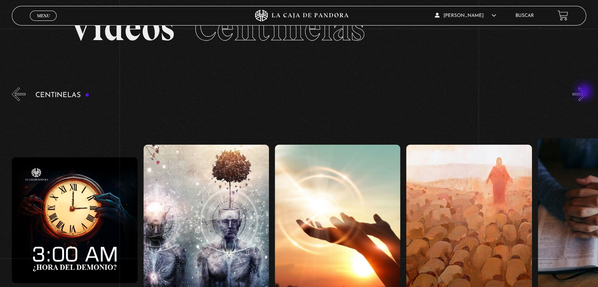
click at [585, 92] on button "»" at bounding box center [579, 94] width 14 height 14
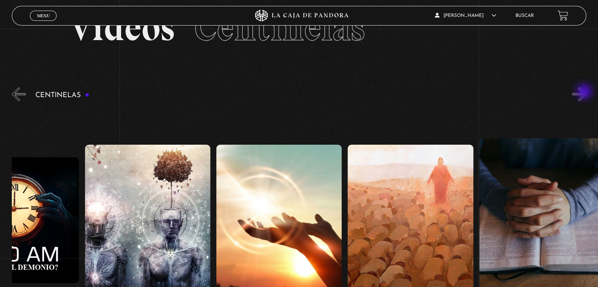
click at [585, 92] on button "»" at bounding box center [579, 94] width 14 height 14
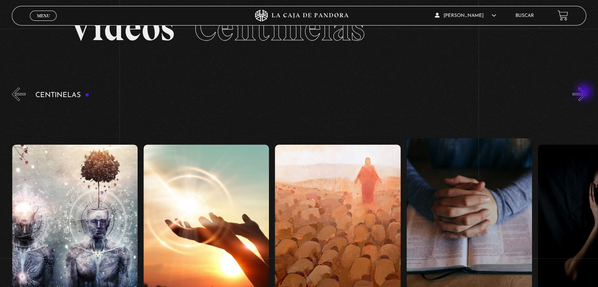
click at [585, 92] on button "»" at bounding box center [579, 94] width 14 height 14
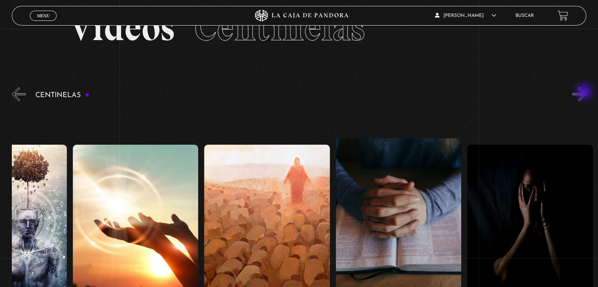
click at [585, 92] on button "»" at bounding box center [579, 94] width 14 height 14
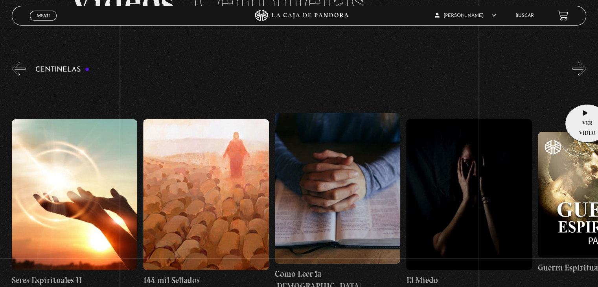
scroll to position [79, 0]
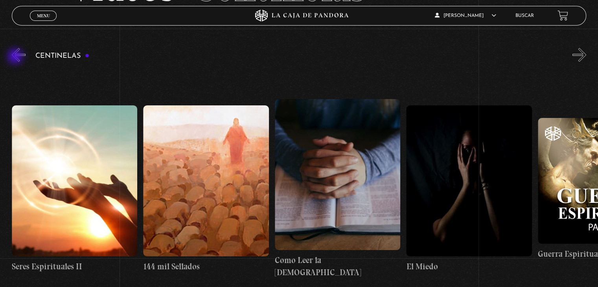
click at [16, 57] on button "«" at bounding box center [19, 55] width 14 height 14
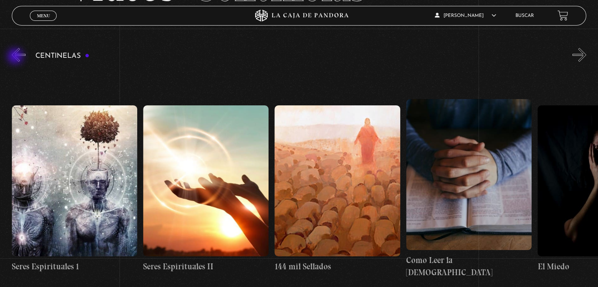
click at [16, 57] on button "«" at bounding box center [19, 55] width 14 height 14
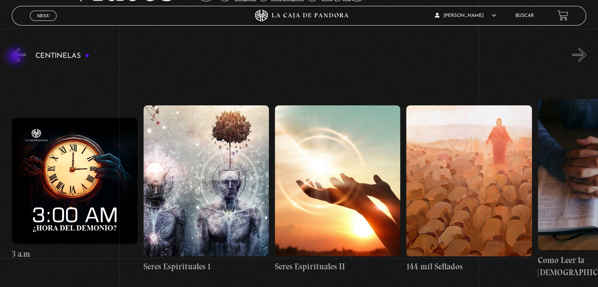
click at [16, 57] on button "«" at bounding box center [19, 55] width 14 height 14
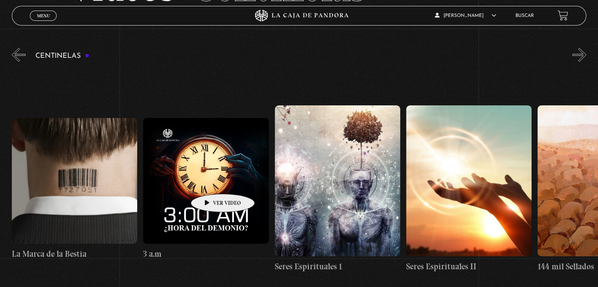
scroll to position [0, 12091]
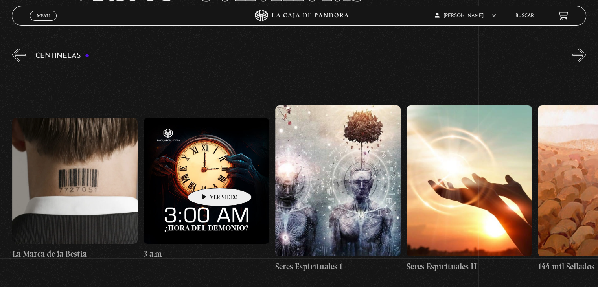
click at [207, 176] on figure at bounding box center [205, 180] width 125 height 125
